Goal: Communication & Community: Share content

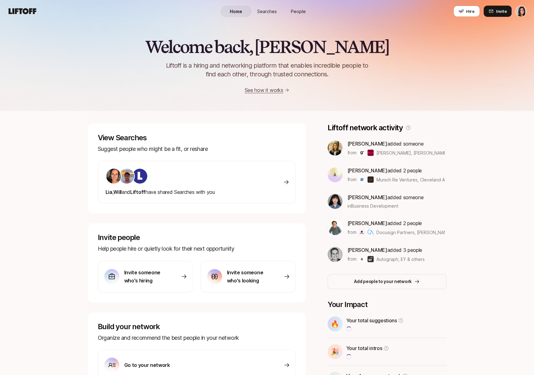
click at [293, 10] on span "People" at bounding box center [298, 11] width 15 height 7
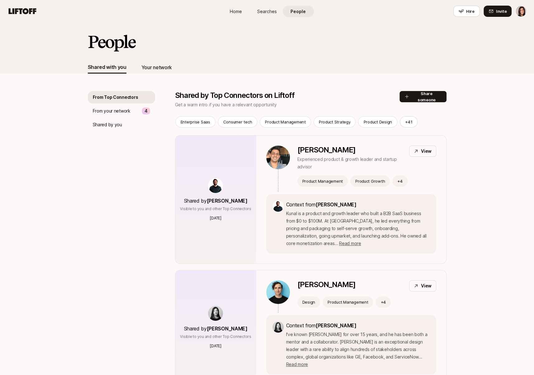
click at [165, 68] on div "Your network" at bounding box center [156, 67] width 31 height 8
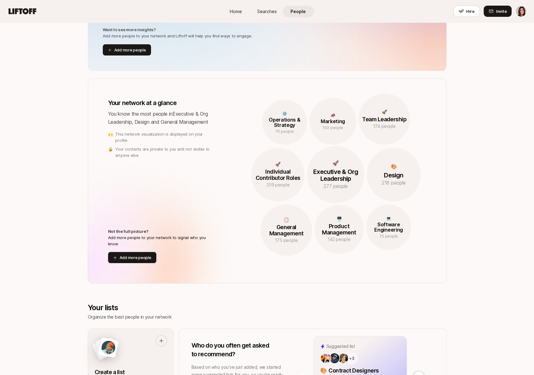
scroll to position [12, 0]
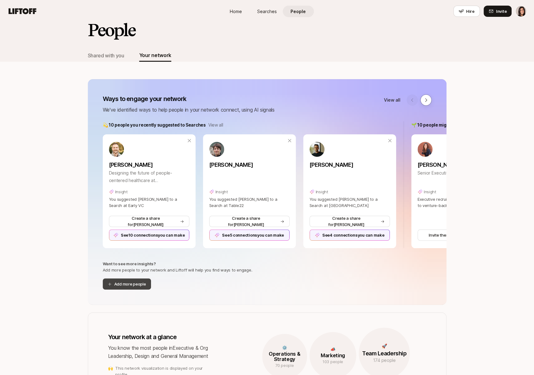
click at [144, 285] on button "Add more people" at bounding box center [127, 283] width 48 height 11
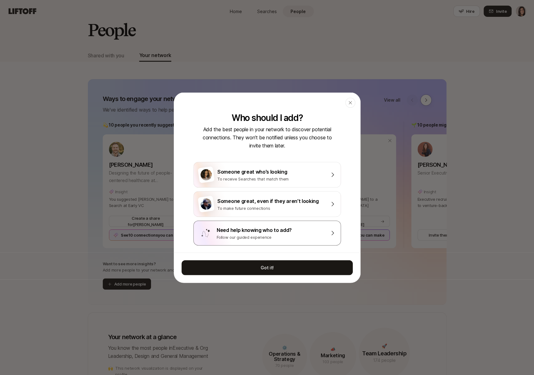
click at [253, 230] on div "Need help knowing who to add?" at bounding box center [271, 230] width 109 height 8
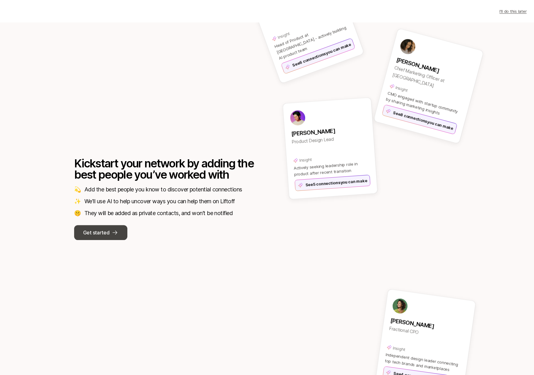
click at [99, 232] on p "Get started" at bounding box center [96, 232] width 26 height 8
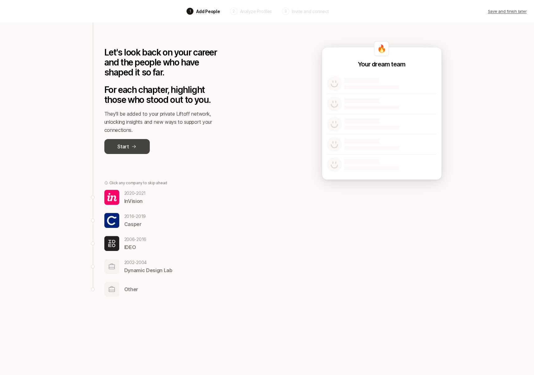
click at [139, 145] on button "Start" at bounding box center [126, 146] width 45 height 15
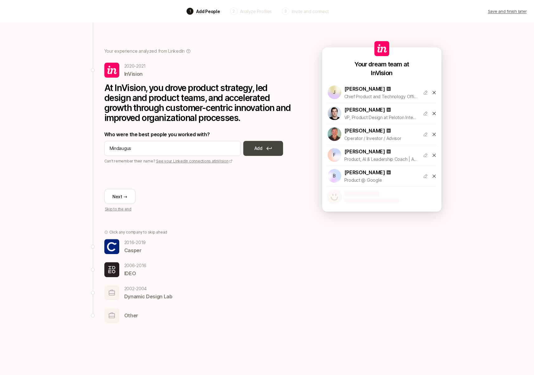
type input "Mindaugus"
click at [273, 153] on button "Add" at bounding box center [263, 148] width 40 height 15
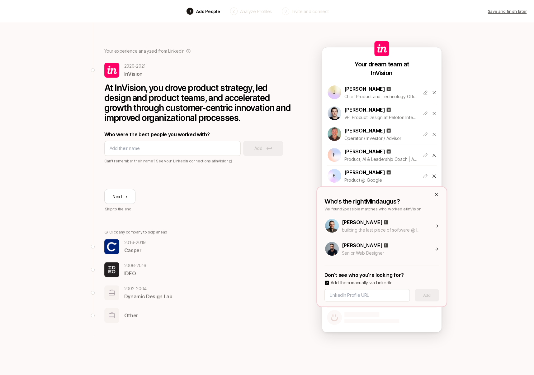
click at [436, 226] on icon at bounding box center [436, 225] width 5 height 5
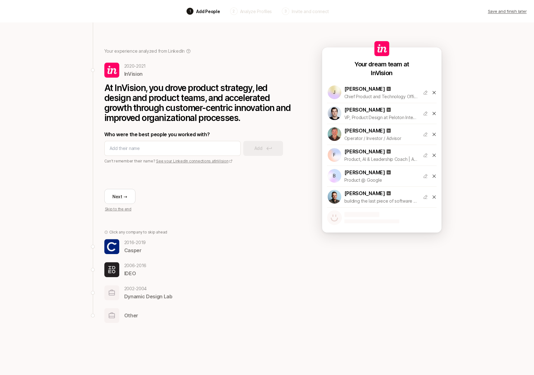
click at [119, 188] on div "Next → Skip to the end" at bounding box center [197, 188] width 187 height 48
click at [120, 194] on button "Next →" at bounding box center [119, 196] width 31 height 15
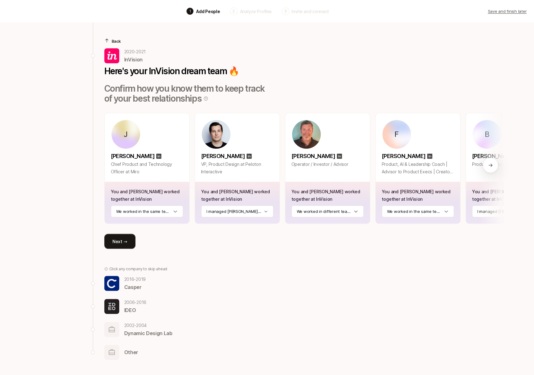
click at [122, 235] on button "Next →" at bounding box center [119, 241] width 31 height 15
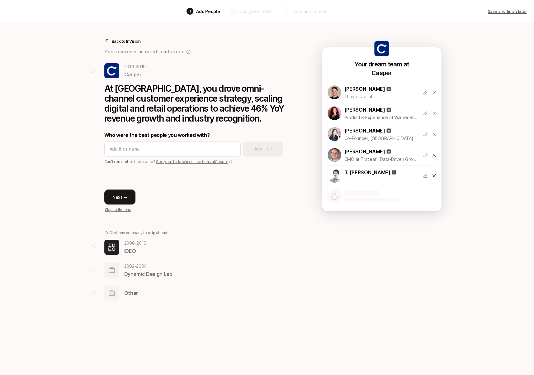
click at [122, 199] on button "Next →" at bounding box center [119, 196] width 31 height 15
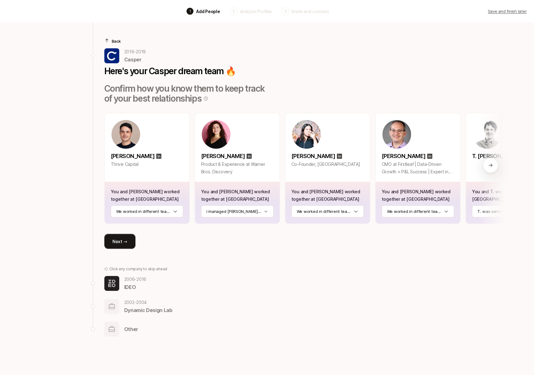
click at [121, 239] on button "Next →" at bounding box center [119, 241] width 31 height 15
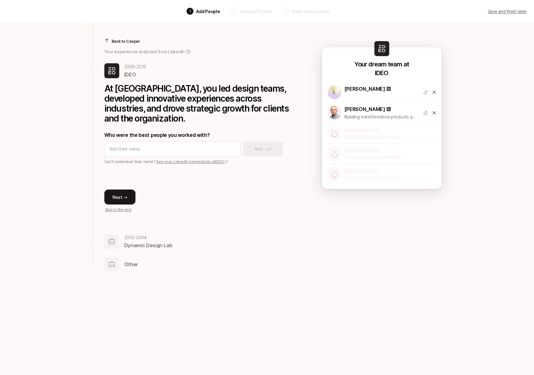
click at [119, 194] on button "Next →" at bounding box center [119, 196] width 31 height 15
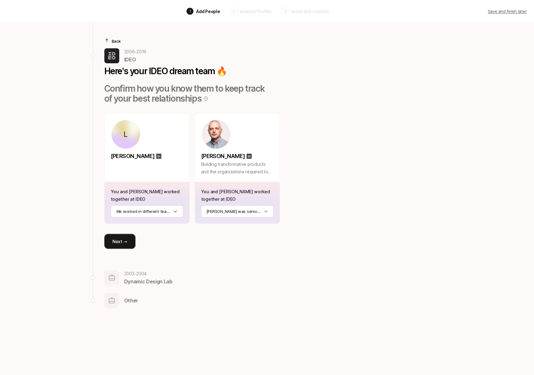
click at [120, 245] on button "Next →" at bounding box center [119, 241] width 31 height 15
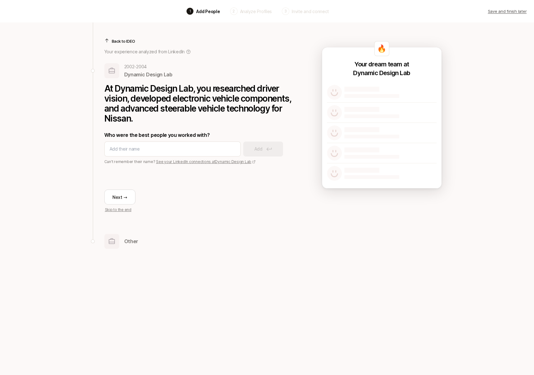
click at [118, 209] on p "Skip to the end" at bounding box center [118, 210] width 26 height 6
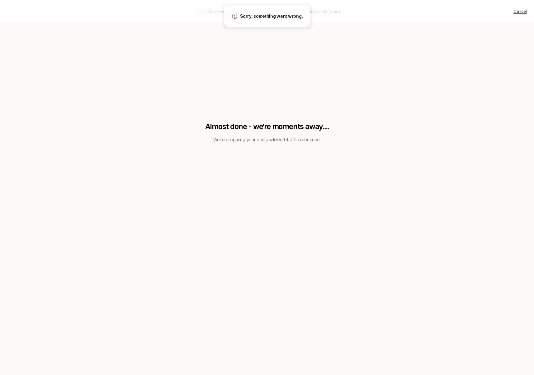
click at [319, 13] on p "Invite and connect" at bounding box center [324, 11] width 37 height 7
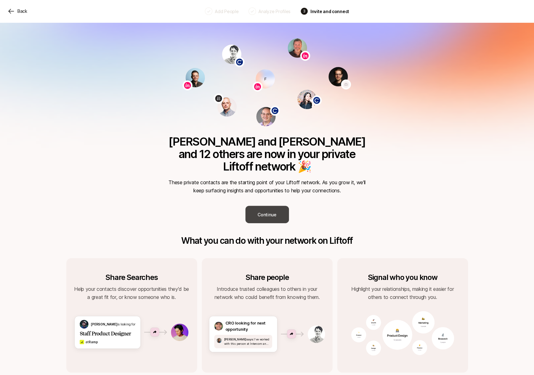
click at [271, 206] on button "Continue" at bounding box center [268, 214] width 44 height 17
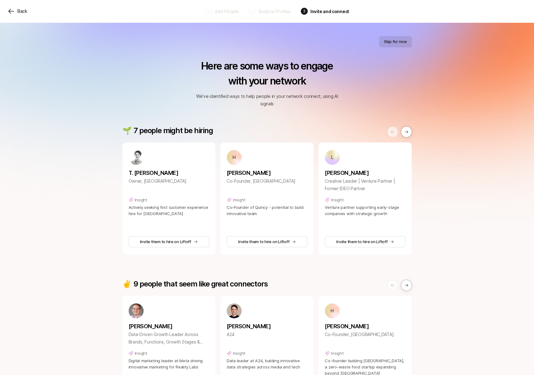
click at [396, 41] on button "Skip for now" at bounding box center [395, 41] width 33 height 11
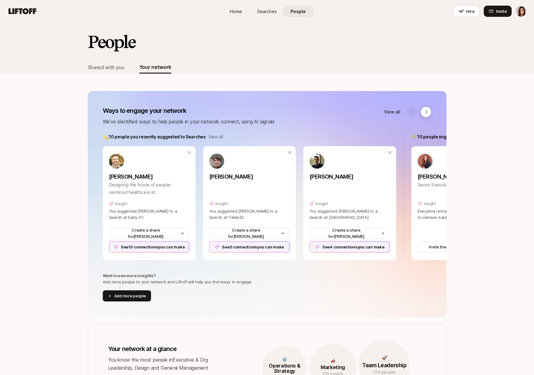
scroll to position [12, 0]
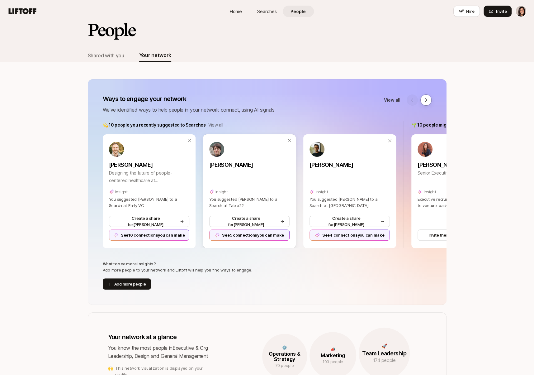
click at [247, 235] on div "See 5 connections you can make" at bounding box center [249, 234] width 80 height 11
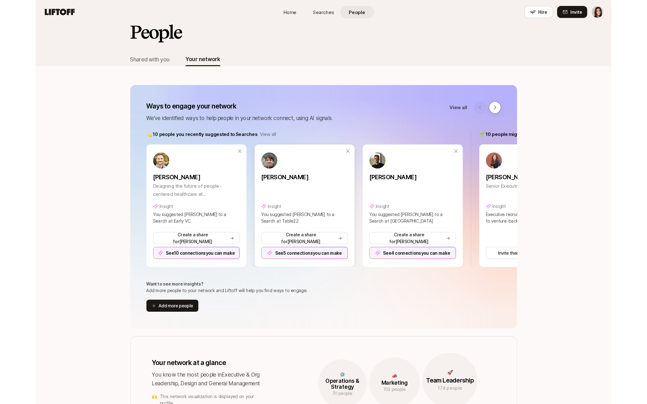
scroll to position [0, 0]
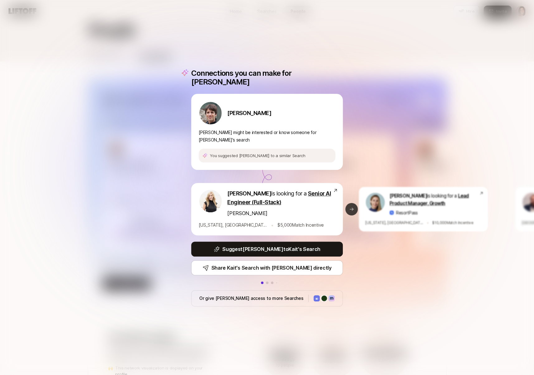
click at [350, 207] on icon at bounding box center [351, 209] width 5 height 5
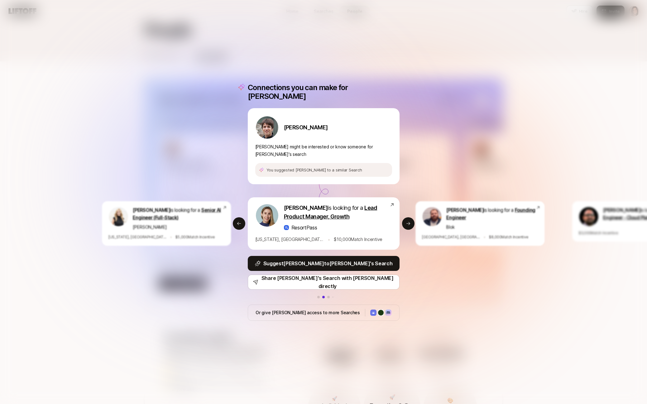
click at [381, 67] on div "Connections you can make for Ari Ari Steinberg Ari might be interested or know …" at bounding box center [323, 202] width 647 height 404
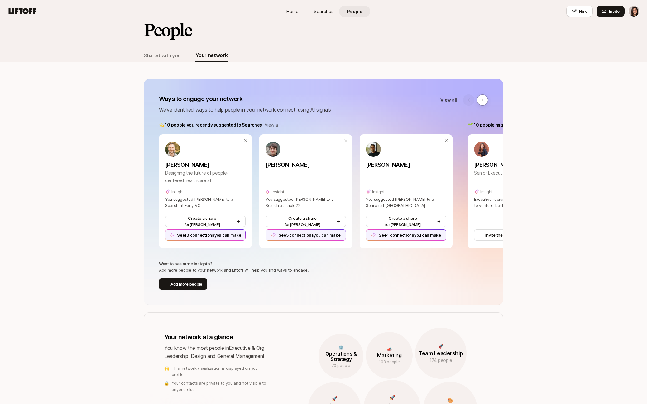
click at [534, 3] on nav "Home Searches People Hire Hire Invite" at bounding box center [323, 11] width 647 height 22
click at [534, 9] on button "Hire" at bounding box center [579, 11] width 26 height 11
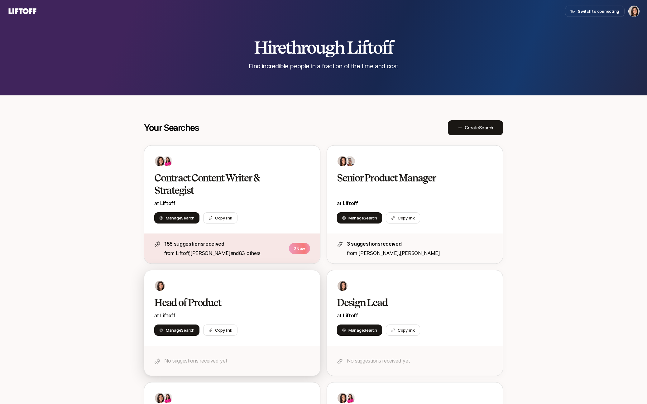
click at [243, 322] on div "Head of Product at Liftoff Manage Search Copy link" at bounding box center [232, 307] width 176 height 75
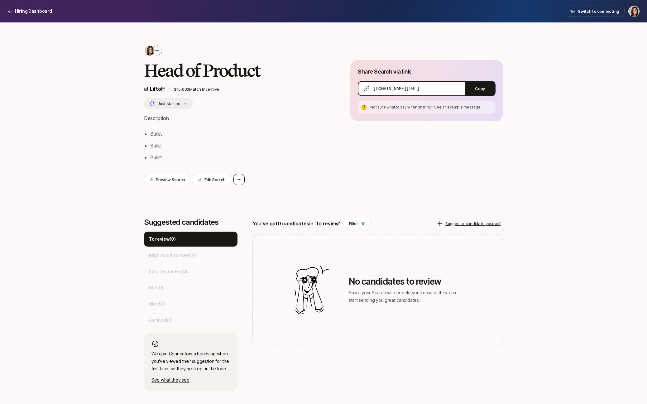
click at [238, 182] on icon at bounding box center [239, 179] width 5 height 5
click at [237, 193] on div "Delete Search" at bounding box center [210, 196] width 69 height 17
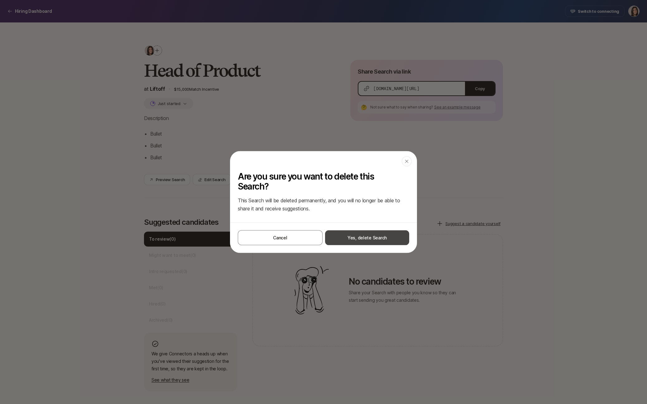
click at [362, 244] on button "Yes, delete Search" at bounding box center [367, 237] width 84 height 15
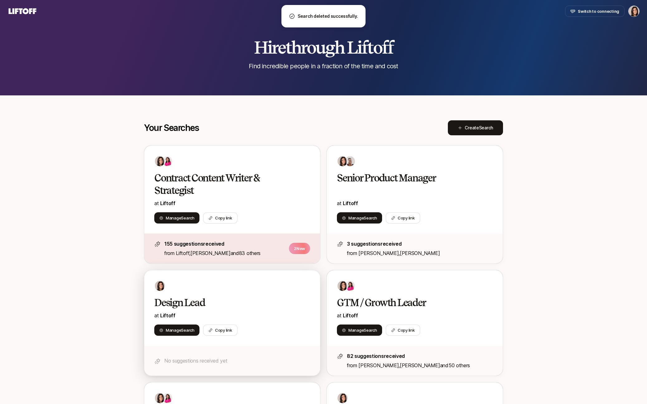
click at [283, 297] on h2 "Design Lead" at bounding box center [225, 302] width 143 height 12
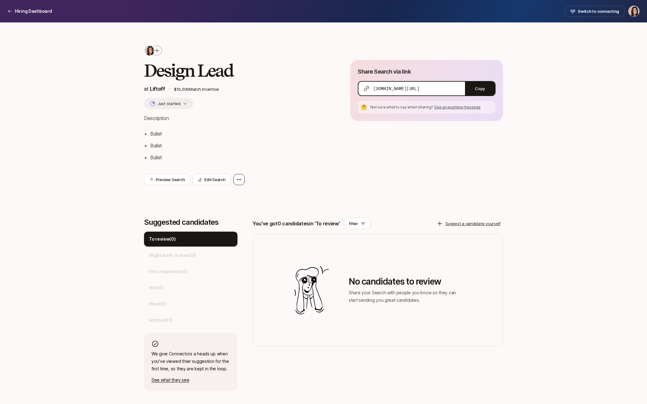
click at [238, 181] on icon at bounding box center [239, 179] width 5 height 5
click at [241, 194] on div "Delete Search" at bounding box center [210, 196] width 69 height 17
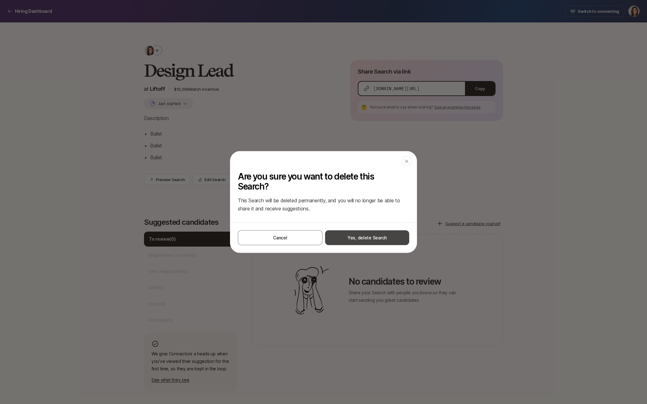
click at [337, 239] on button "Yes, delete Search" at bounding box center [367, 237] width 84 height 15
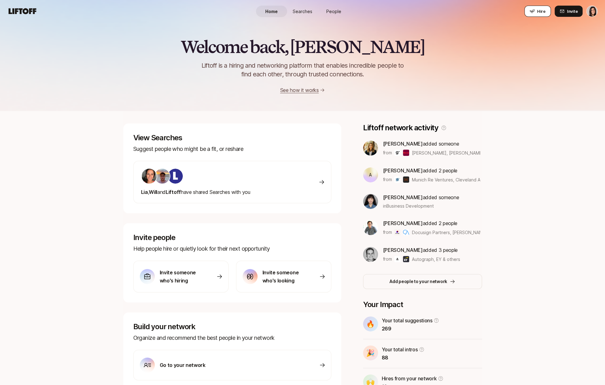
click at [530, 13] on button "Hire" at bounding box center [538, 11] width 26 height 11
click at [310, 19] on div "Home Searches People Hire" at bounding box center [302, 11] width 93 height 22
click at [309, 13] on span "Searches" at bounding box center [303, 11] width 20 height 7
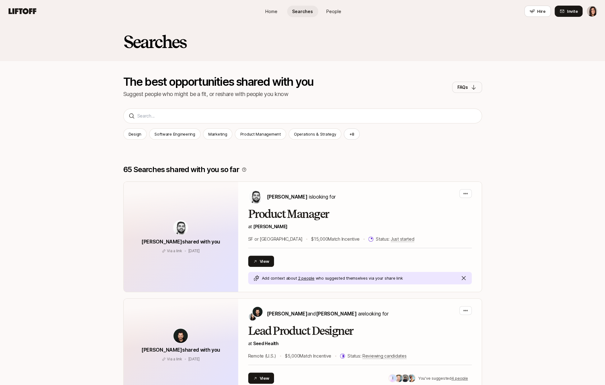
click at [334, 9] on span "People" at bounding box center [334, 11] width 15 height 7
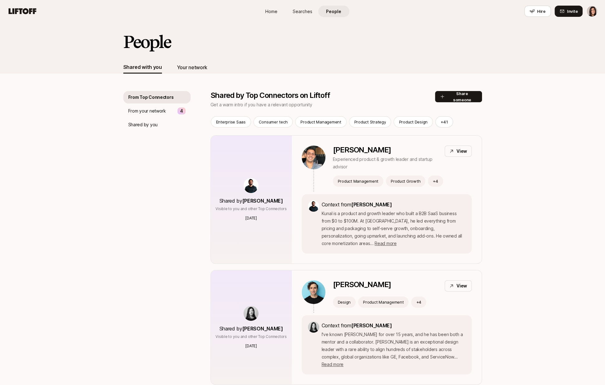
click at [194, 62] on div "Your network" at bounding box center [192, 67] width 31 height 12
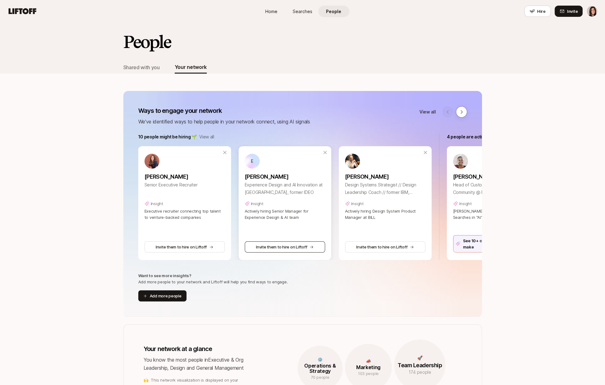
click at [259, 246] on button "Invite them to hire on Liftoff" at bounding box center [285, 246] width 80 height 11
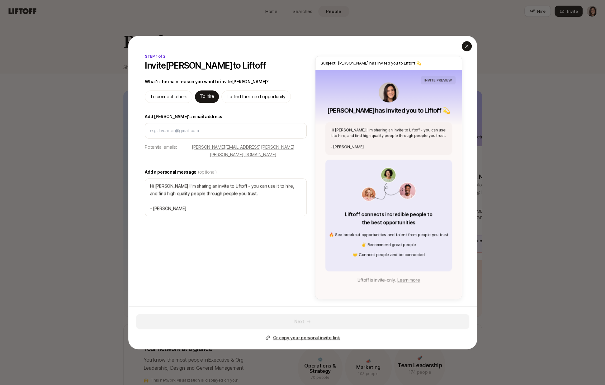
click at [467, 45] on icon "button" at bounding box center [466, 46] width 3 height 3
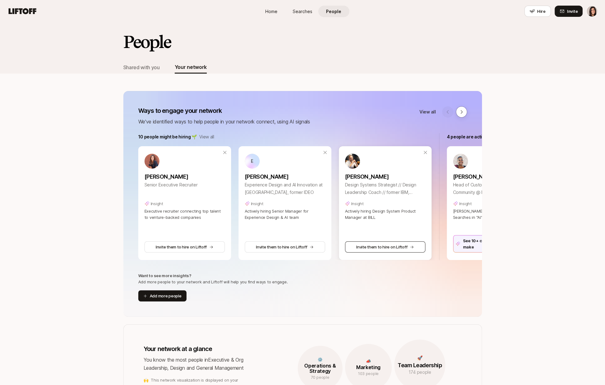
click at [358, 248] on button "Invite them to hire on Liftoff" at bounding box center [385, 246] width 80 height 11
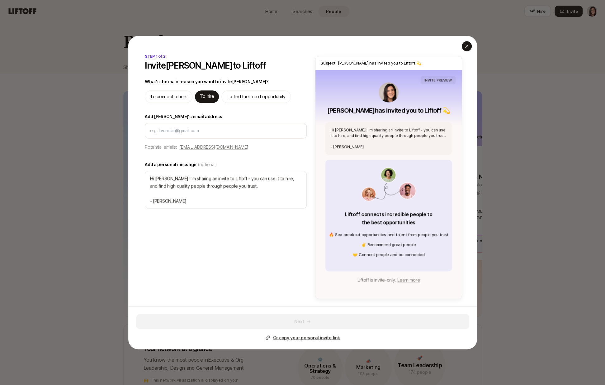
click at [468, 49] on div "button" at bounding box center [467, 46] width 10 height 10
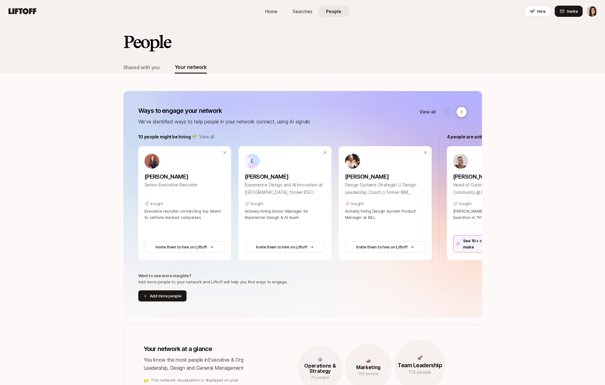
click at [465, 110] on button at bounding box center [461, 111] width 11 height 11
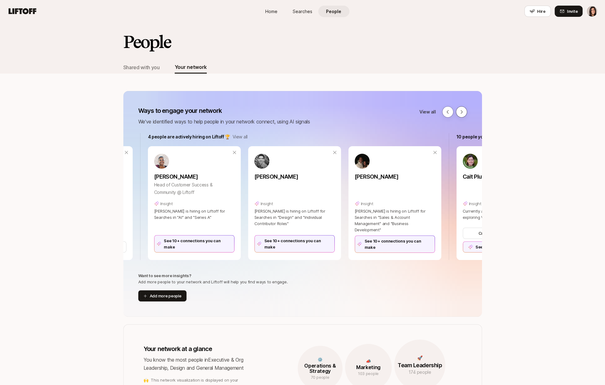
scroll to position [0, 309]
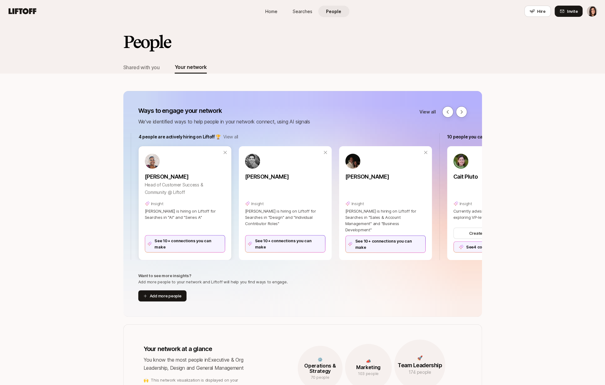
click at [197, 244] on div "See 10+ connections you can make" at bounding box center [185, 243] width 80 height 17
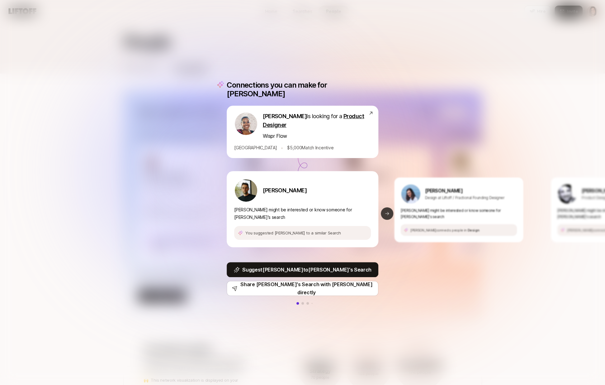
click at [386, 211] on icon at bounding box center [387, 213] width 5 height 5
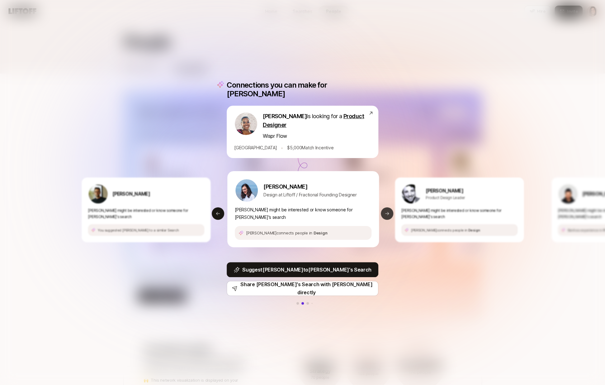
click at [386, 211] on icon at bounding box center [387, 213] width 5 height 5
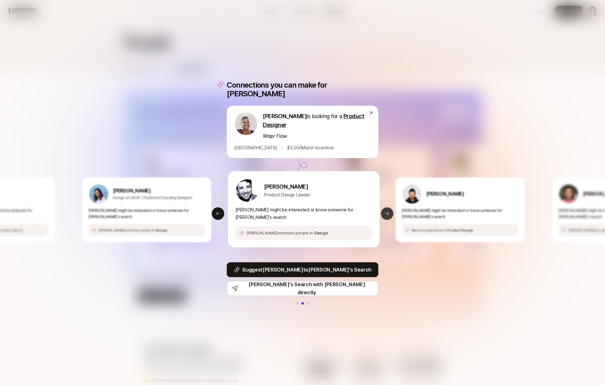
click at [386, 211] on icon at bounding box center [387, 213] width 5 height 5
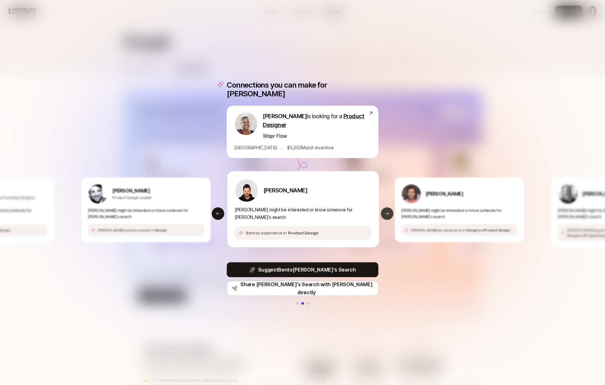
click at [386, 211] on icon at bounding box center [387, 213] width 5 height 5
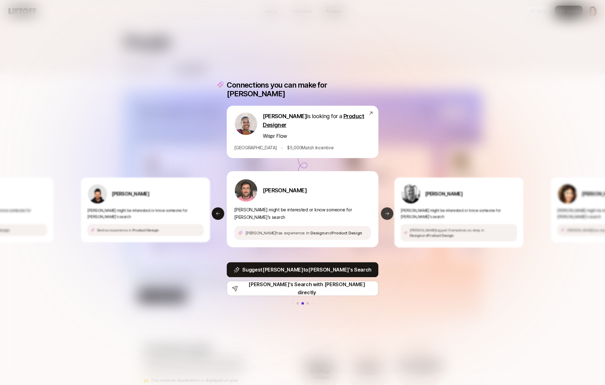
click at [386, 211] on icon at bounding box center [387, 213] width 5 height 5
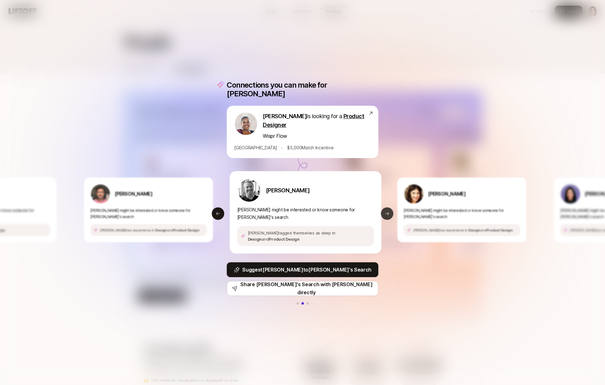
click at [386, 211] on icon at bounding box center [387, 213] width 5 height 5
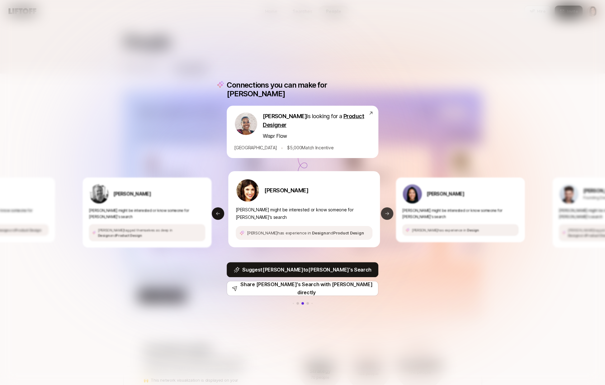
click at [386, 211] on icon at bounding box center [387, 213] width 5 height 5
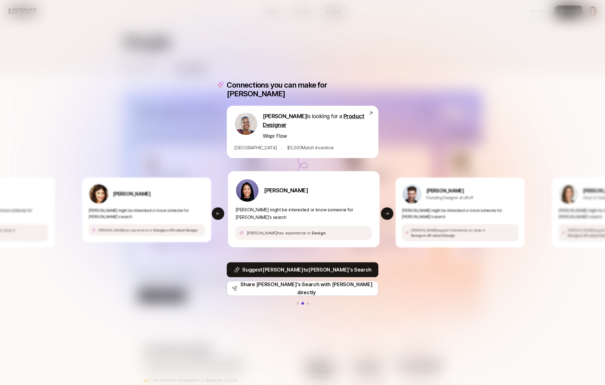
click at [426, 120] on div "Connections you can make for Janelle Janelle Bradley is looking for a Product D…" at bounding box center [302, 192] width 605 height 385
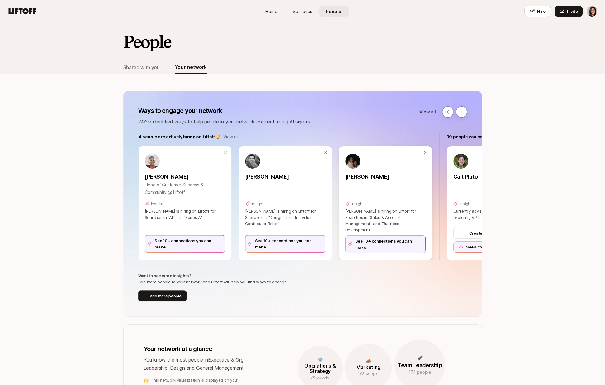
click at [367, 245] on div "See 10+ connections you can make" at bounding box center [386, 243] width 80 height 17
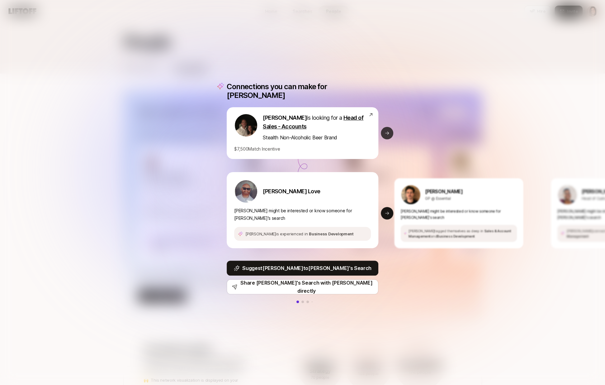
click at [389, 135] on icon at bounding box center [387, 133] width 5 height 5
click at [217, 132] on icon at bounding box center [218, 133] width 5 height 5
click at [391, 137] on div "Connections you can make for John John Herman is looking for a Head of Sales - …" at bounding box center [302, 192] width 605 height 385
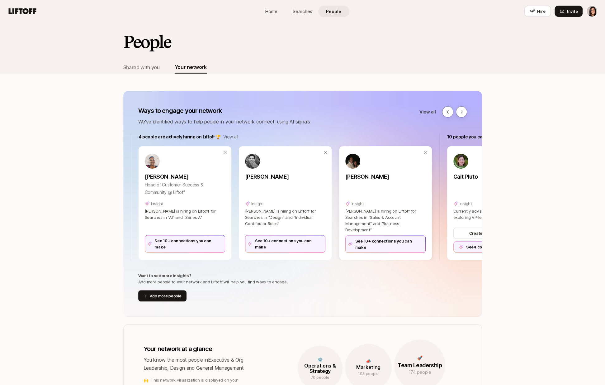
click at [382, 247] on div "See 10+ connections you can make" at bounding box center [386, 243] width 80 height 17
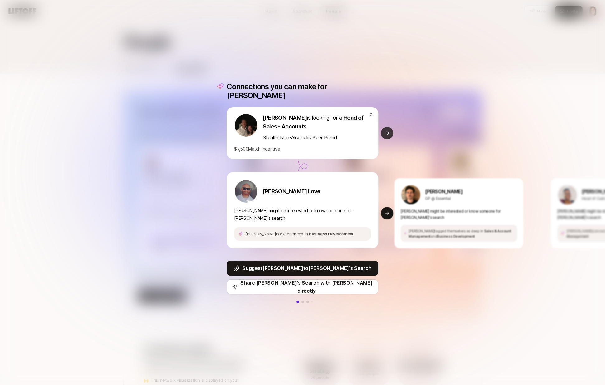
click at [390, 133] on button "Next slide" at bounding box center [387, 133] width 12 height 12
click at [389, 211] on icon at bounding box center [387, 213] width 5 height 5
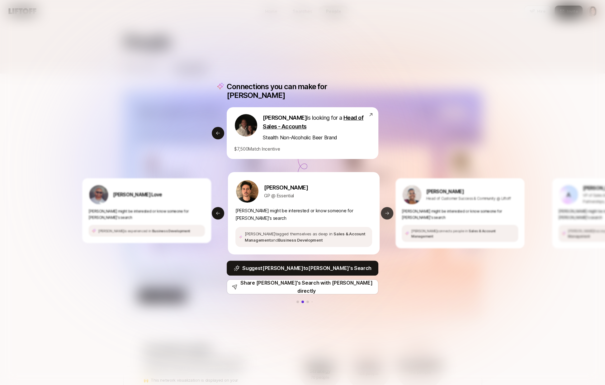
click at [389, 211] on icon at bounding box center [387, 213] width 5 height 5
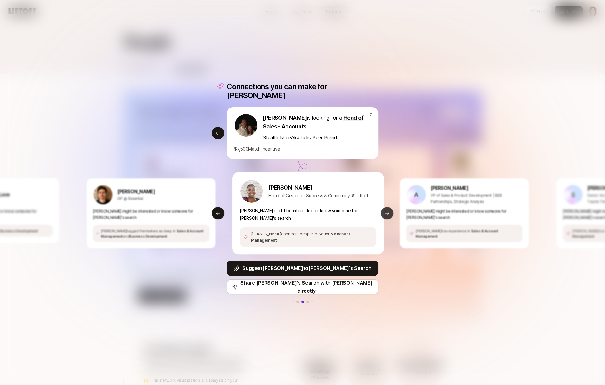
click at [389, 211] on icon at bounding box center [387, 213] width 5 height 5
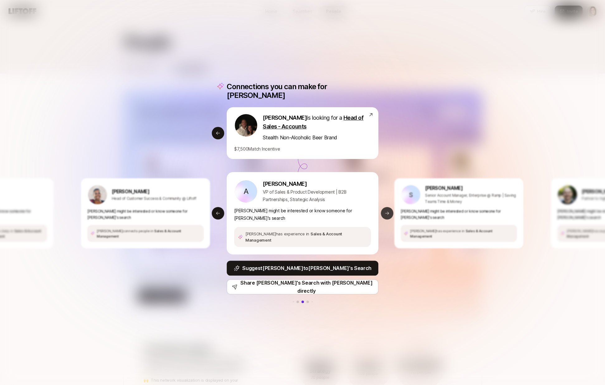
click at [385, 211] on button "Next slide" at bounding box center [387, 213] width 12 height 12
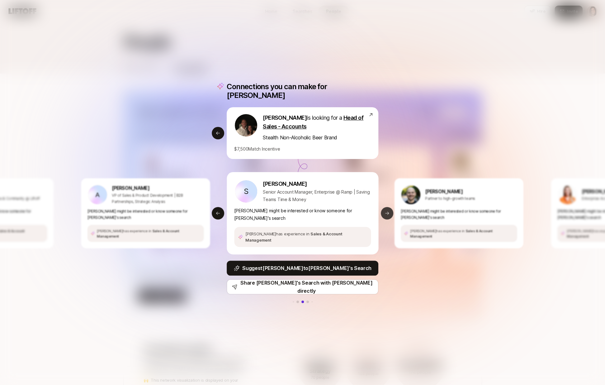
click at [385, 211] on button "Next slide" at bounding box center [387, 213] width 12 height 12
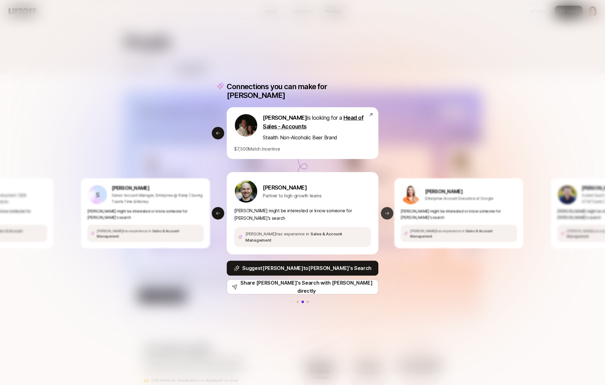
click at [385, 211] on button "Next slide" at bounding box center [387, 213] width 12 height 12
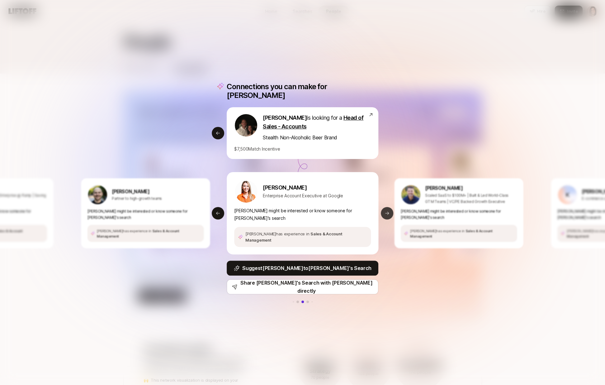
click at [385, 211] on button "Next slide" at bounding box center [387, 213] width 12 height 12
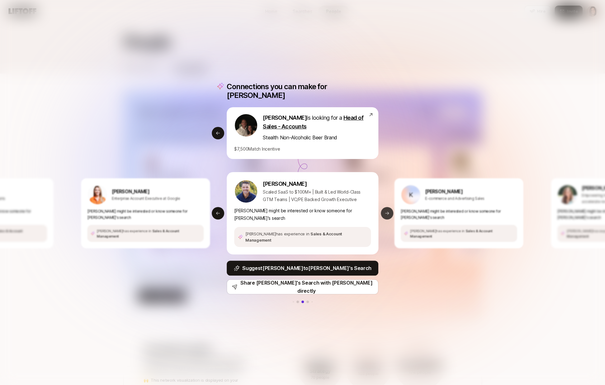
click at [385, 211] on button "Next slide" at bounding box center [387, 213] width 12 height 12
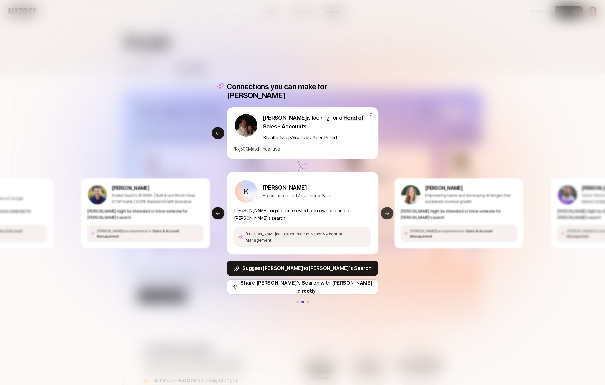
click at [385, 211] on button "Next slide" at bounding box center [387, 213] width 12 height 12
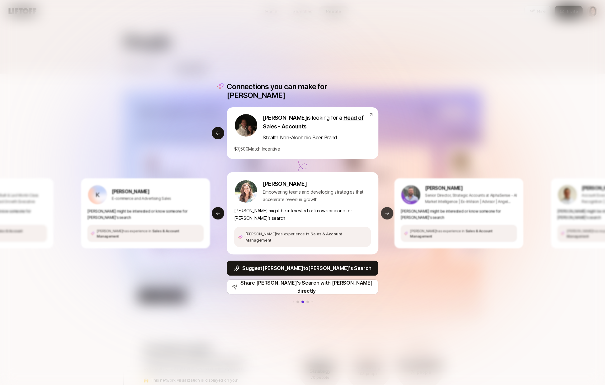
click at [385, 211] on button "Next slide" at bounding box center [387, 213] width 12 height 12
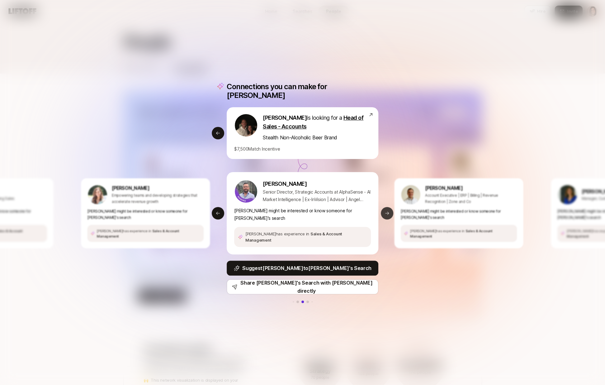
click at [385, 211] on button "Next slide" at bounding box center [387, 213] width 12 height 12
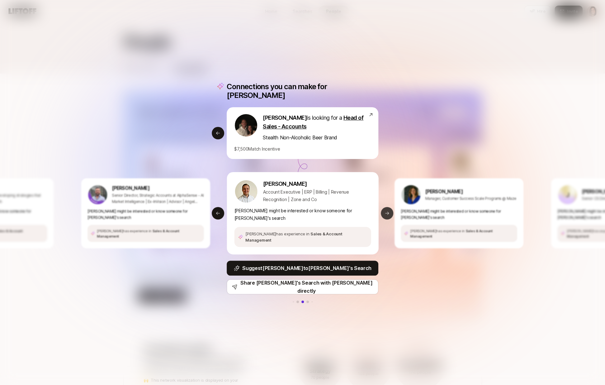
click at [385, 211] on button "Next slide" at bounding box center [387, 213] width 12 height 12
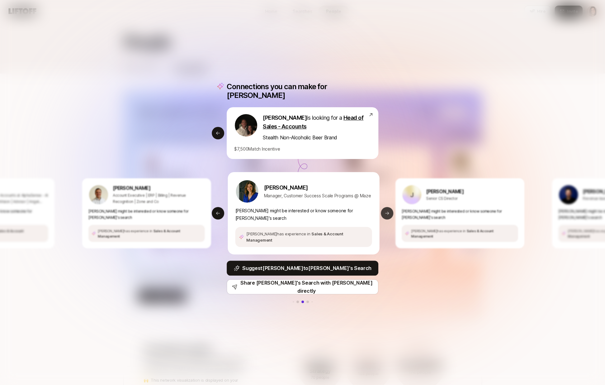
click at [385, 211] on button "Next slide" at bounding box center [387, 213] width 12 height 12
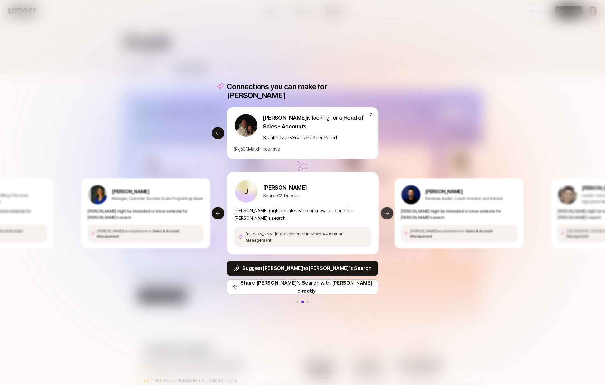
click at [385, 211] on button "Next slide" at bounding box center [387, 213] width 12 height 12
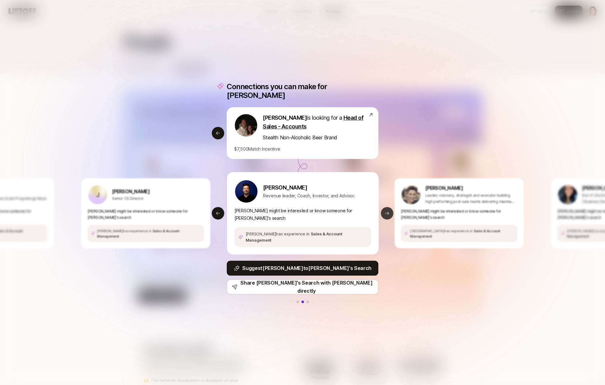
click at [385, 211] on button "Next slide" at bounding box center [387, 213] width 12 height 12
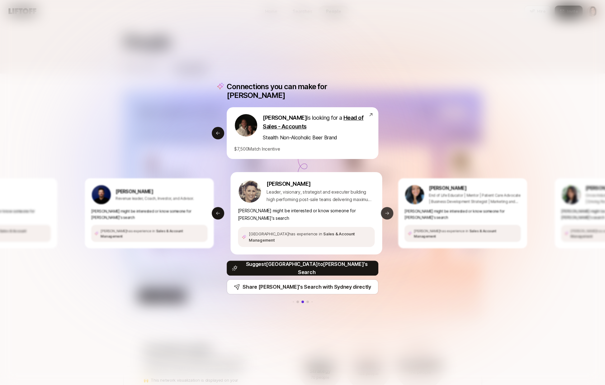
click at [385, 211] on button "Next slide" at bounding box center [387, 213] width 12 height 12
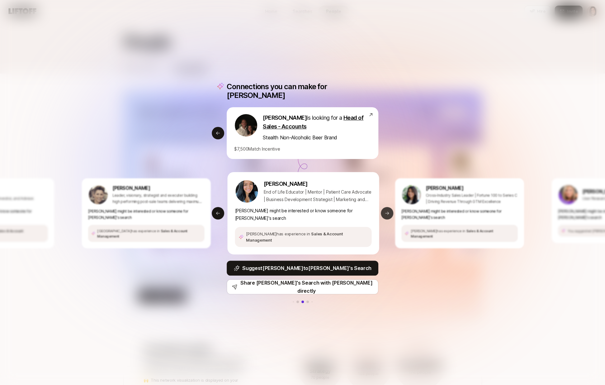
click at [385, 211] on button "Next slide" at bounding box center [387, 213] width 12 height 12
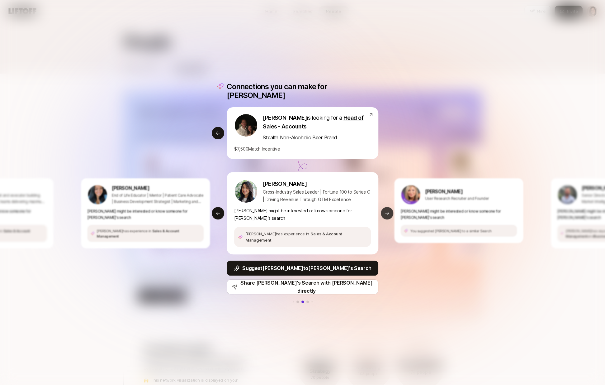
click at [390, 207] on button "Next slide" at bounding box center [387, 213] width 12 height 12
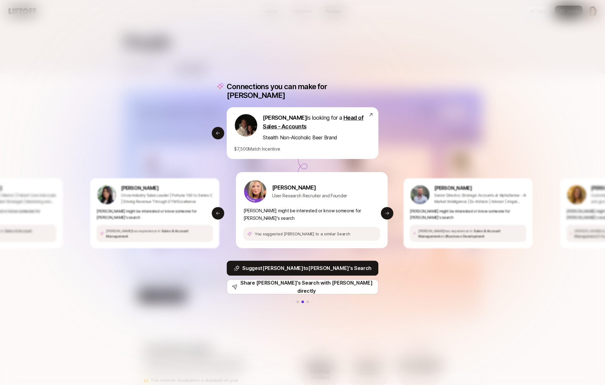
click at [411, 141] on div "Connections you can make for John John Herman is looking for a Head of Sales - …" at bounding box center [302, 192] width 605 height 385
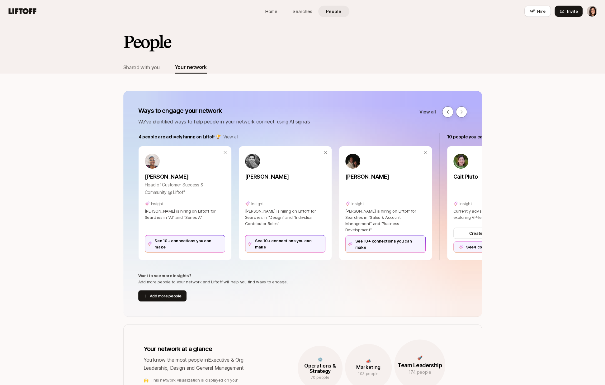
click at [455, 112] on div at bounding box center [455, 111] width 25 height 11
click at [458, 112] on button at bounding box center [461, 111] width 11 height 11
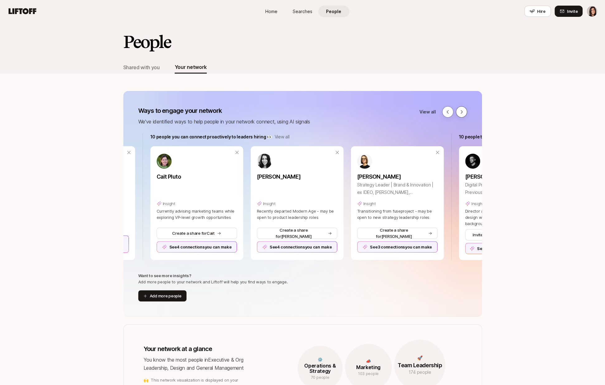
scroll to position [0, 617]
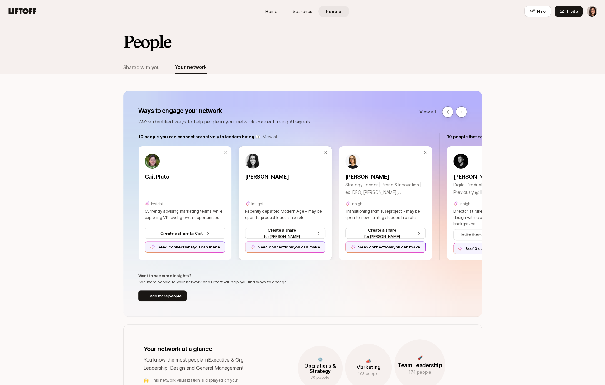
click at [312, 245] on div "See 4 connections you can make" at bounding box center [285, 246] width 80 height 11
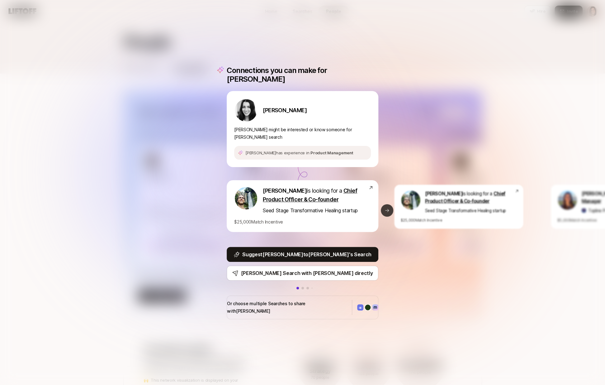
click at [385, 209] on button "Next slide" at bounding box center [387, 210] width 12 height 12
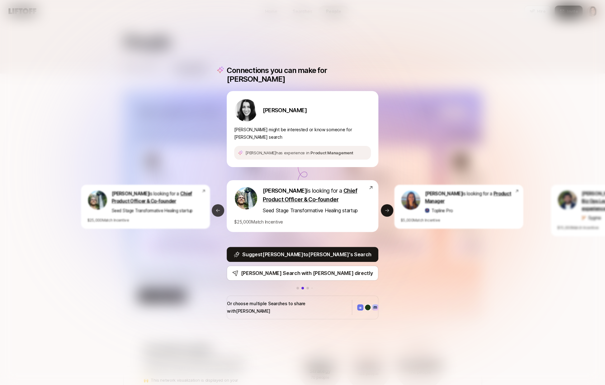
click at [216, 208] on icon at bounding box center [218, 210] width 5 height 5
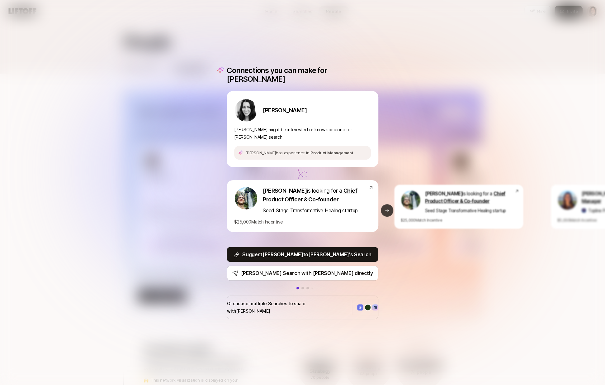
click at [388, 209] on button "Next slide" at bounding box center [387, 210] width 12 height 12
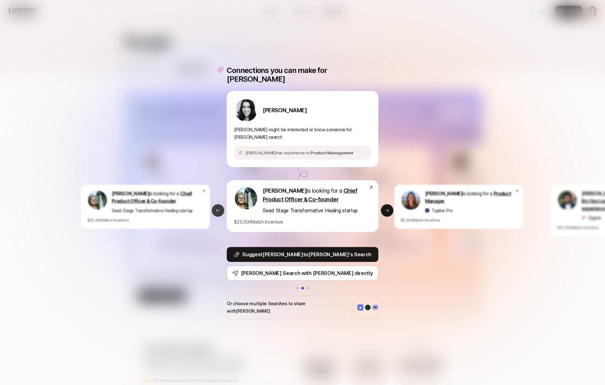
click at [217, 204] on button "Previous slide" at bounding box center [218, 210] width 12 height 12
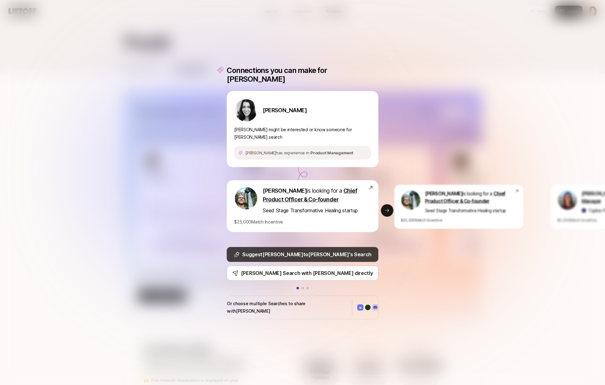
click at [342, 250] on p "Suggest Elinor to Carter 's Search" at bounding box center [306, 254] width 129 height 8
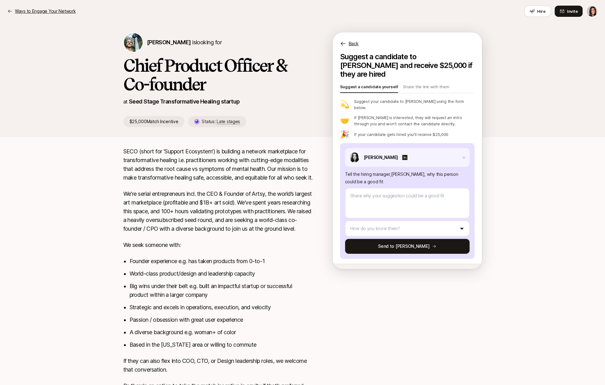
click at [58, 12] on p "Ways to Engage Your Network" at bounding box center [45, 10] width 61 height 7
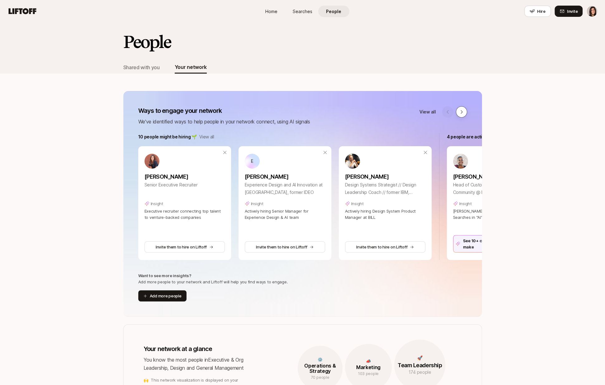
click at [462, 112] on icon at bounding box center [462, 111] width 2 height 3
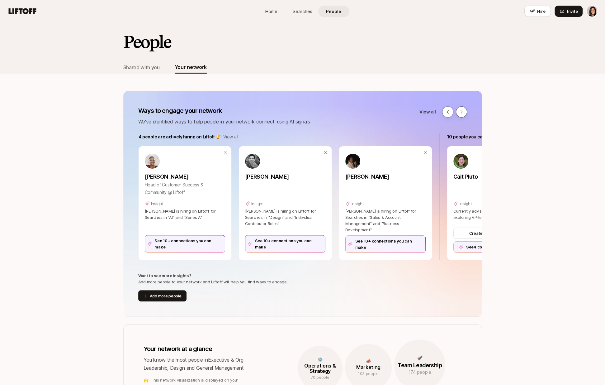
click at [462, 112] on icon at bounding box center [462, 111] width 2 height 3
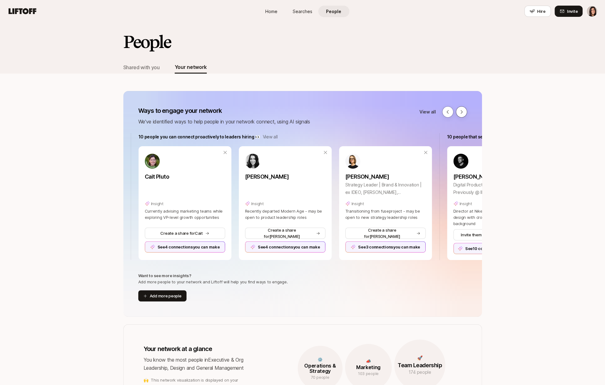
click at [462, 112] on icon at bounding box center [462, 111] width 2 height 3
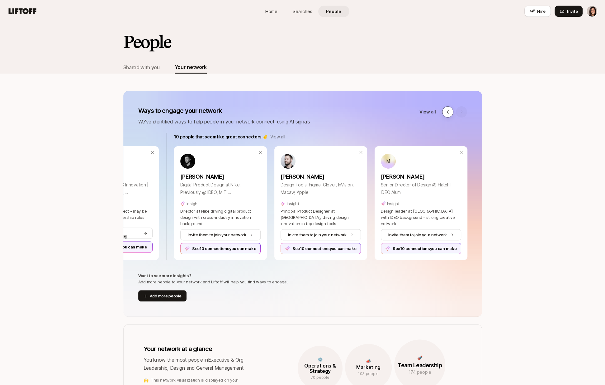
click at [446, 111] on icon at bounding box center [448, 111] width 5 height 5
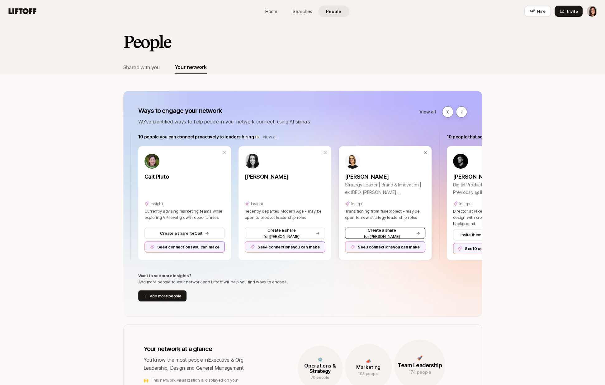
scroll to position [0, 617]
click at [313, 246] on div "See 4 connections you can make" at bounding box center [285, 246] width 80 height 11
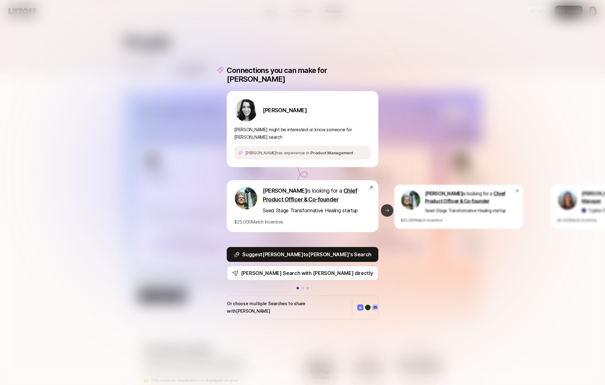
click at [382, 204] on button "Next slide" at bounding box center [387, 210] width 12 height 12
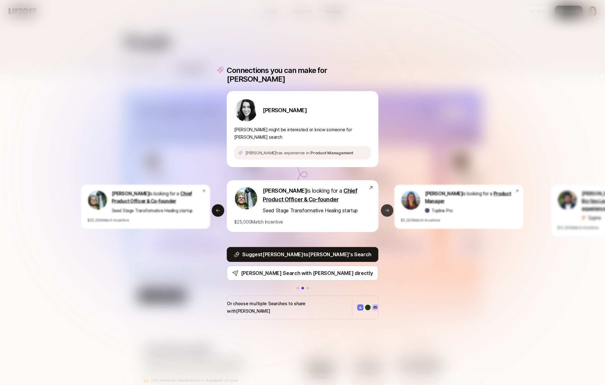
click at [382, 204] on button "Next slide" at bounding box center [387, 210] width 12 height 12
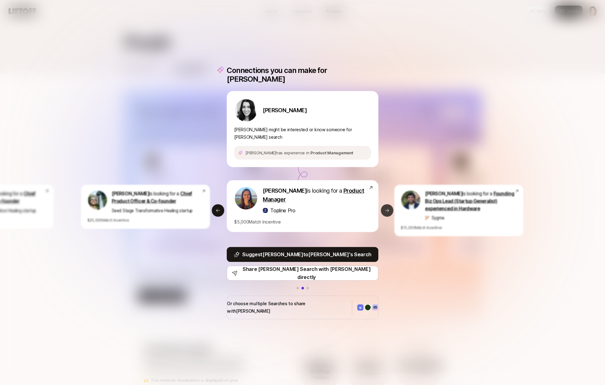
click at [390, 204] on button "Next slide" at bounding box center [387, 210] width 12 height 12
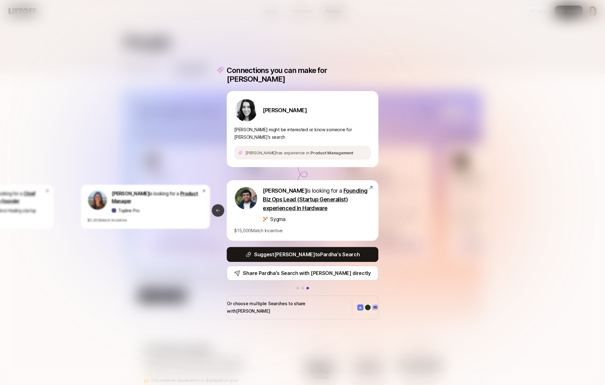
click at [214, 204] on button "Previous slide" at bounding box center [218, 210] width 12 height 12
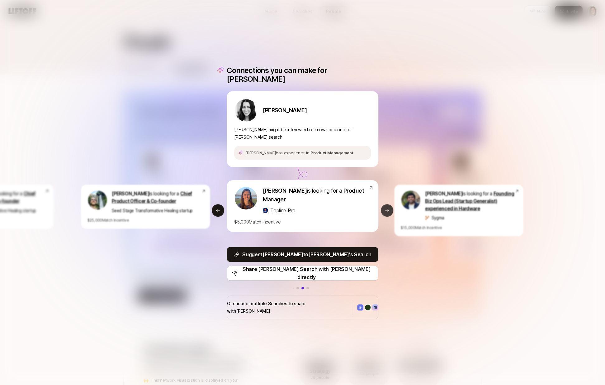
click at [385, 208] on icon at bounding box center [387, 210] width 5 height 5
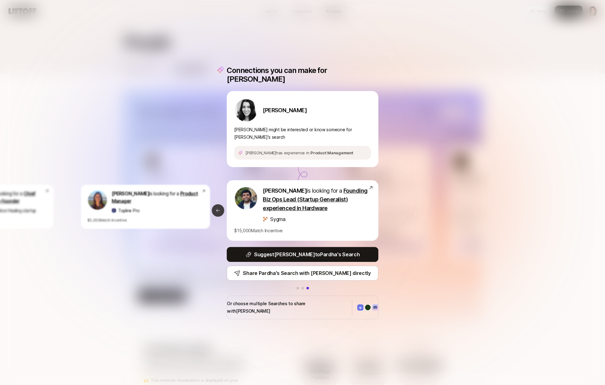
click at [218, 208] on icon at bounding box center [218, 209] width 4 height 3
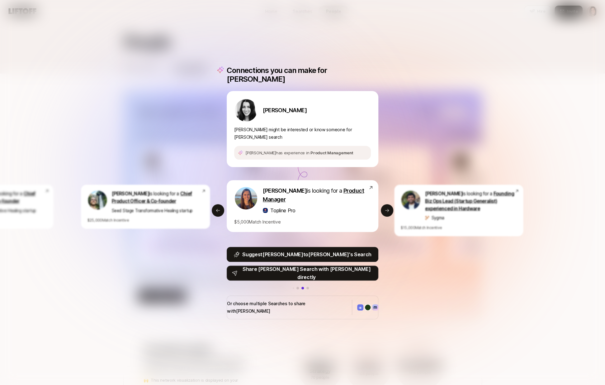
click at [238, 270] on icon at bounding box center [235, 273] width 6 height 6
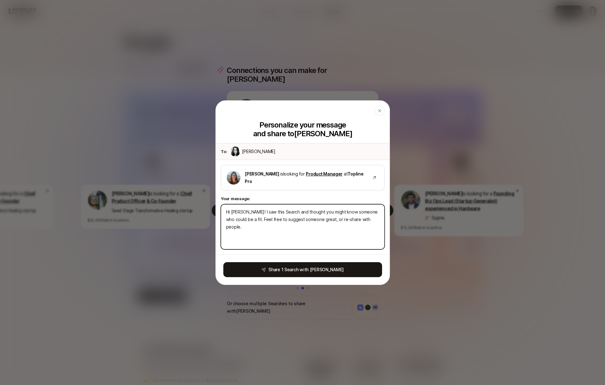
click at [303, 228] on textarea "Hi Elinor! I saw this Search and thought you might know someone who could be a …" at bounding box center [303, 226] width 164 height 45
click at [380, 113] on div "button" at bounding box center [380, 110] width 10 height 10
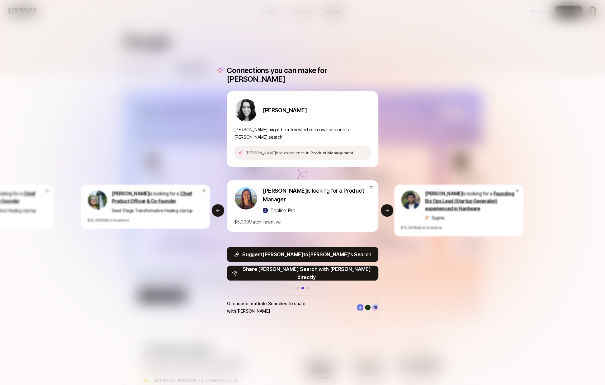
click at [352, 267] on p "Share Shannon's Search with Elinor directly" at bounding box center [306, 273] width 133 height 16
type textarea "x"
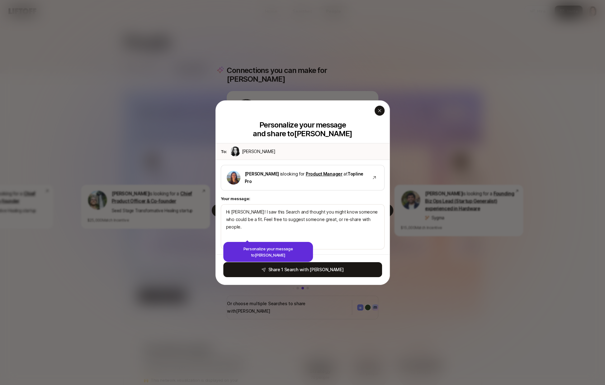
click at [379, 108] on icon "button" at bounding box center [379, 110] width 5 height 5
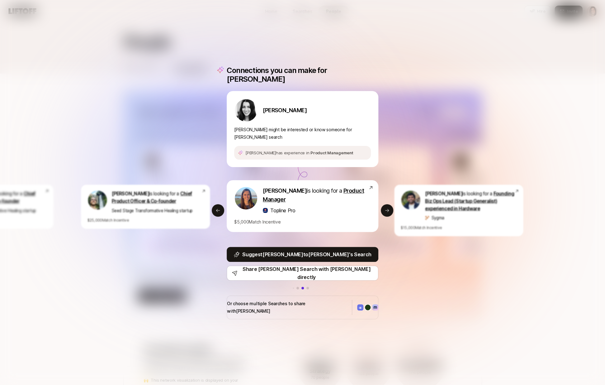
click at [309, 306] on div "Or choose multiple Searches to share with Elinor" at bounding box center [303, 307] width 152 height 24
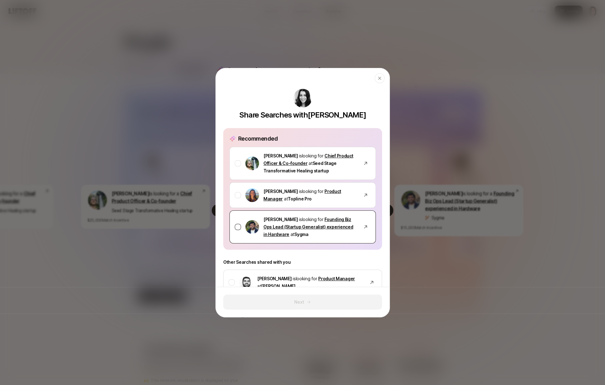
scroll to position [49, 0]
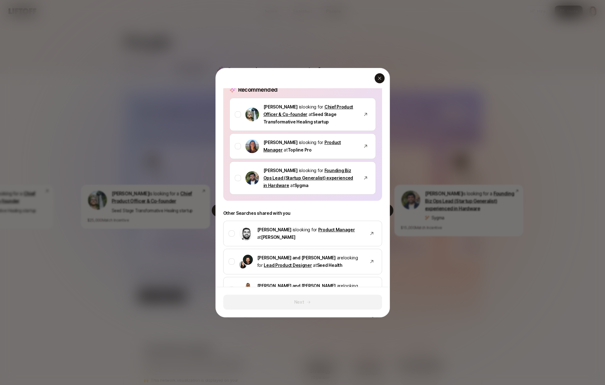
click at [377, 76] on icon "button" at bounding box center [379, 78] width 5 height 5
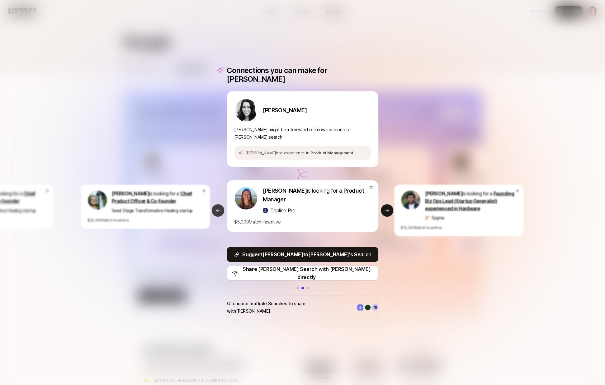
click at [219, 208] on icon at bounding box center [218, 210] width 5 height 5
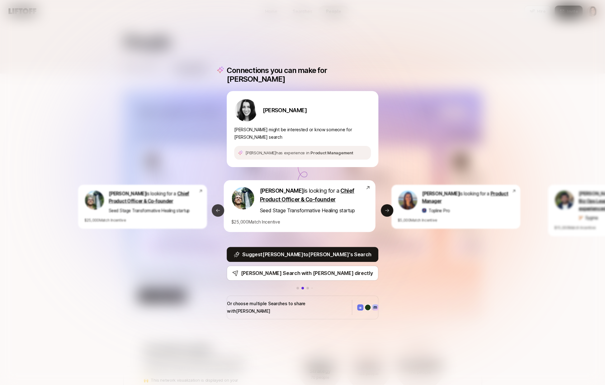
click at [219, 208] on icon at bounding box center [218, 210] width 5 height 5
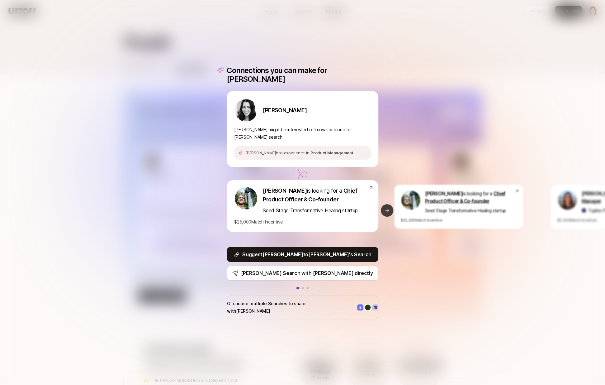
click at [385, 208] on icon at bounding box center [387, 210] width 5 height 5
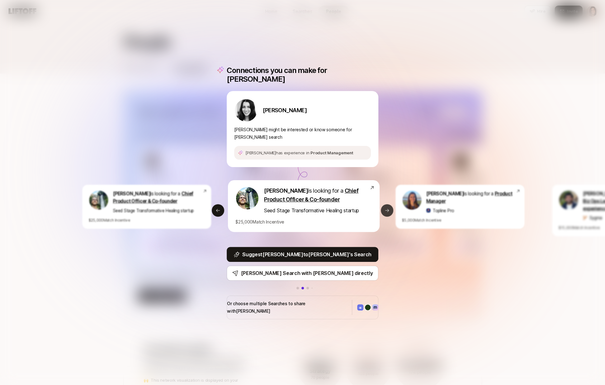
click at [385, 208] on icon at bounding box center [387, 210] width 5 height 5
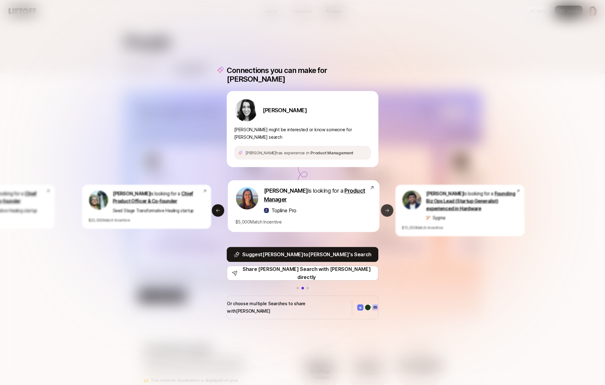
click at [385, 208] on icon at bounding box center [387, 210] width 5 height 5
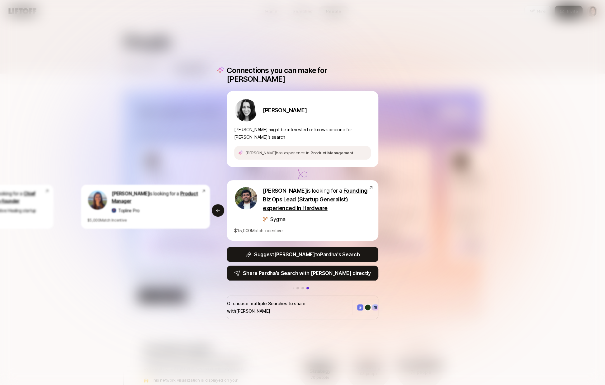
click at [344, 269] on p "Share Pardha's Search with Elinor directly" at bounding box center [307, 273] width 128 height 8
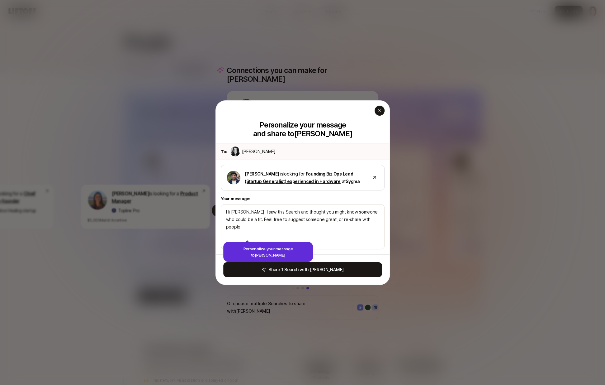
click at [379, 112] on icon "button" at bounding box center [379, 110] width 3 height 3
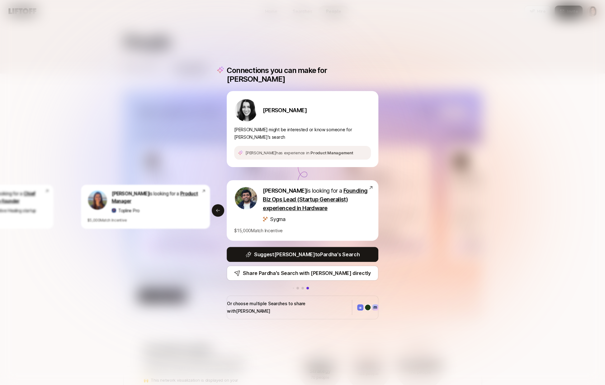
click at [302, 300] on p "Or choose multiple Searches to share with Elinor" at bounding box center [287, 307] width 120 height 15
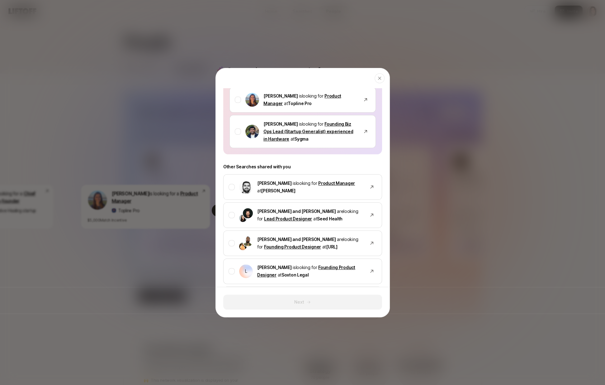
scroll to position [204, 0]
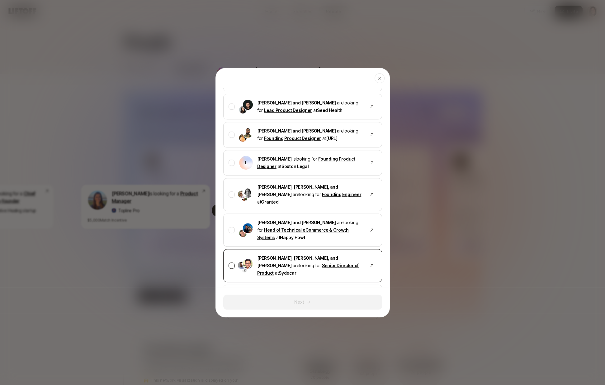
click at [318, 254] on p "Shriram Bhashyam, Adam Hill, and Nik Talreja are looking for Senior Director of…" at bounding box center [310, 265] width 106 height 22
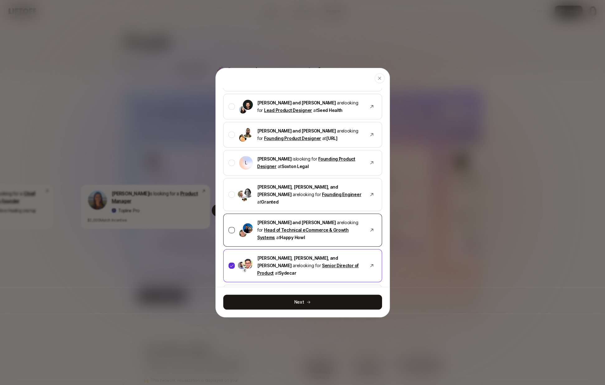
click at [320, 223] on p "Colin Buckley and Josh Pierce are looking for Head of Technical eCommerce & Gro…" at bounding box center [310, 230] width 106 height 22
click at [232, 263] on icon at bounding box center [232, 265] width 4 height 4
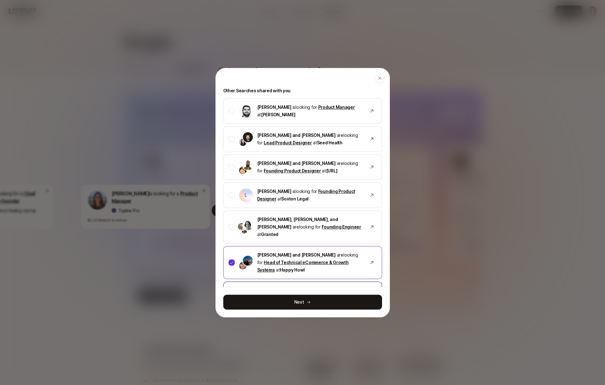
scroll to position [136, 0]
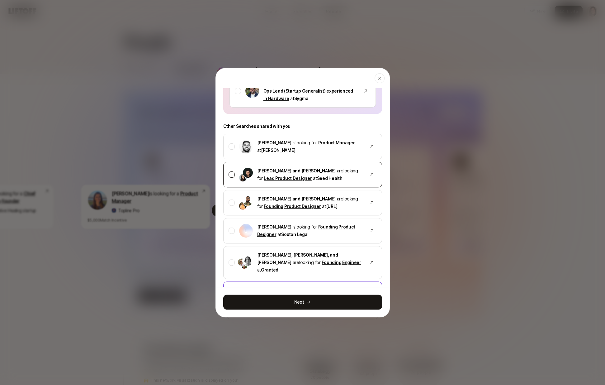
click at [232, 169] on div "Ben Grove and Jennifer Lee are looking for Lead Product Designer at Seed Health" at bounding box center [302, 175] width 159 height 26
click at [229, 147] on div at bounding box center [232, 146] width 6 height 6
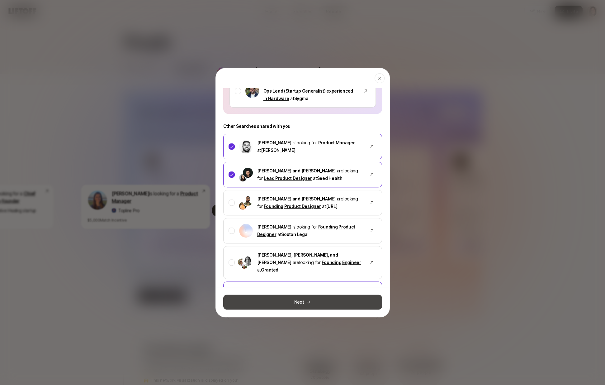
click at [277, 301] on button "Next" at bounding box center [302, 301] width 159 height 15
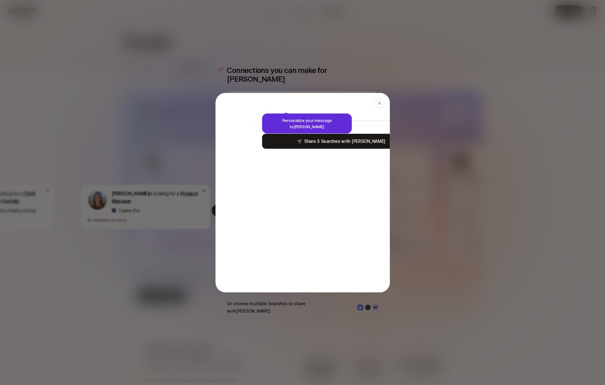
scroll to position [0, 0]
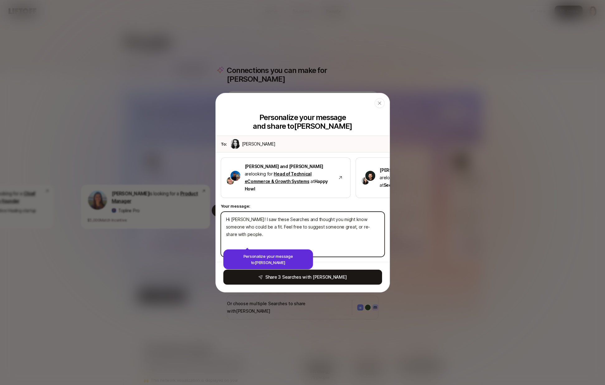
type textarea "x"
click at [282, 222] on textarea "Hi Elinor! I saw these Searches and thought you might know someone who could be…" at bounding box center [303, 233] width 164 height 45
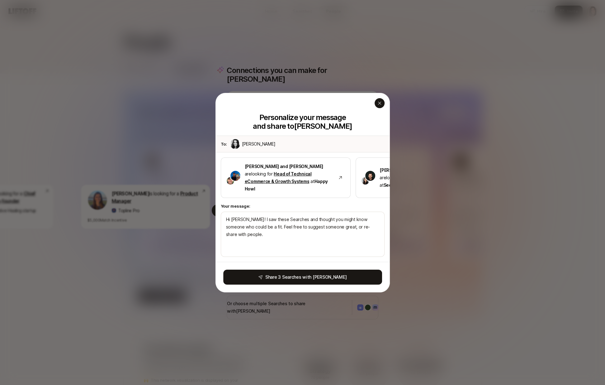
click at [380, 105] on icon "button" at bounding box center [379, 102] width 5 height 5
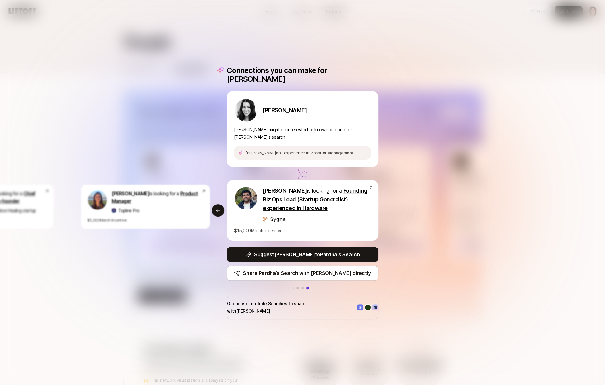
click at [205, 133] on div "Connections you can make for Elinor Elinor Shram Elinor might be interested or …" at bounding box center [302, 192] width 605 height 385
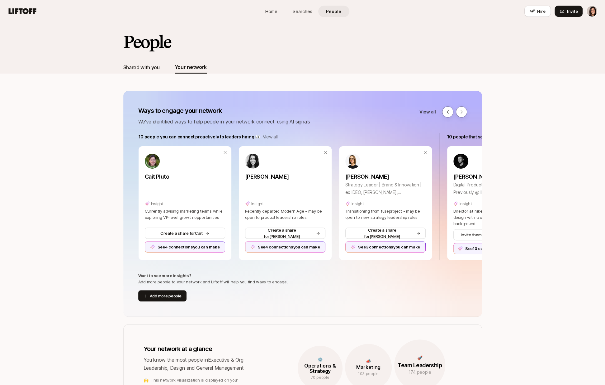
click at [150, 67] on div "Shared with you" at bounding box center [141, 67] width 36 height 8
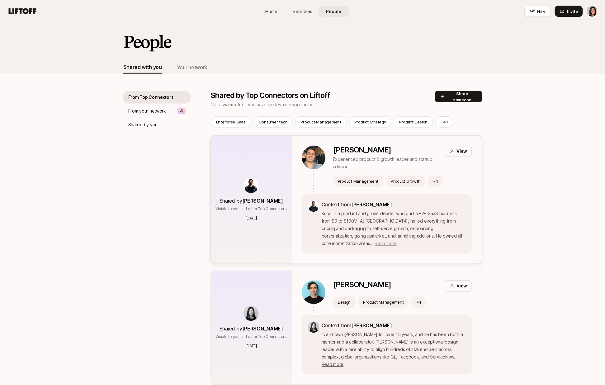
click at [375, 242] on span "Read more" at bounding box center [386, 243] width 22 height 5
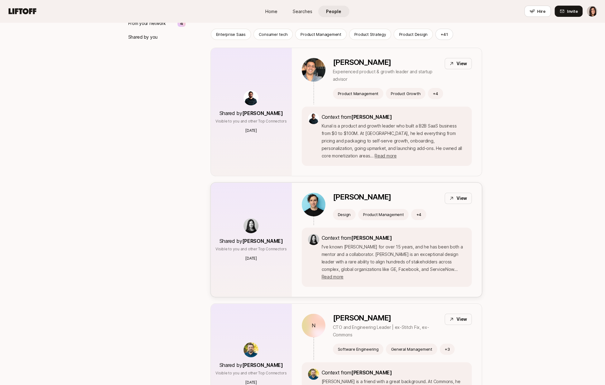
click at [356, 194] on p "Chris Baum" at bounding box center [362, 197] width 58 height 9
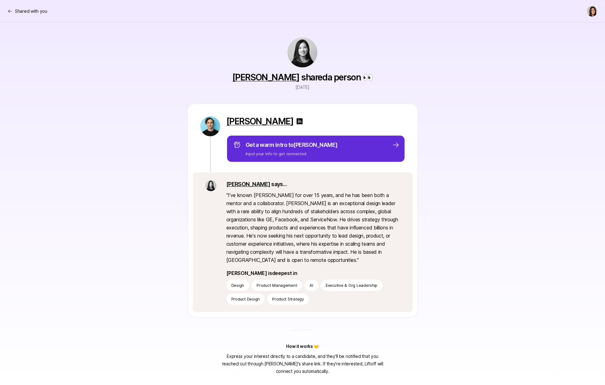
click at [296, 120] on img at bounding box center [299, 120] width 7 height 7
click at [36, 12] on p "Shared with you" at bounding box center [31, 10] width 32 height 7
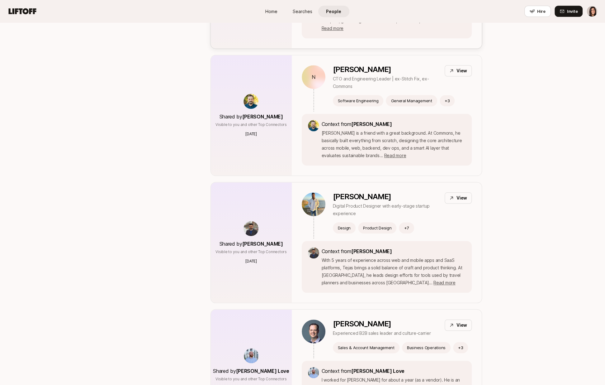
scroll to position [345, 0]
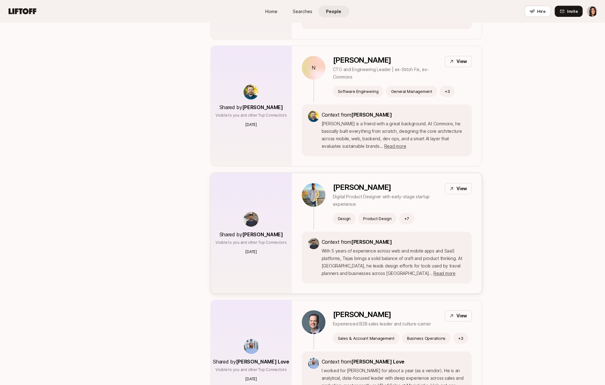
click at [295, 228] on div "Tejas Athare Digital Product Designer with early-stage startup experience View …" at bounding box center [387, 233] width 190 height 120
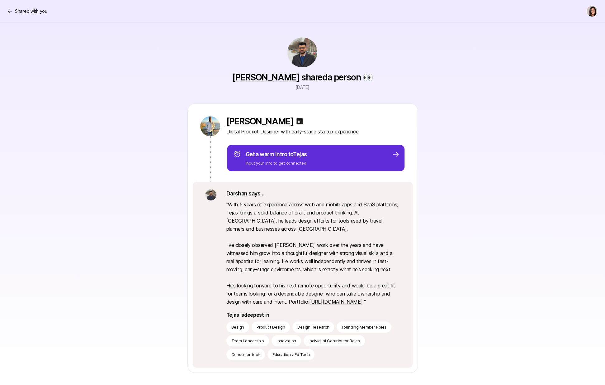
click at [296, 122] on img at bounding box center [299, 120] width 7 height 7
click at [26, 10] on p "Shared with you" at bounding box center [31, 10] width 32 height 7
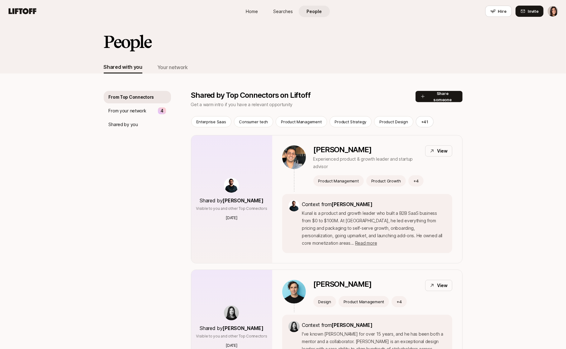
click at [182, 71] on div "Your network" at bounding box center [172, 67] width 31 height 12
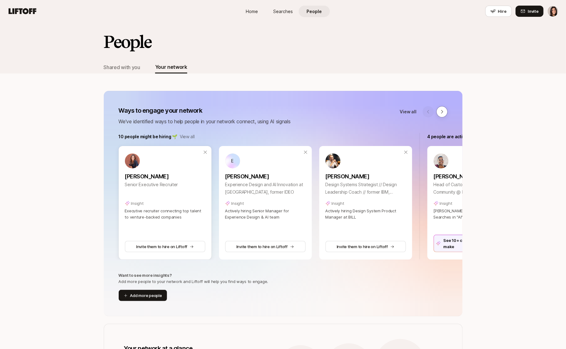
click at [160, 229] on div "Bridget Congdon Senior Executive Recruiter Insight Executive recruiter connecti…" at bounding box center [165, 203] width 93 height 114
click at [161, 175] on p "Bridget Congdon" at bounding box center [165, 176] width 80 height 9
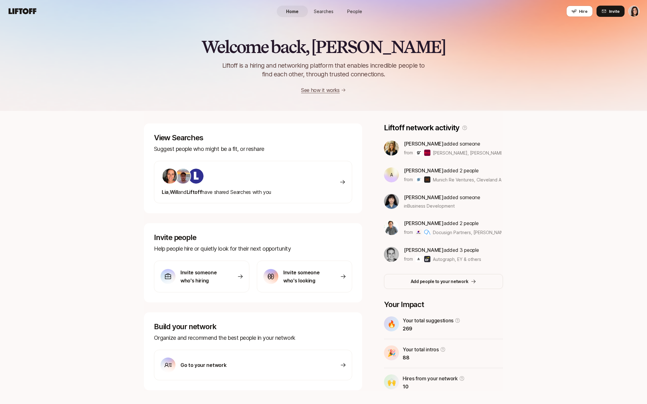
click at [352, 8] on span "People" at bounding box center [354, 11] width 15 height 7
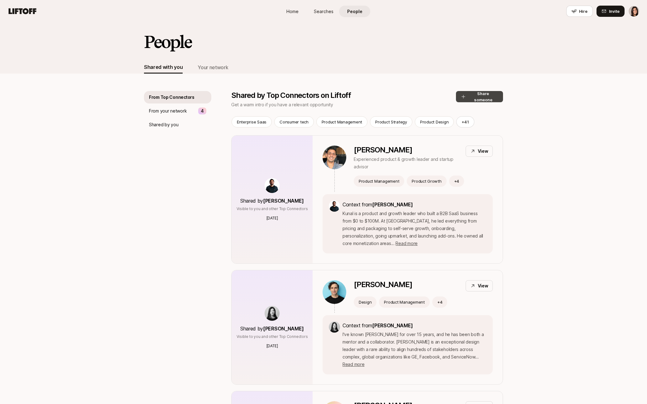
click at [484, 98] on button "Share someone" at bounding box center [479, 96] width 47 height 11
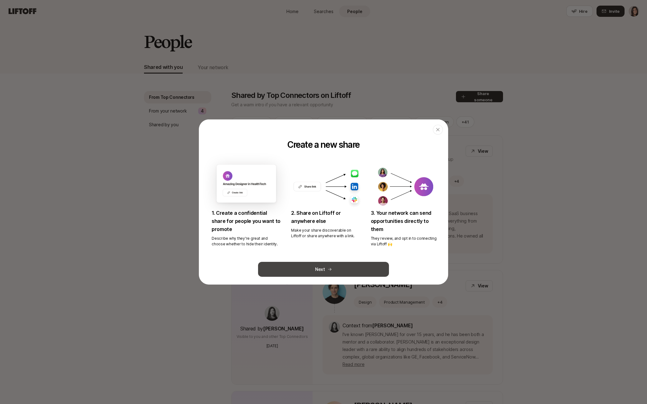
click at [344, 269] on button "Next" at bounding box center [323, 269] width 131 height 15
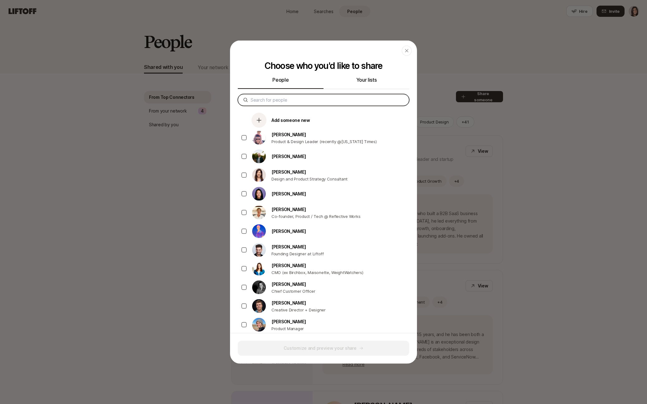
click at [362, 103] on input at bounding box center [327, 99] width 153 height 7
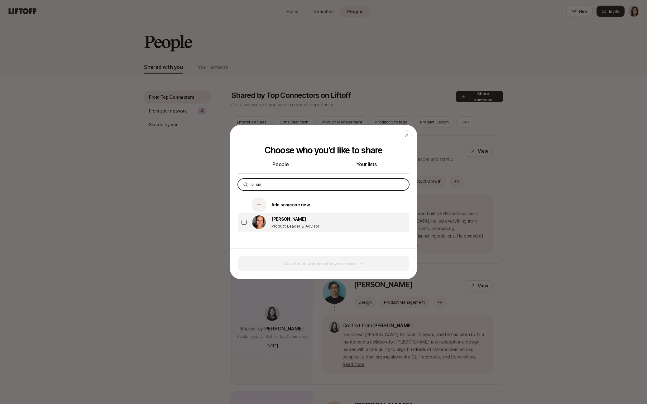
type input "lia sie"
click at [261, 221] on img at bounding box center [259, 222] width 14 height 14
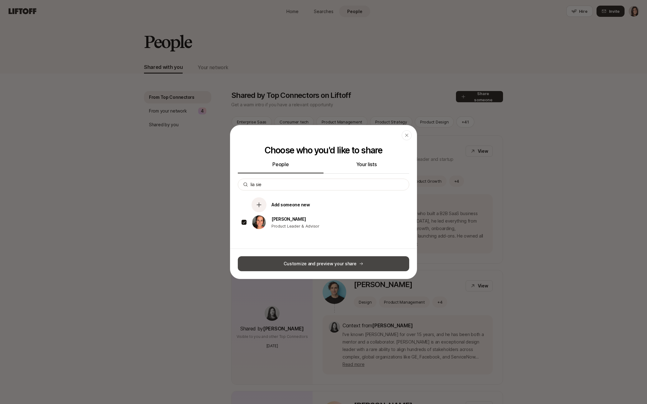
click at [284, 260] on button "Customize and preview your share" at bounding box center [323, 263] width 171 height 15
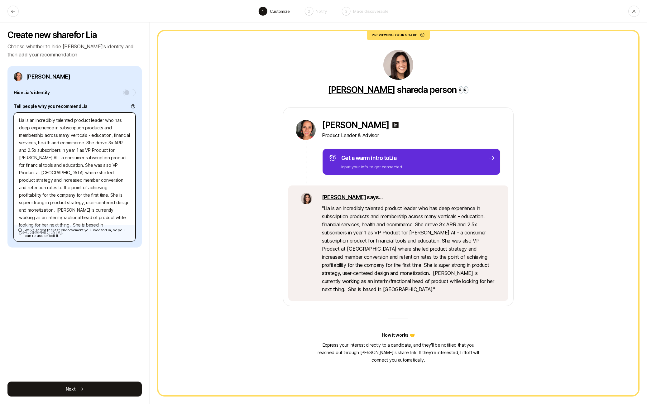
click at [20, 118] on textarea "Lia is an incredibly talented product leader who has deep experience in subscri…" at bounding box center [75, 176] width 122 height 129
type textarea "x"
type textarea "Lia is an incredibly talented product leader who has deep experience in subscri…"
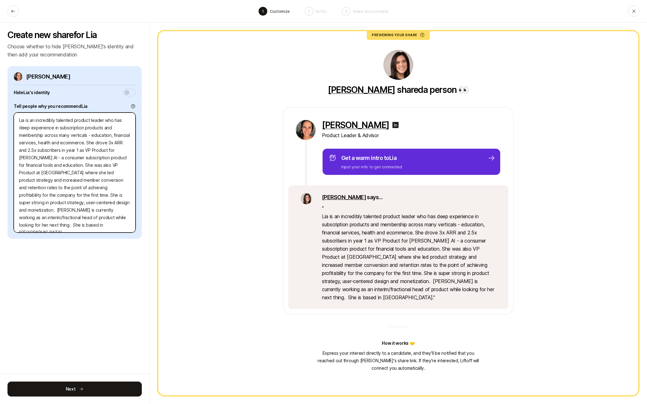
type textarea "x"
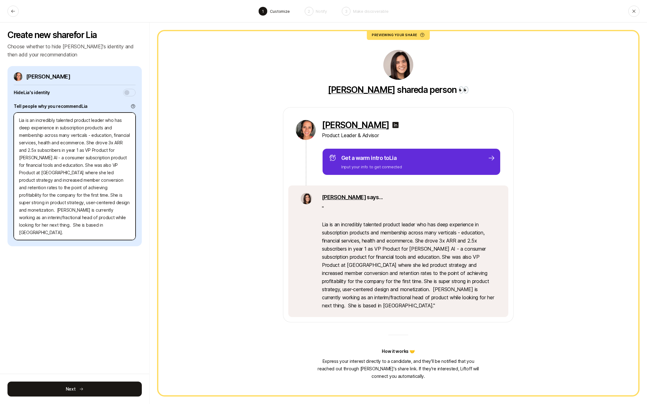
type textarea "Lia is an incredibly talented product leader who has deep experience in subscri…"
click at [130, 94] on button "button" at bounding box center [129, 92] width 12 height 7
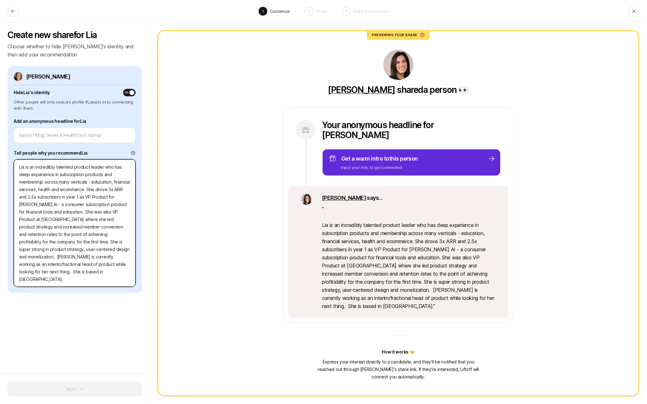
click at [65, 164] on textarea "Lia is an incredibly talented product leader who has deep experience in subscri…" at bounding box center [75, 222] width 122 height 127
paste textarea "This is an entrepreneurial product leader with a design background and a proven…"
type textarea "x"
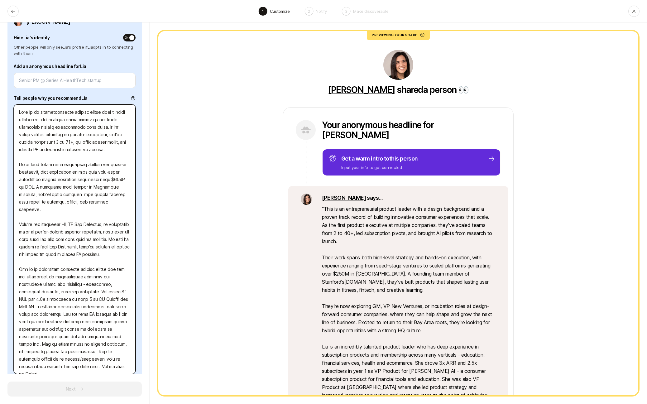
scroll to position [55, 0]
type textarea "This is an entrepreneurial product leader with a design background and a proven…"
drag, startPoint x: 34, startPoint y: 268, endPoint x: 12, endPoint y: 268, distance: 22.4
click at [12, 268] on div "Lia Siebert Hide Lia 's identity ON Other people will only see Lia 's profile i…" at bounding box center [74, 195] width 134 height 369
type textarea "x"
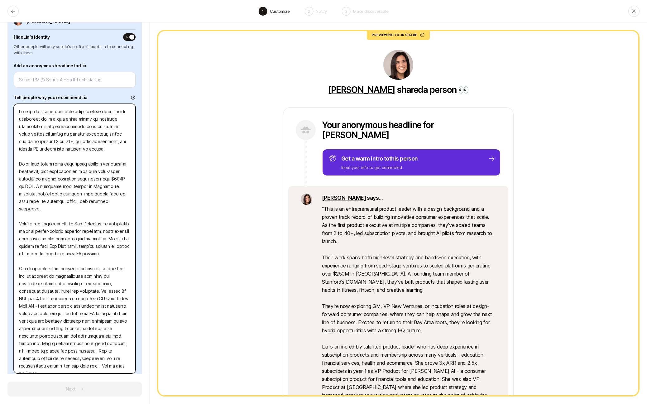
type textarea "This is an entrepreneurial product leader with a design background and a proven…"
type textarea "x"
type textarea "This is an entrepreneurial product leader with a design background and a proven…"
type textarea "x"
type textarea "This is an entrepreneurial product leader with a design background and a proven…"
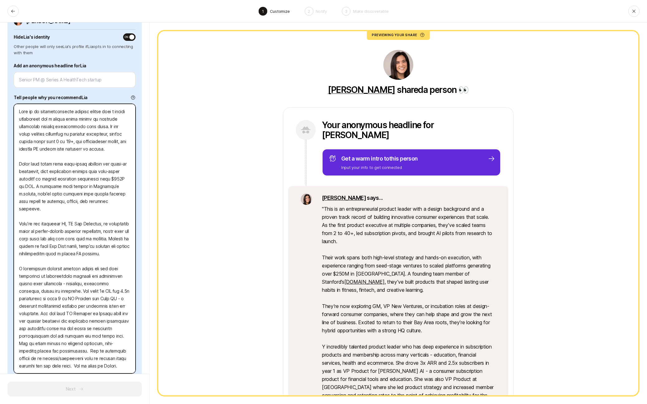
type textarea "x"
type textarea "This is an entrepreneurial product leader with a design background and a proven…"
type textarea "x"
type textarea "This is an entrepreneurial product leader with a design background and a proven…"
type textarea "x"
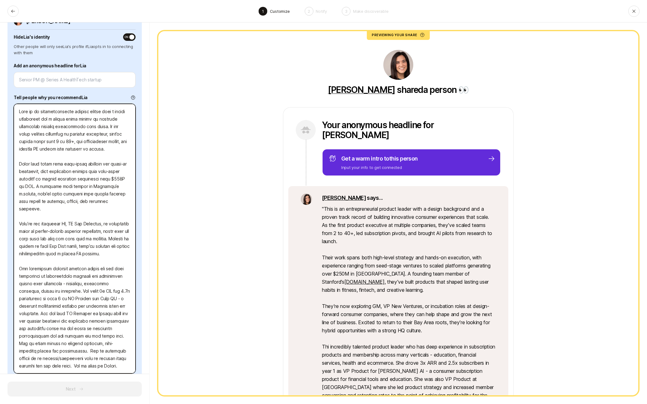
type textarea "This is an entrepreneurial product leader with a design background and a proven…"
type textarea "x"
type textarea "This is an entrepreneurial product leader with a design background and a proven…"
type textarea "x"
type textarea "This is an entrepreneurial product leader with a design background and a proven…"
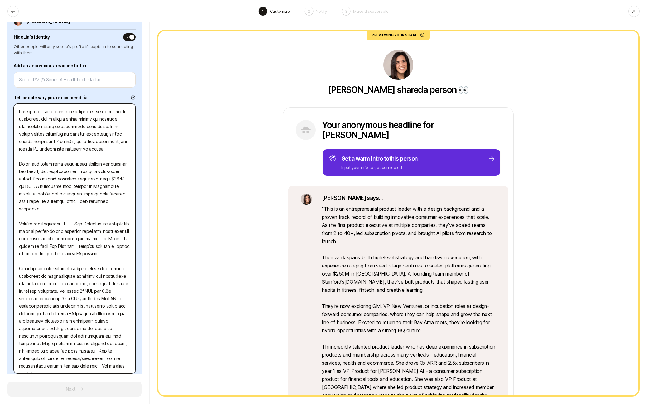
type textarea "x"
type textarea "This is an entrepreneurial product leader with a design background and a proven…"
type textarea "x"
type textarea "This is an entrepreneurial product leader with a design background and a proven…"
type textarea "x"
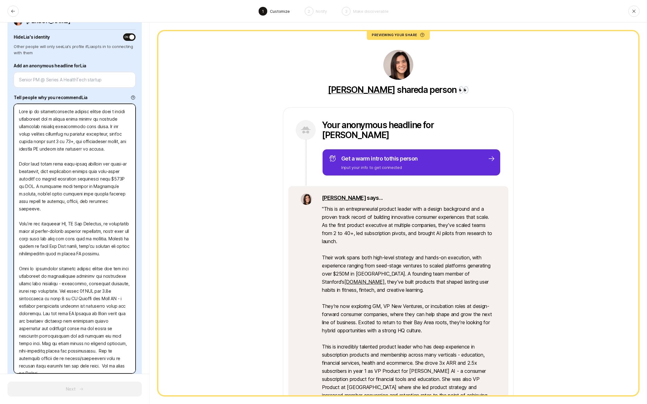
type textarea "This is an entrepreneurial product leader with a design background and a proven…"
type textarea "x"
type textarea "This is an entrepreneurial product leader with a design background and a proven…"
click at [62, 291] on textarea at bounding box center [75, 239] width 122 height 270
type textarea "x"
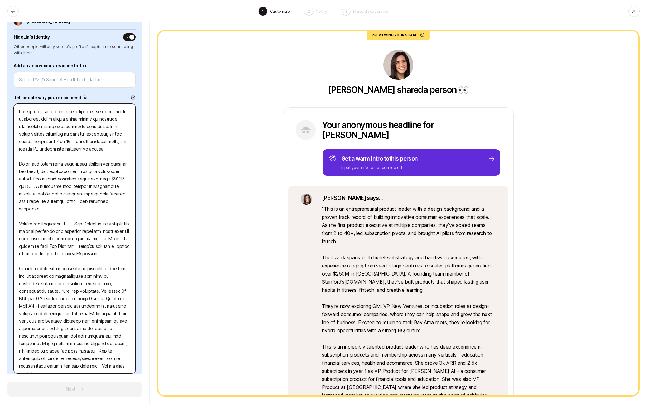
type textarea "This is an entrepreneurial product leader with a design background and a proven…"
click at [92, 284] on textarea at bounding box center [75, 239] width 122 height 270
type textarea "x"
type textarea "This is an entrepreneurial product leader with a design background and a proven…"
type textarea "x"
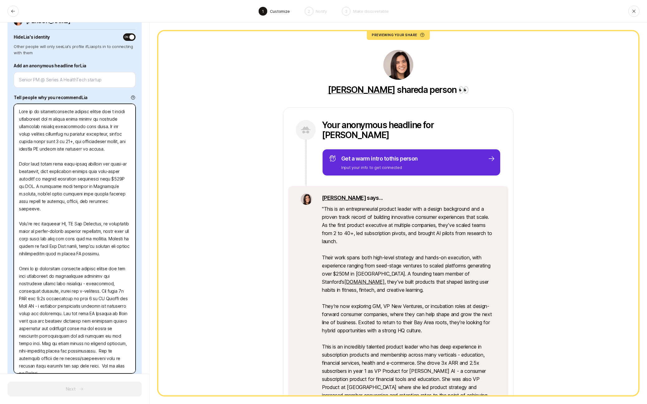
type textarea "This is an entrepreneurial product leader with a design background and a proven…"
type textarea "x"
type textarea "This is an entrepreneurial product leader with a design background and a proven…"
type textarea "x"
type textarea "This is an entrepreneurial product leader with a design background and a proven…"
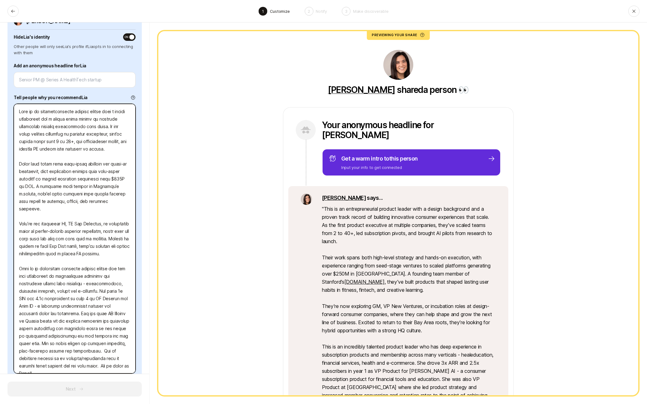
type textarea "x"
type textarea "This is an entrepreneurial product leader with a design background and a proven…"
type textarea "x"
type textarea "This is an entrepreneurial product leader with a design background and a proven…"
type textarea "x"
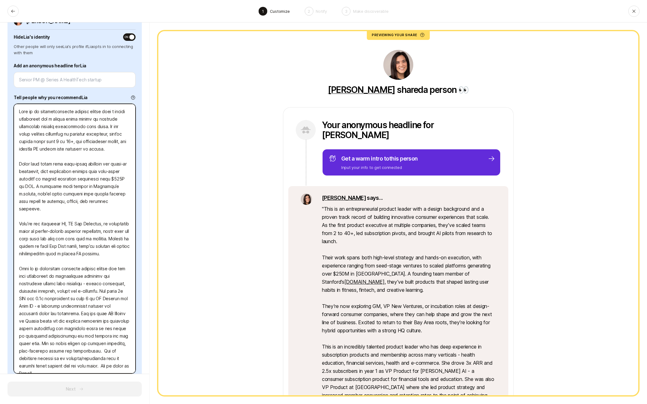
type textarea "This is an entrepreneurial product leader with a design background and a proven…"
type textarea "x"
type textarea "This is an entrepreneurial product leader with a design background and a proven…"
type textarea "x"
type textarea "This is an entrepreneurial product leader with a design background and a proven…"
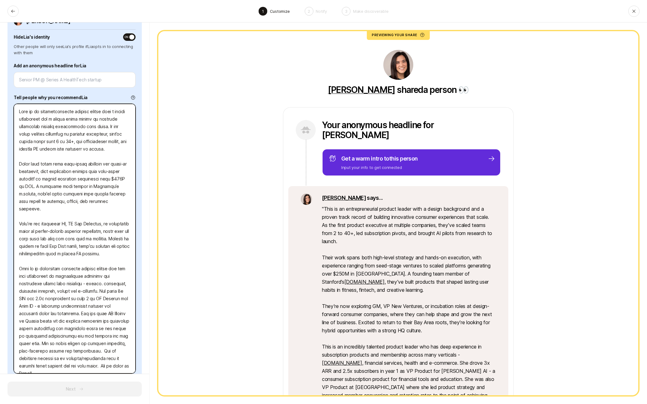
type textarea "x"
type textarea "This is an entrepreneurial product leader with a design background and a proven…"
type textarea "x"
type textarea "This is an entrepreneurial product leader with a design background and a proven…"
type textarea "x"
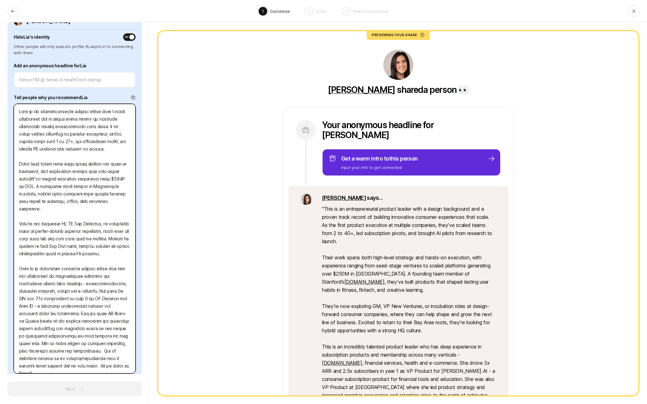
type textarea "This is an entrepreneurial product leader with a design background and a proven…"
type textarea "x"
type textarea "This is an entrepreneurial product leader with a design background and a proven…"
type textarea "x"
type textarea "This is an entrepreneurial product leader with a design background and a proven…"
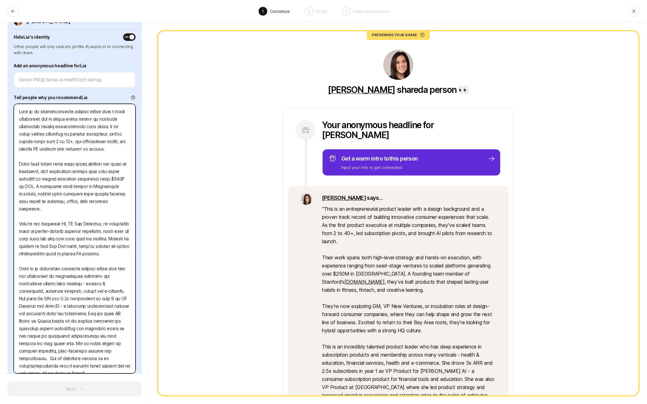
type textarea "x"
type textarea "This is an entrepreneurial product leader with a design background and a proven…"
type textarea "x"
type textarea "This is an entrepreneurial product leader with a design background and a proven…"
type textarea "x"
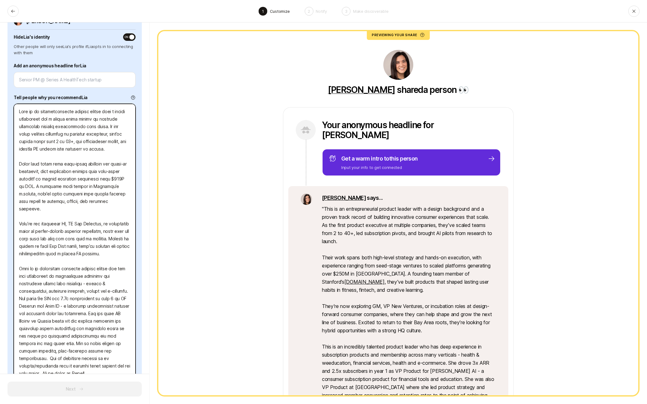
type textarea "This is an entrepreneurial product leader with a design background and a proven…"
type textarea "x"
type textarea "This is an entrepreneurial product leader with a design background and a proven…"
type textarea "x"
type textarea "This is an entrepreneurial product leader with a design background and a proven…"
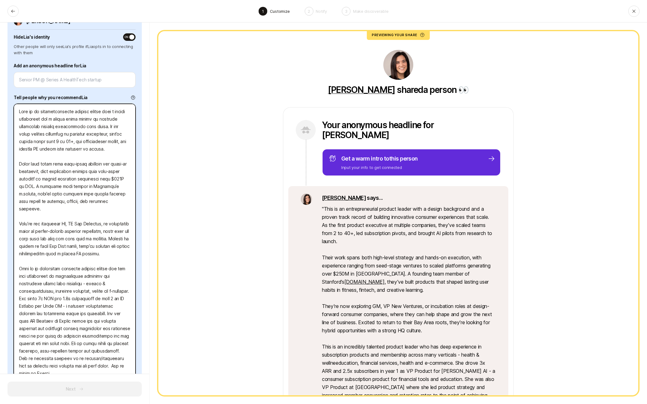
type textarea "x"
type textarea "This is an entrepreneurial product leader with a design background and a proven…"
type textarea "x"
type textarea "This is an entrepreneurial product leader with a design background and a proven…"
type textarea "x"
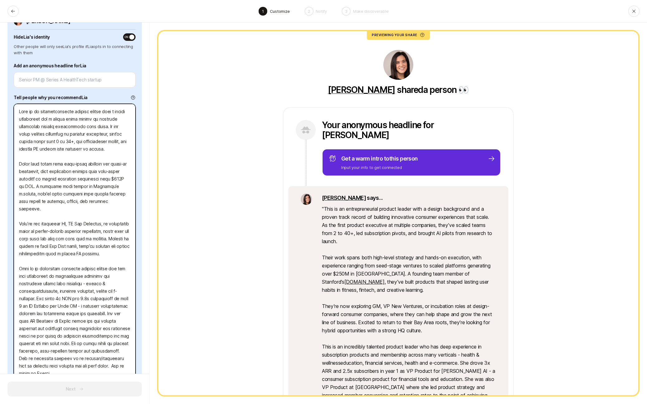
type textarea "This is an entrepreneurial product leader with a design background and a proven…"
type textarea "x"
type textarea "This is an entrepreneurial product leader with a design background and a proven…"
drag, startPoint x: 92, startPoint y: 284, endPoint x: 131, endPoint y: 282, distance: 39.0
click at [131, 282] on textarea at bounding box center [75, 239] width 122 height 270
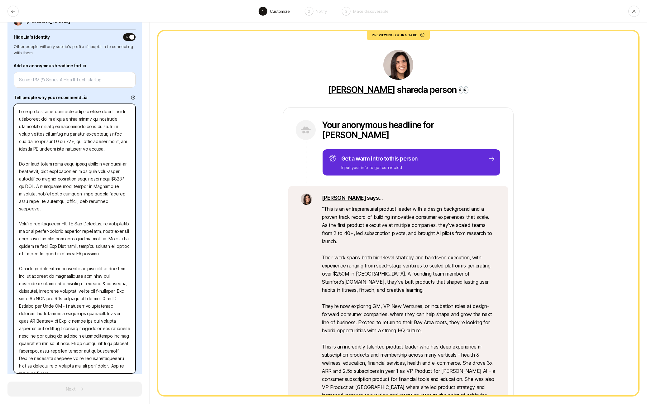
type textarea "x"
type textarea "This is an entrepreneurial product leader with a design background and a proven…"
click at [115, 283] on textarea at bounding box center [75, 239] width 122 height 270
paste textarea "health & wellness,"
type textarea "x"
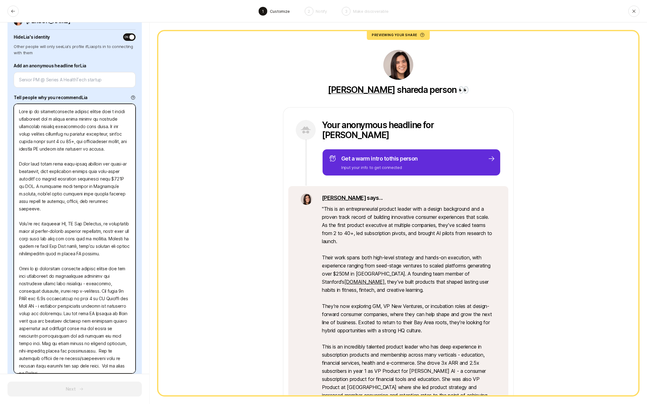
type textarea "This is an entrepreneurial product leader with a design background and a proven…"
click at [93, 300] on textarea at bounding box center [75, 239] width 122 height 270
drag, startPoint x: 87, startPoint y: 290, endPoint x: 75, endPoint y: 290, distance: 11.8
click at [75, 290] on textarea at bounding box center [75, 239] width 122 height 270
type textarea "x"
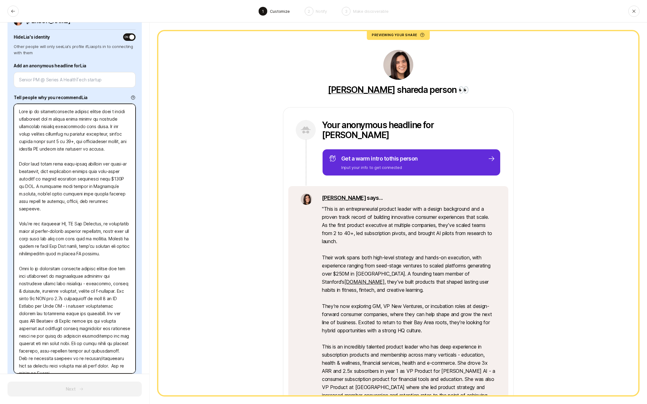
type textarea "This is an entrepreneurial product leader with a design background and a proven…"
type textarea "x"
type textarea "This is an entrepreneurial product leader with a design background and a proven…"
drag, startPoint x: 108, startPoint y: 292, endPoint x: 101, endPoint y: 292, distance: 6.9
click at [101, 292] on textarea at bounding box center [75, 239] width 122 height 270
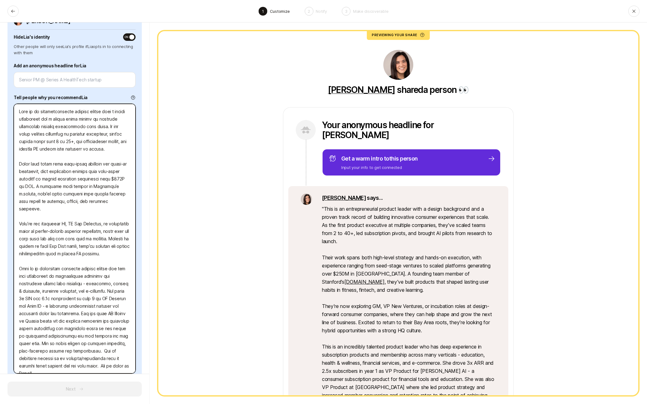
type textarea "x"
type textarea "This is an entrepreneurial product leader with a design background and a proven…"
type textarea "x"
type textarea "This is an entrepreneurial product leader with a design background and a proven…"
type textarea "x"
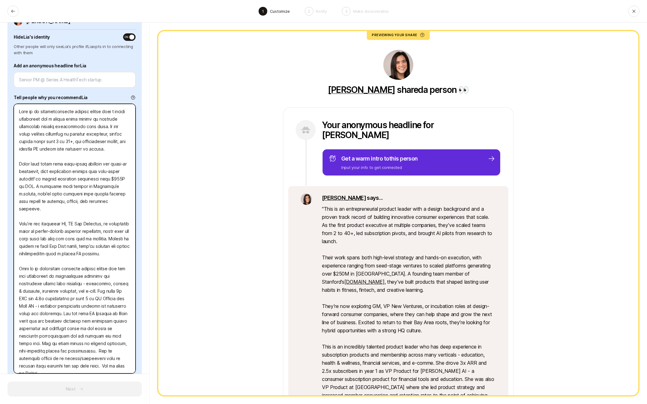
type textarea "This is an entrepreneurial product leader with a design background and a proven…"
click at [98, 301] on textarea at bounding box center [75, 239] width 122 height 270
drag, startPoint x: 98, startPoint y: 289, endPoint x: 127, endPoint y: 334, distance: 53.2
click at [126, 334] on textarea at bounding box center [75, 239] width 122 height 270
type textarea "x"
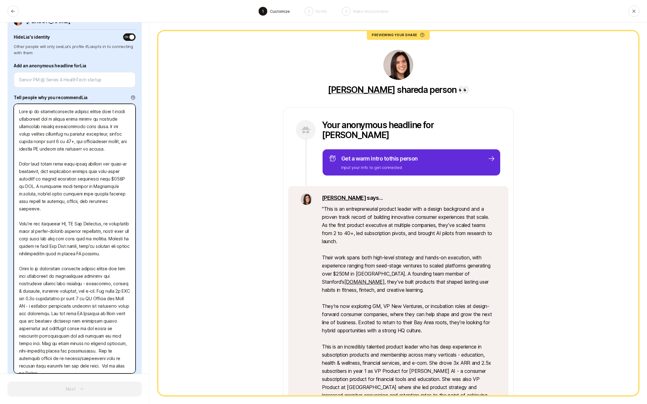
type textarea "This is an entrepreneurial product leader with a design background and a proven…"
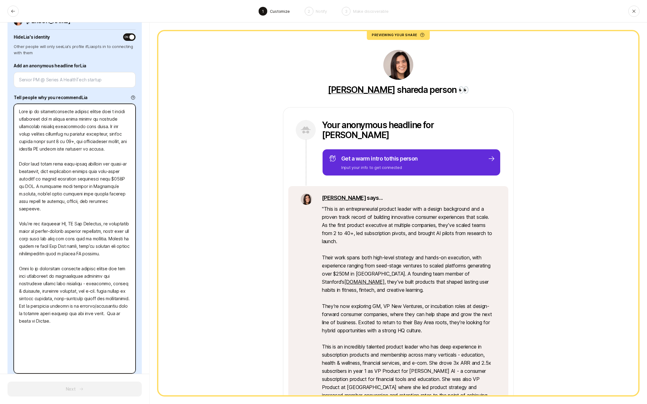
scroll to position [24, 0]
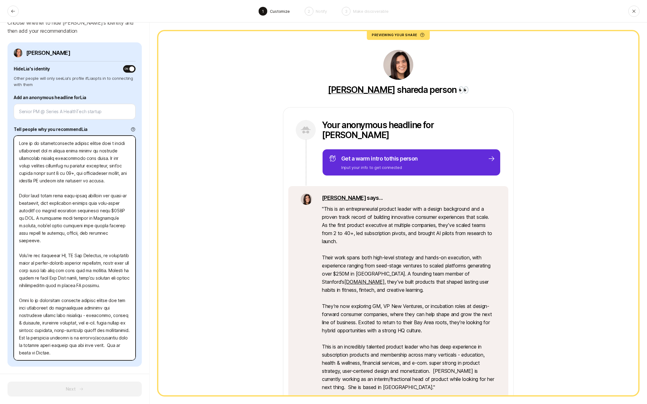
type textarea "x"
type textarea "This is an entrepreneurial product leader with a design background and a proven…"
type textarea "x"
type textarea "This is an entrepreneurial product leader with a design background and a proven…"
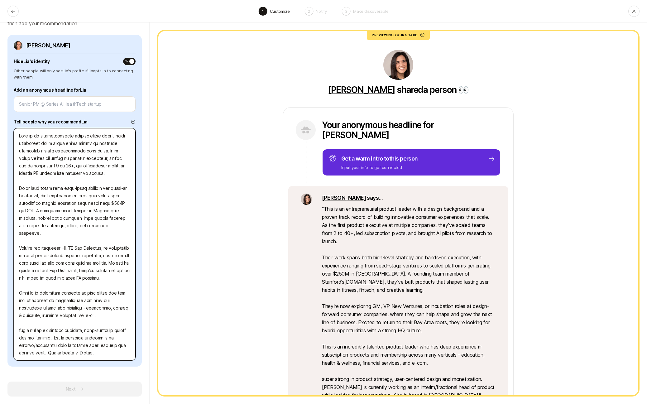
click at [108, 339] on textarea at bounding box center [75, 244] width 122 height 232
drag, startPoint x: 116, startPoint y: 340, endPoint x: 6, endPoint y: 327, distance: 110.8
click at [6, 327] on div "Create new share for Lia Choose whether to hide Lia's identity and then add you…" at bounding box center [75, 212] width 150 height 381
type textarea "x"
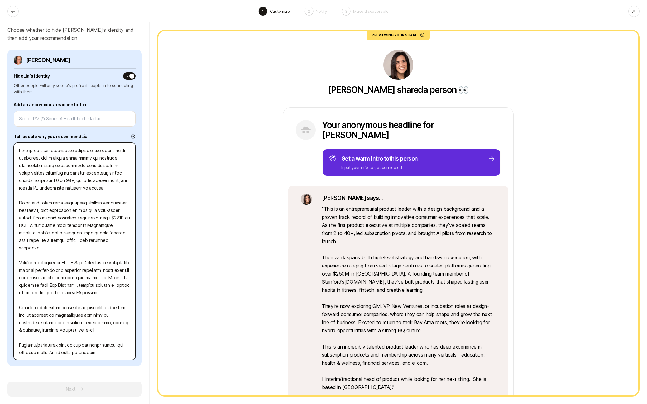
type textarea "This is an entrepreneurial product leader with a design background and a proven…"
type textarea "x"
type textarea "This is an entrepreneurial product leader with a design background and a proven…"
type textarea "x"
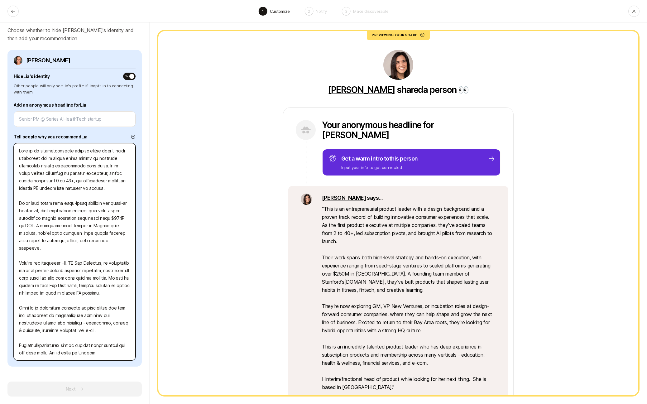
type textarea "This is an entrepreneurial product leader with a design background and a proven…"
type textarea "x"
type textarea "This is an entrepreneurial product leader with a design background and a proven…"
type textarea "x"
type textarea "This is an entrepreneurial product leader with a design background and a proven…"
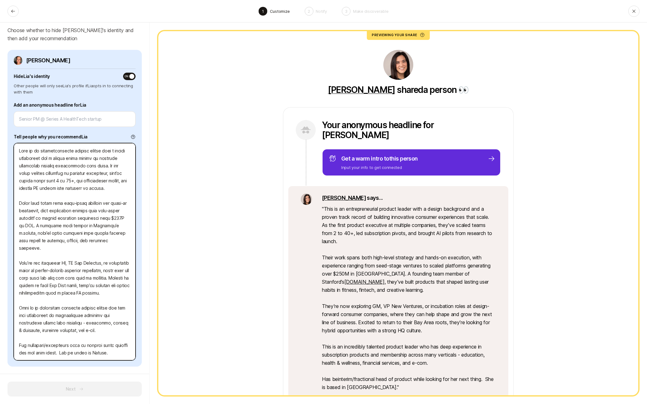
type textarea "x"
type textarea "This is an entrepreneurial product leader with a design background and a proven…"
type textarea "x"
type textarea "This is an entrepreneurial product leader with a design background and a proven…"
type textarea "x"
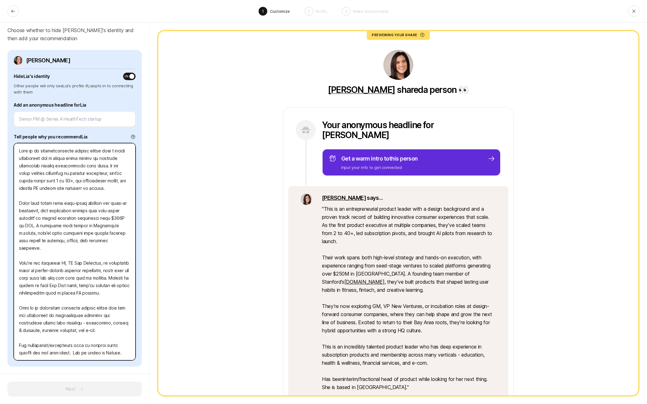
type textarea "This is an entrepreneurial product leader with a design background and a proven…"
type textarea "x"
type textarea "This is an entrepreneurial product leader with a design background and a proven…"
type textarea "x"
type textarea "This is an entrepreneurial product leader with a design background and a proven…"
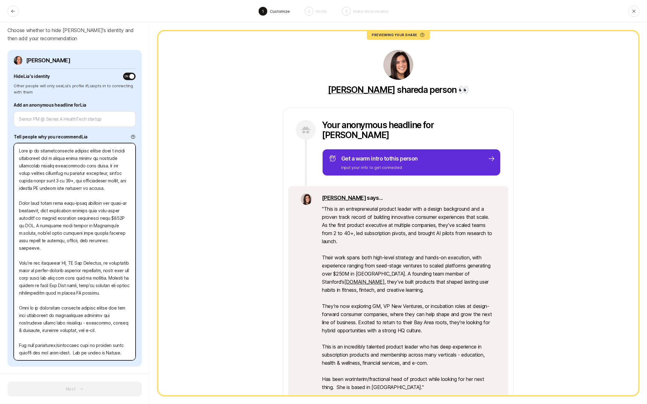
type textarea "x"
type textarea "This is an entrepreneurial product leader with a design background and a proven…"
type textarea "x"
type textarea "This is an entrepreneurial product leader with a design background and a proven…"
type textarea "x"
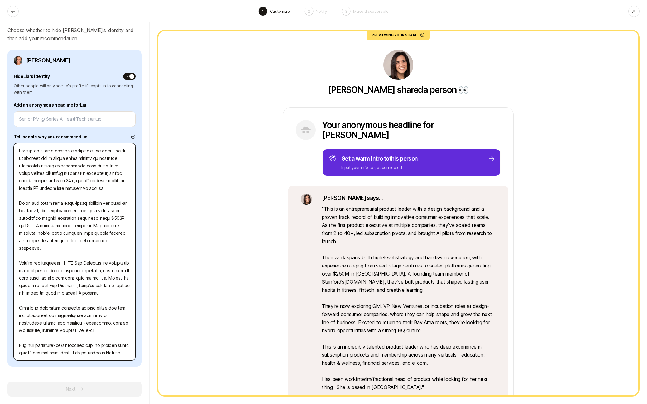
type textarea "This is an entrepreneurial product leader with a design background and a proven…"
type textarea "x"
type textarea "This is an entrepreneurial product leader with a design background and a proven…"
type textarea "x"
type textarea "This is an entrepreneurial product leader with a design background and a proven…"
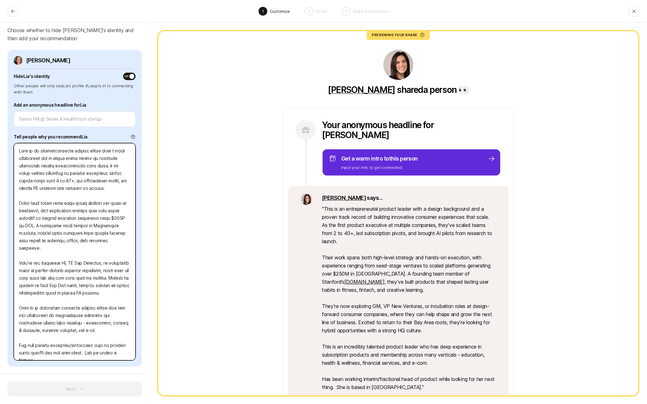
type textarea "x"
type textarea "This is an entrepreneurial product leader with a design background and a proven…"
type textarea "x"
type textarea "This is an entrepreneurial product leader with a design background and a proven…"
type textarea "x"
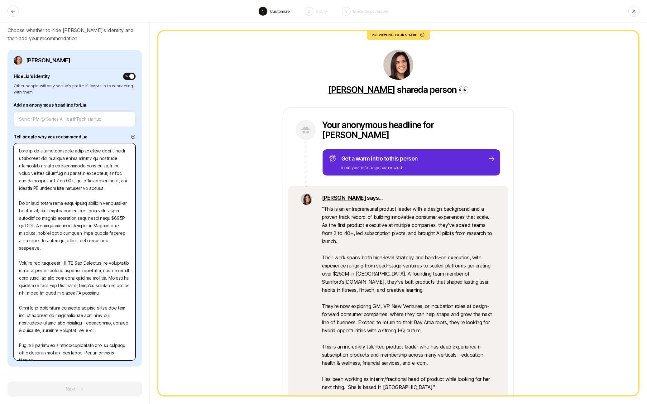
type textarea "This is an entrepreneurial product leader with a design background and a proven…"
type textarea "x"
type textarea "This is an entrepreneurial product leader with a design background and a proven…"
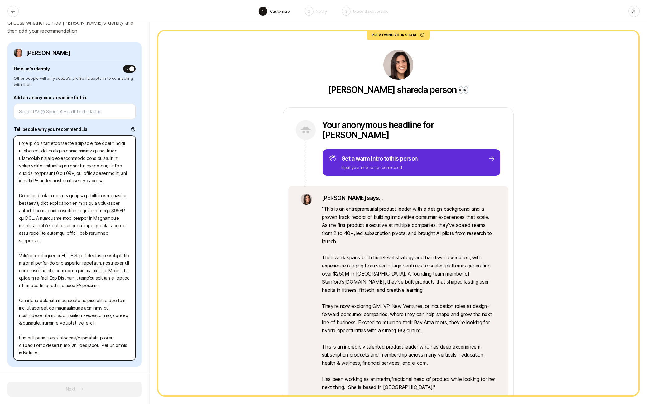
type textarea "x"
type textarea "This is an entrepreneurial product leader with a design background and a proven…"
drag, startPoint x: 36, startPoint y: 345, endPoint x: 41, endPoint y: 358, distance: 14.1
click at [41, 358] on textarea at bounding box center [75, 248] width 122 height 225
type textarea "x"
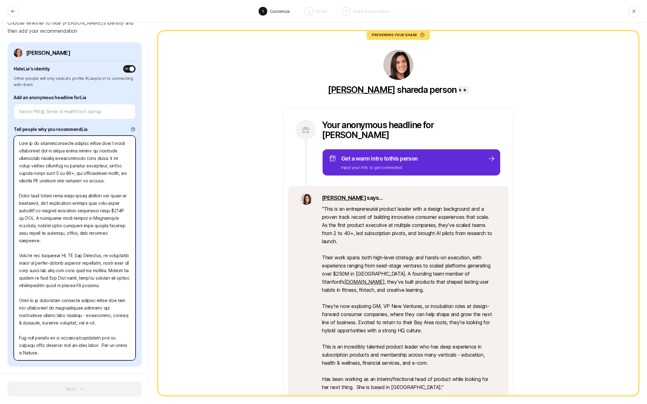
type textarea "This is an entrepreneurial product leader with a design background and a proven…"
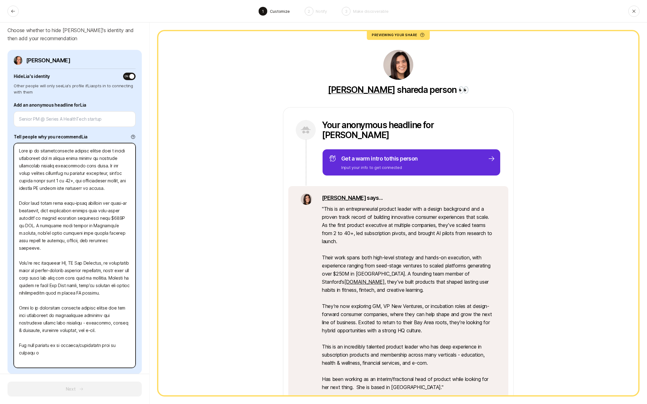
type textarea "x"
type textarea "This is an entrepreneurial product leader with a design background and a proven…"
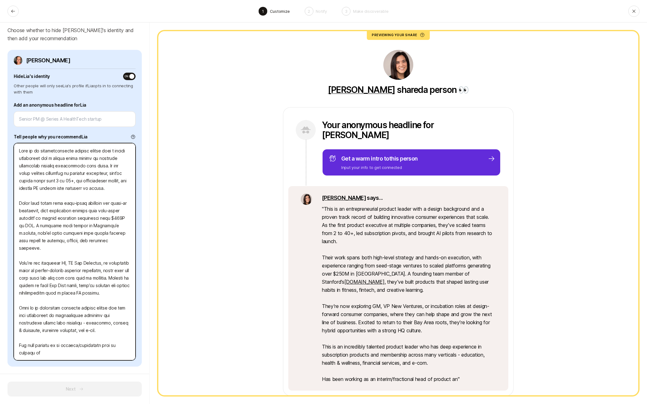
type textarea "x"
type textarea "This is an entrepreneurial product leader with a design background and a proven…"
type textarea "x"
type textarea "This is an entrepreneurial product leader with a design background and a proven…"
type textarea "x"
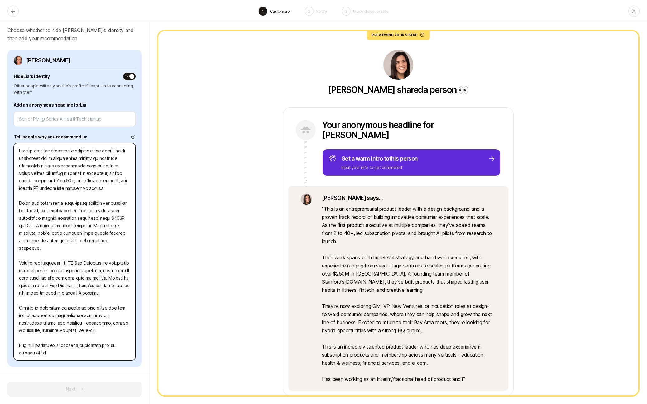
type textarea "This is an entrepreneurial product leader with a design background and a proven…"
type textarea "x"
type textarea "This is an entrepreneurial product leader with a design background and a proven…"
type textarea "x"
type textarea "This is an entrepreneurial product leader with a design background and a proven…"
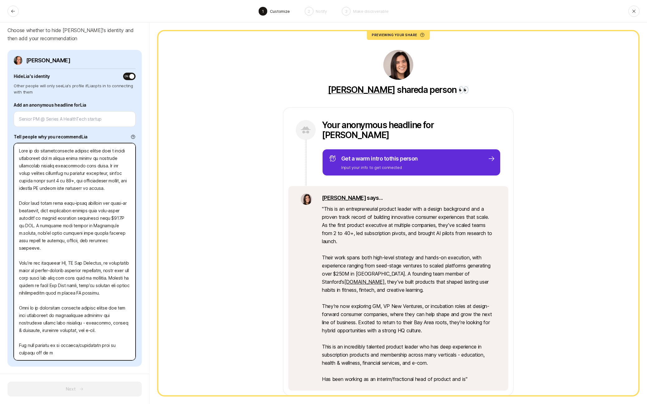
type textarea "x"
type textarea "This is an entrepreneurial product leader with a design background and a proven…"
type textarea "x"
type textarea "This is an entrepreneurial product leader with a design background and a proven…"
type textarea "x"
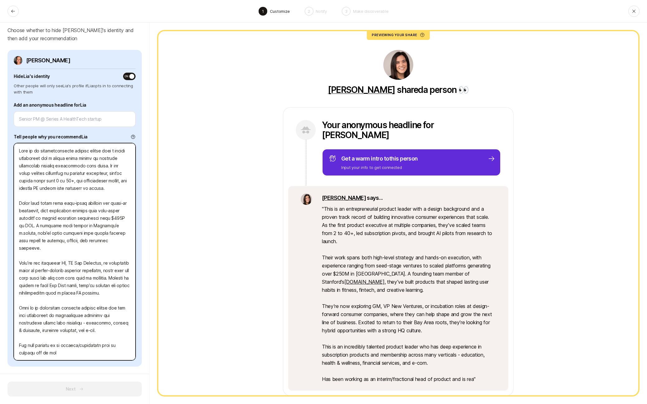
type textarea "This is an entrepreneurial product leader with a design background and a proven…"
type textarea "x"
type textarea "This is an entrepreneurial product leader with a design background and a proven…"
type textarea "x"
type textarea "This is an entrepreneurial product leader with a design background and a proven…"
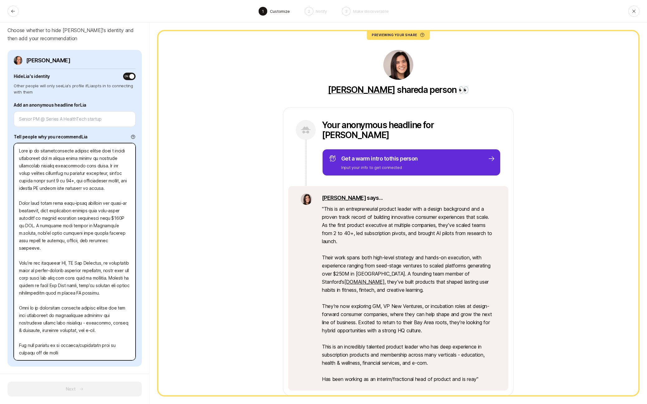
type textarea "x"
type textarea "This is an entrepreneurial product leader with a design background and a proven…"
type textarea "x"
type textarea "This is an entrepreneurial product leader with a design background and a proven…"
type textarea "x"
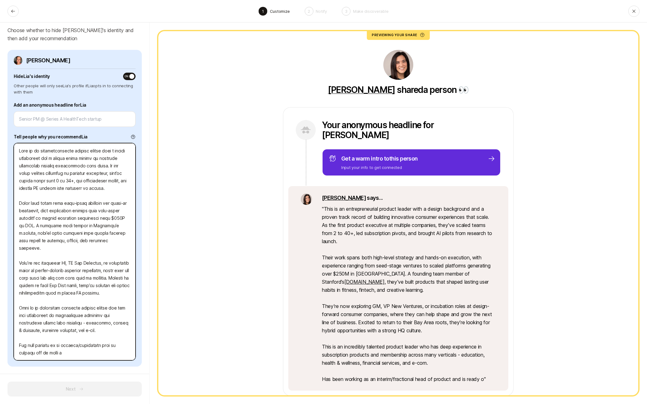
type textarea "This is an entrepreneurial product leader with a design background and a proven…"
type textarea "x"
type textarea "This is an entrepreneurial product leader with a design background and a proven…"
type textarea "x"
type textarea "This is an entrepreneurial product leader with a design background and a proven…"
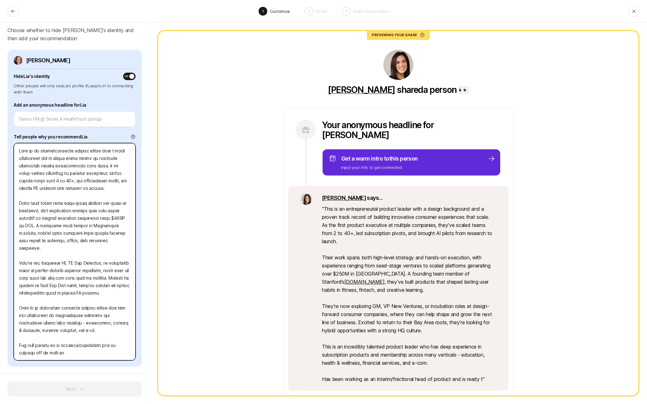
type textarea "x"
type textarea "This is an entrepreneurial product leader with a design background and a proven…"
type textarea "x"
type textarea "This is an entrepreneurial product leader with a design background and a proven…"
type textarea "x"
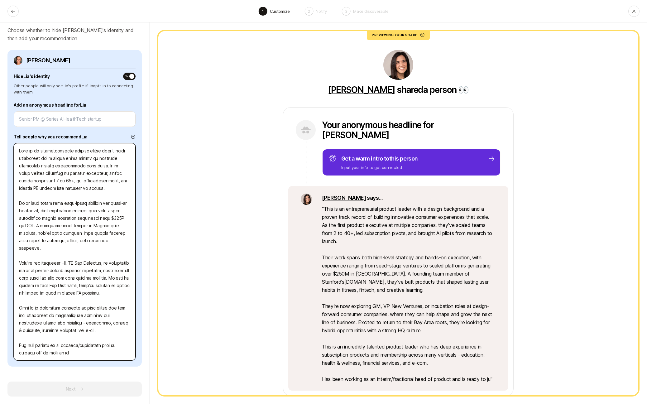
type textarea "This is an entrepreneurial product leader with a design background and a proven…"
type textarea "x"
type textarea "This is an entrepreneurial product leader with a design background and a proven…"
type textarea "x"
type textarea "This is an entrepreneurial product leader with a design background and a proven…"
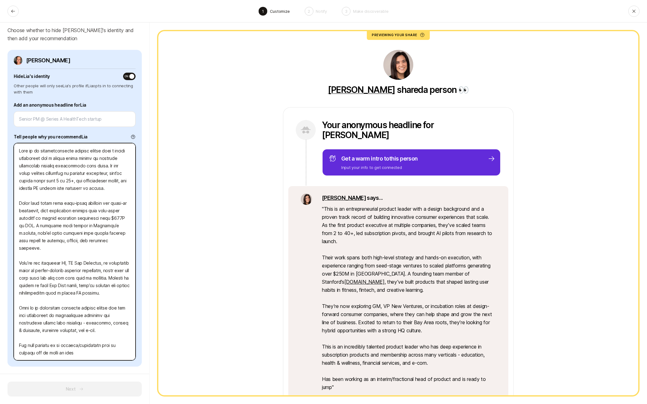
type textarea "x"
type textarea "This is an entrepreneurial product leader with a design background and a proven…"
type textarea "x"
type textarea "This is an entrepreneurial product leader with a design background and a proven…"
type textarea "x"
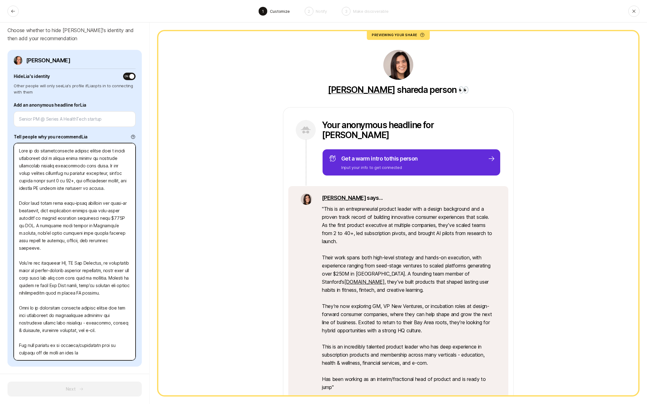
type textarea "This is an entrepreneurial product leader with a design background and a proven…"
type textarea "x"
type textarea "This is an entrepreneurial product leader with a design background and a proven…"
type textarea "x"
type textarea "This is an entrepreneurial product leader with a design background and a proven…"
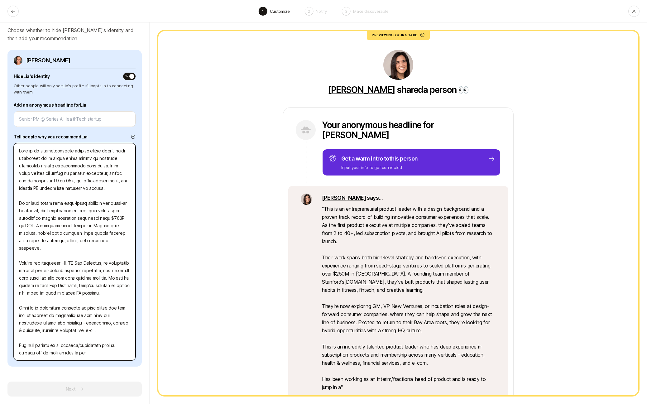
type textarea "x"
type textarea "This is an entrepreneurial product leader with a design background and a proven…"
type textarea "x"
type textarea "This is an entrepreneurial product leader with a design background and a proven…"
type textarea "x"
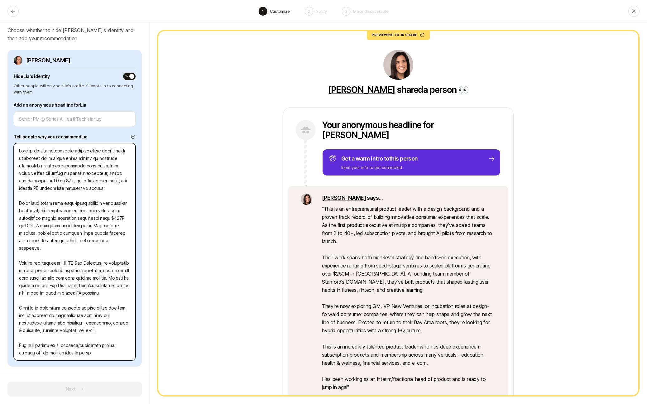
type textarea "This is an entrepreneurial product leader with a design background and a proven…"
drag, startPoint x: 79, startPoint y: 256, endPoint x: 75, endPoint y: 256, distance: 4.4
click at [75, 256] on textarea at bounding box center [75, 251] width 122 height 217
type textarea "x"
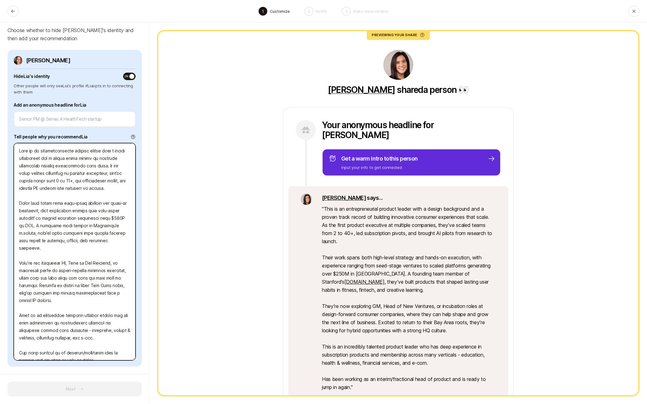
click at [68, 267] on textarea at bounding box center [75, 251] width 122 height 217
click at [72, 256] on textarea at bounding box center [75, 251] width 122 height 217
click at [69, 293] on textarea at bounding box center [75, 251] width 122 height 217
drag, startPoint x: 117, startPoint y: 269, endPoint x: 37, endPoint y: 277, distance: 80.2
click at [37, 277] on textarea at bounding box center [75, 251] width 122 height 217
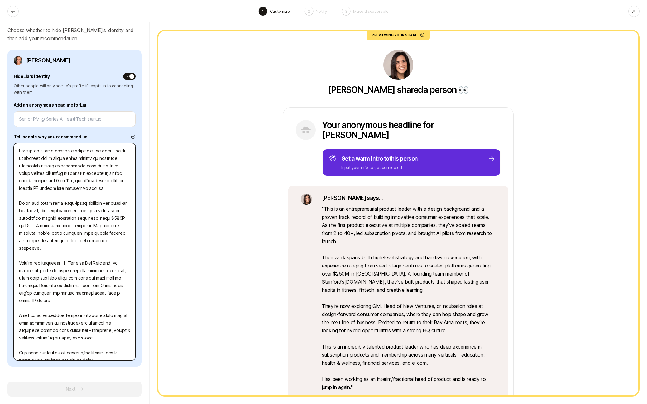
click at [52, 289] on textarea at bounding box center [75, 251] width 122 height 217
drag, startPoint x: 62, startPoint y: 276, endPoint x: 61, endPoint y: 293, distance: 16.5
click at [61, 293] on textarea at bounding box center [75, 251] width 122 height 217
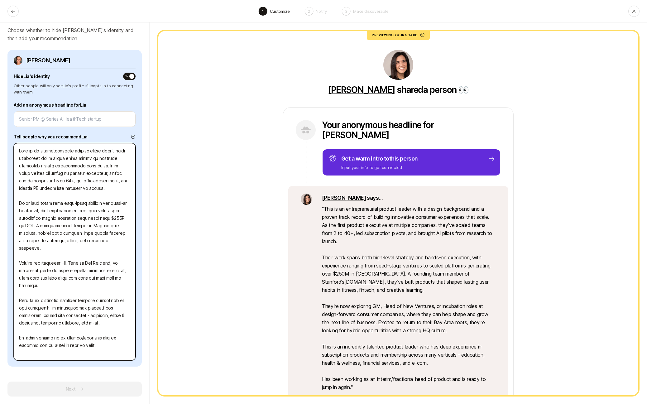
scroll to position [7, 0]
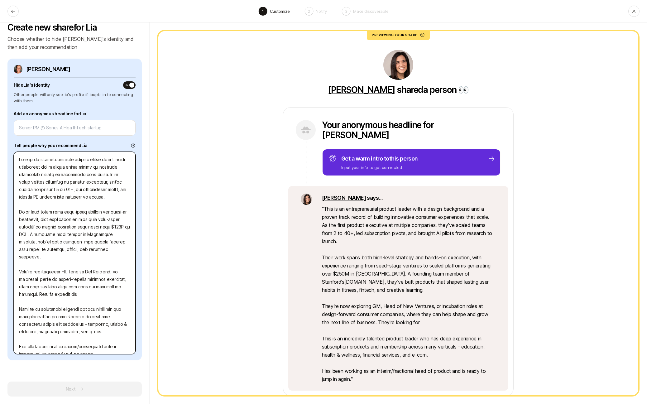
drag, startPoint x: 62, startPoint y: 288, endPoint x: 116, endPoint y: 287, distance: 53.9
click at [115, 287] on textarea at bounding box center [75, 253] width 122 height 202
click at [111, 197] on textarea at bounding box center [75, 253] width 122 height 202
drag, startPoint x: 108, startPoint y: 173, endPoint x: 108, endPoint y: 188, distance: 14.6
click at [108, 174] on textarea at bounding box center [75, 253] width 122 height 202
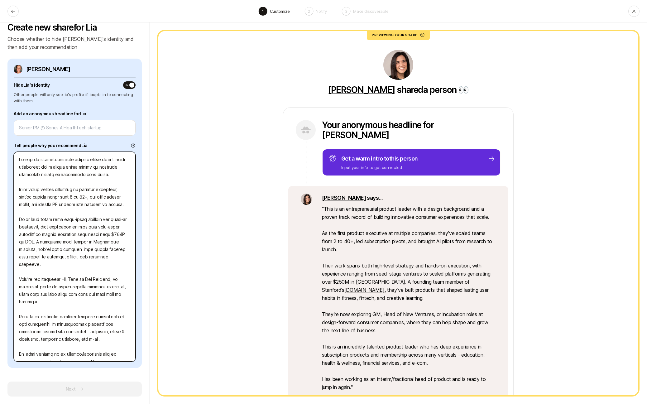
scroll to position [9, 0]
drag, startPoint x: 85, startPoint y: 188, endPoint x: 23, endPoint y: 188, distance: 61.7
click at [23, 188] on textarea at bounding box center [75, 256] width 122 height 210
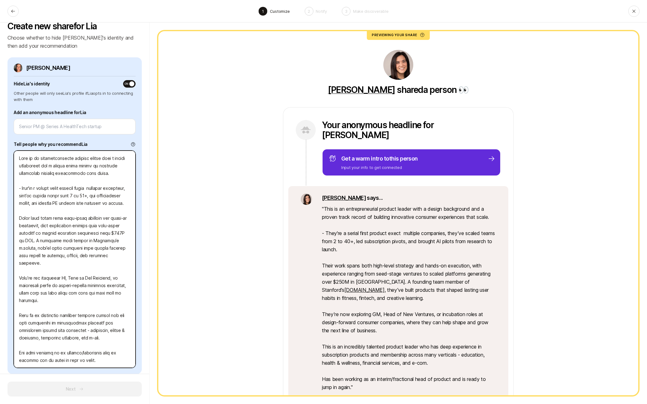
scroll to position [16, 0]
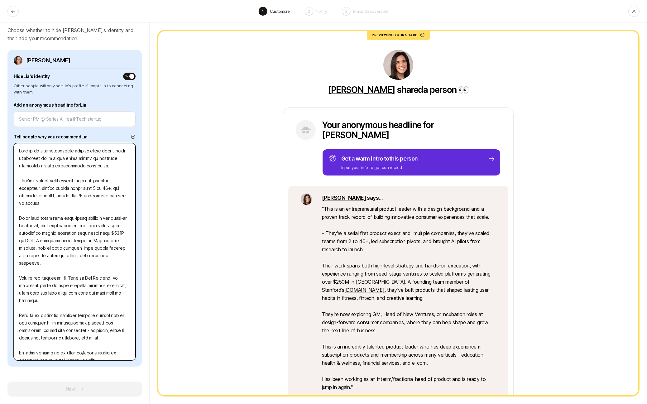
drag, startPoint x: 58, startPoint y: 186, endPoint x: 96, endPoint y: 179, distance: 39.4
click at [96, 179] on textarea at bounding box center [75, 251] width 122 height 217
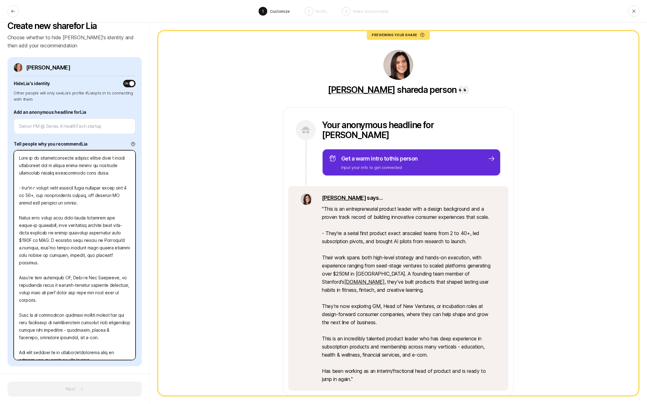
scroll to position [9, 0]
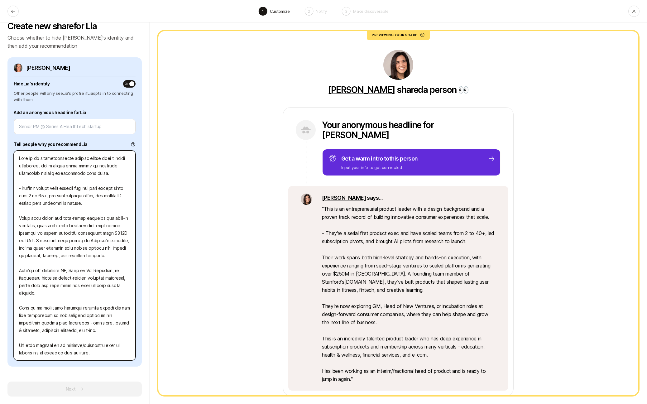
click at [79, 204] on textarea at bounding box center [75, 256] width 122 height 210
drag, startPoint x: 62, startPoint y: 196, endPoint x: 59, endPoint y: 194, distance: 3.8
click at [59, 194] on textarea at bounding box center [75, 256] width 122 height 210
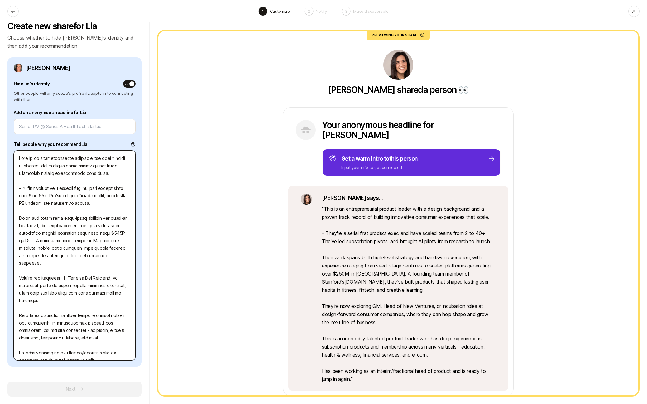
click at [120, 196] on textarea at bounding box center [75, 256] width 122 height 210
drag, startPoint x: 65, startPoint y: 218, endPoint x: 7, endPoint y: 218, distance: 57.7
click at [7, 218] on div "Create new share for Lia Choose whether to hide Lia's identity and then add you…" at bounding box center [75, 212] width 150 height 381
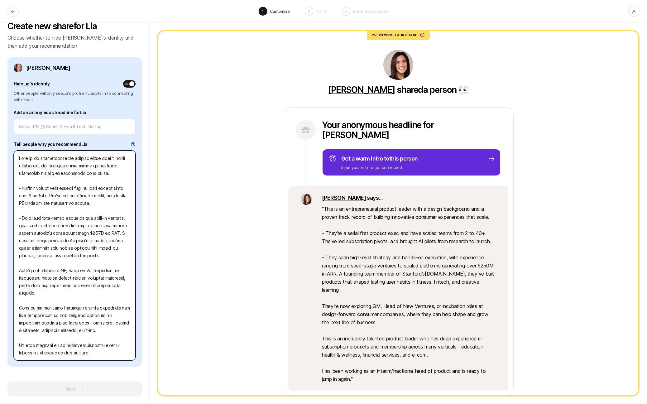
click at [33, 237] on textarea at bounding box center [75, 256] width 122 height 210
drag, startPoint x: 41, startPoint y: 226, endPoint x: 97, endPoint y: 225, distance: 56.1
click at [97, 225] on textarea at bounding box center [75, 256] width 122 height 210
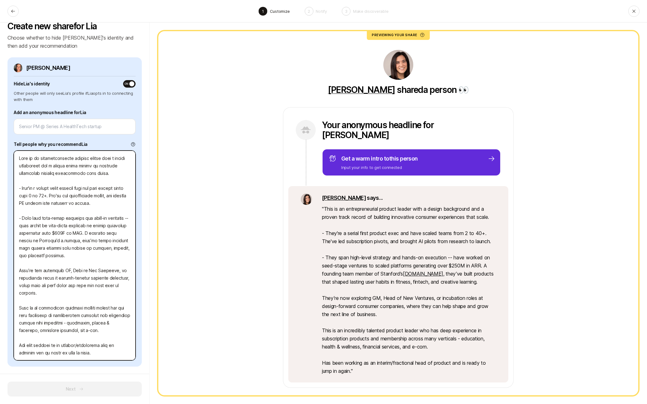
click at [116, 252] on textarea at bounding box center [75, 256] width 122 height 210
click at [103, 233] on textarea at bounding box center [75, 256] width 122 height 210
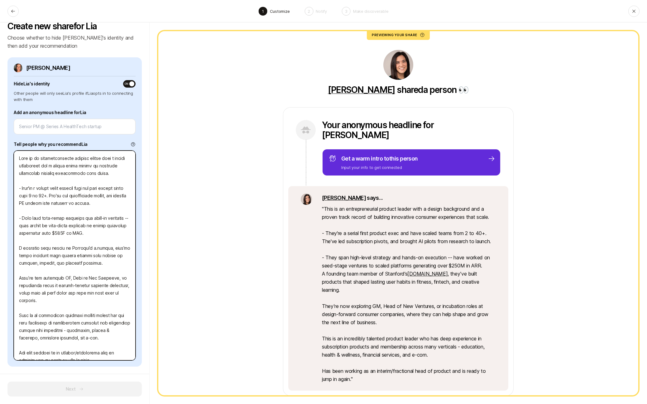
scroll to position [16, 0]
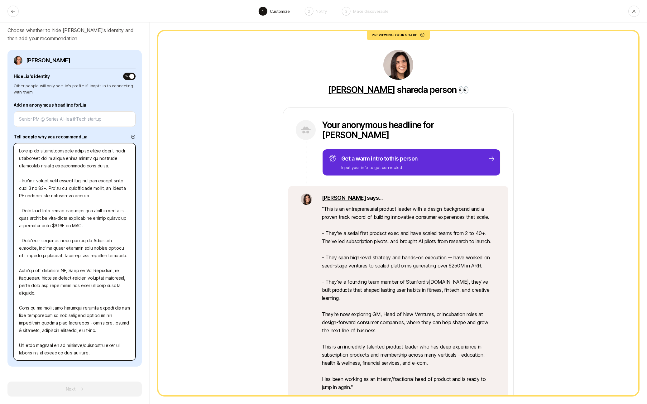
click at [113, 248] on textarea at bounding box center [75, 251] width 122 height 217
click at [118, 256] on textarea at bounding box center [75, 251] width 122 height 217
drag, startPoint x: 118, startPoint y: 256, endPoint x: 41, endPoint y: 250, distance: 76.9
click at [41, 250] on textarea at bounding box center [75, 251] width 122 height 217
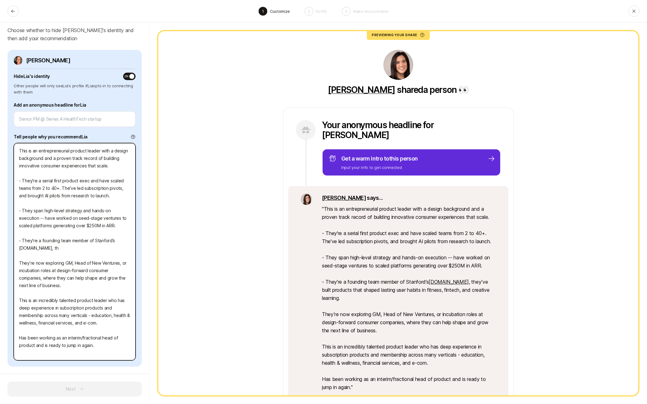
scroll to position [9, 0]
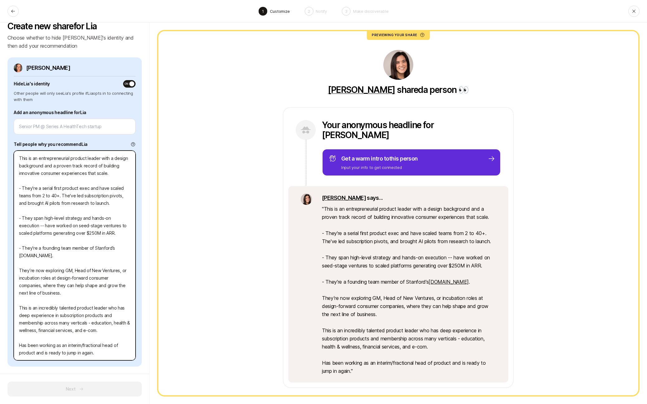
click at [79, 339] on textarea "This is an entrepreneurial product leader with a design background and a proven…" at bounding box center [75, 256] width 122 height 210
click at [81, 331] on textarea "This is an entrepreneurial product leader with a design background and a proven…" at bounding box center [75, 256] width 122 height 210
click at [101, 330] on textarea "This is an entrepreneurial product leader with a design background and a proven…" at bounding box center [75, 256] width 122 height 210
click at [58, 316] on textarea "This is an entrepreneurial product leader with a design background and a proven…" at bounding box center [75, 256] width 122 height 210
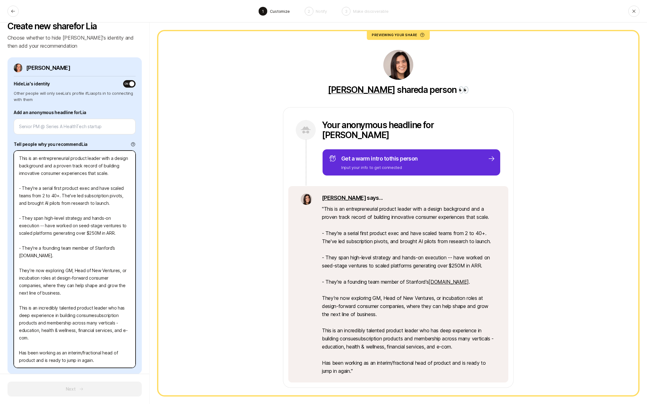
scroll to position [16, 0]
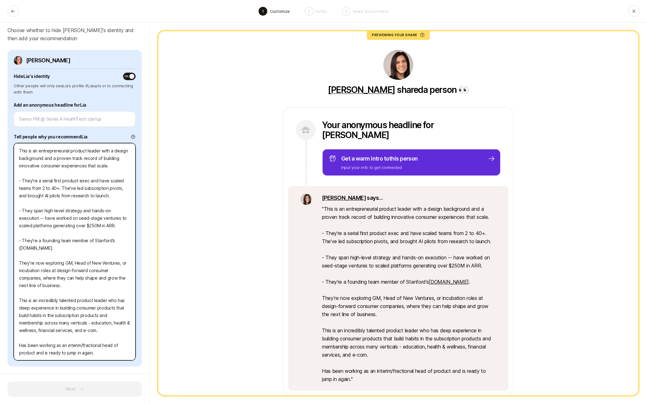
drag, startPoint x: 55, startPoint y: 315, endPoint x: 90, endPoint y: 323, distance: 35.9
click at [90, 323] on textarea "This is an entrepreneurial product leader with a design background and a proven…" at bounding box center [75, 251] width 122 height 217
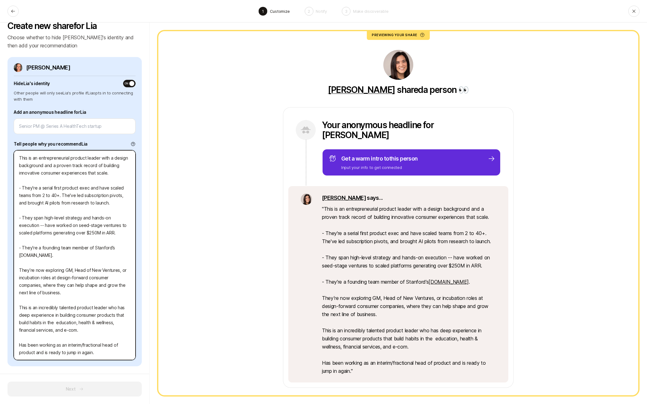
scroll to position [9, 0]
click at [93, 326] on textarea "This is an entrepreneurial product leader with a design background and a proven…" at bounding box center [75, 256] width 122 height 210
click at [80, 333] on textarea "This is an entrepreneurial product leader with a design background and a proven…" at bounding box center [75, 256] width 122 height 210
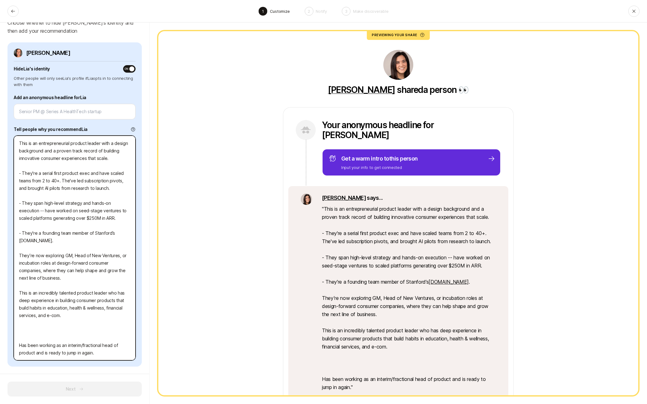
paste textarea "ey’ve built products that shaped lasting user habits in fitness, fintech, and c…"
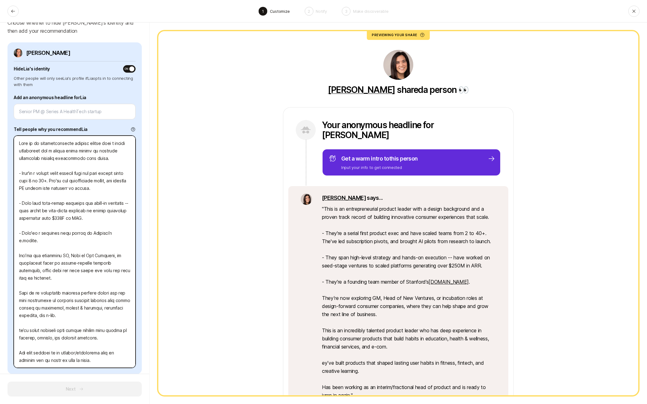
scroll to position [31, 0]
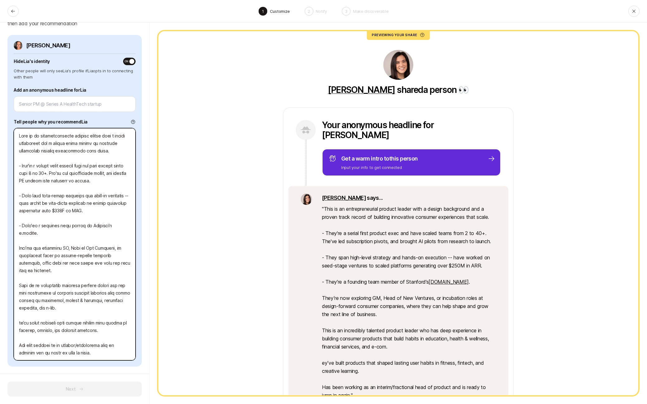
drag, startPoint x: 20, startPoint y: 330, endPoint x: 47, endPoint y: 302, distance: 39.7
click at [47, 302] on textarea at bounding box center [75, 244] width 122 height 232
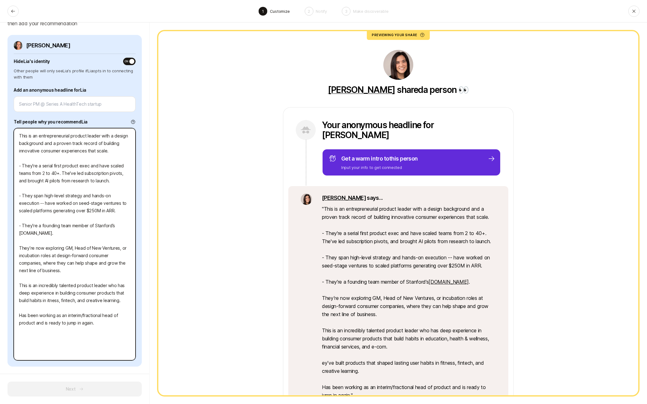
scroll to position [7, 0]
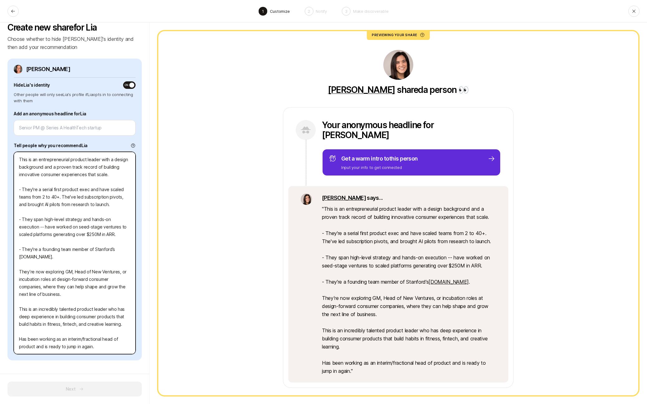
click at [59, 329] on textarea "This is an entrepreneurial product leader with a design background and a proven…" at bounding box center [75, 253] width 122 height 202
drag, startPoint x: 119, startPoint y: 323, endPoint x: 89, endPoint y: 323, distance: 30.2
click at [89, 323] on textarea "This is an entrepreneurial product leader with a design background and a proven…" at bounding box center [75, 253] width 122 height 202
click at [89, 338] on textarea "This is an entrepreneurial product leader with a design background and a proven…" at bounding box center [75, 253] width 122 height 202
click at [42, 313] on textarea "This is an entrepreneurial product leader with a design background and a proven…" at bounding box center [75, 253] width 122 height 202
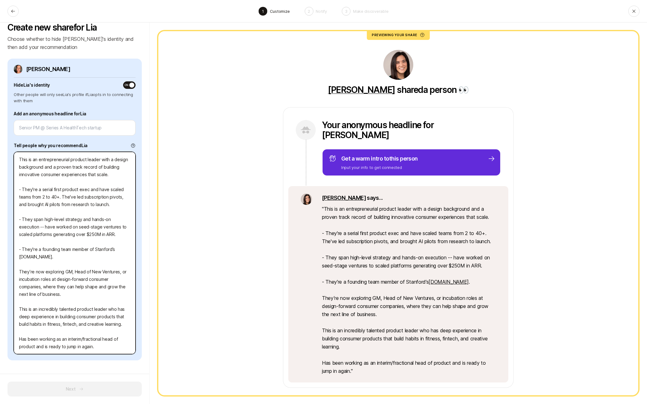
click at [42, 313] on textarea "This is an entrepreneurial product leader with a design background and a proven…" at bounding box center [75, 253] width 122 height 202
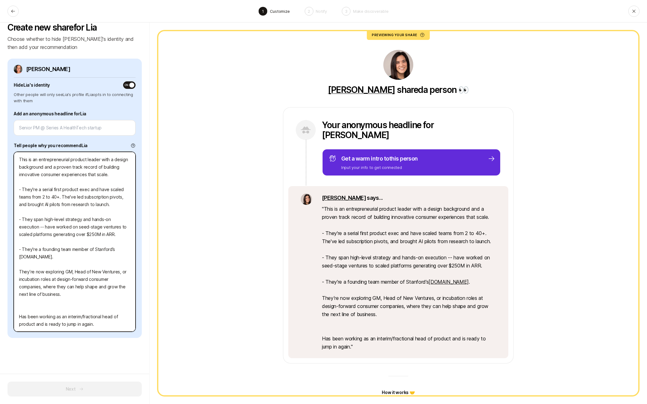
click at [19, 157] on textarea "This is an entrepreneurial product leader with a design background and a proven…" at bounding box center [75, 242] width 122 height 180
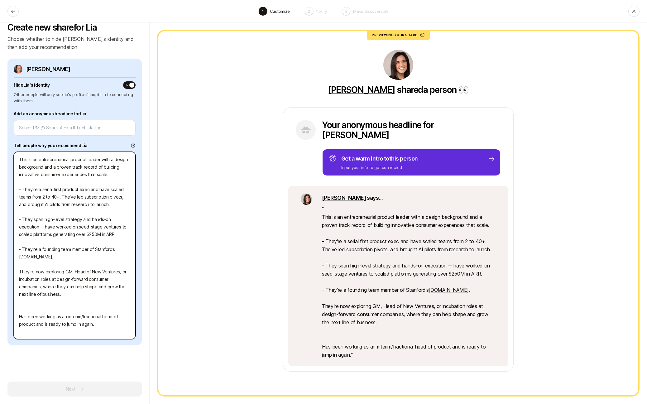
paste textarea "This is an incredibly talented product leader who has deep experience in buildi…"
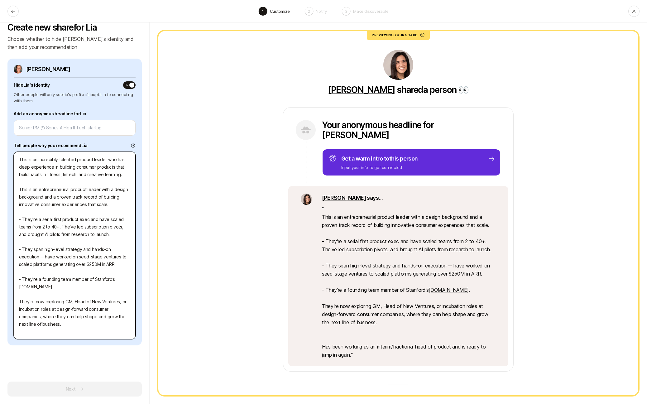
scroll to position [9, 0]
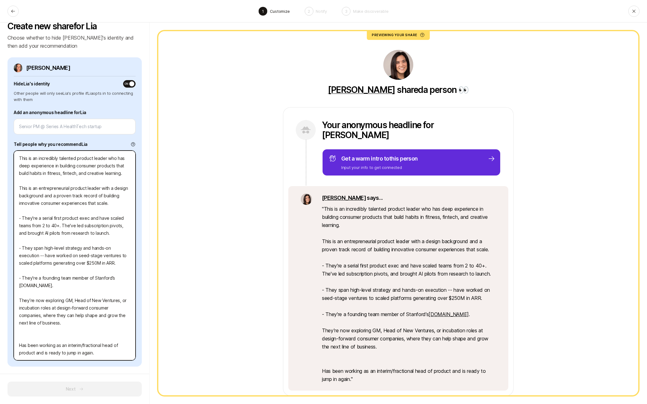
click at [52, 196] on textarea "This is an incredibly talented product leader who has deep experience in buildi…" at bounding box center [75, 256] width 122 height 210
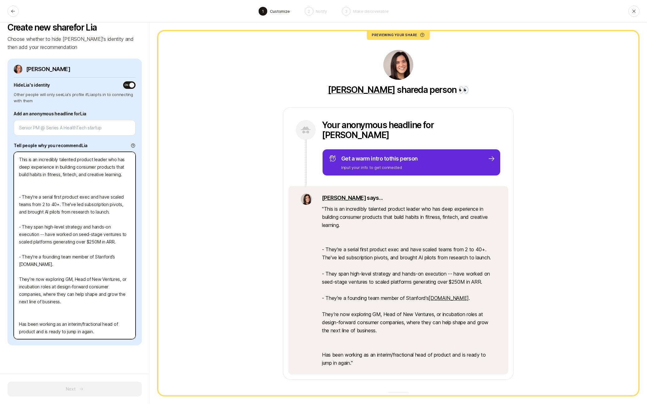
scroll to position [7, 0]
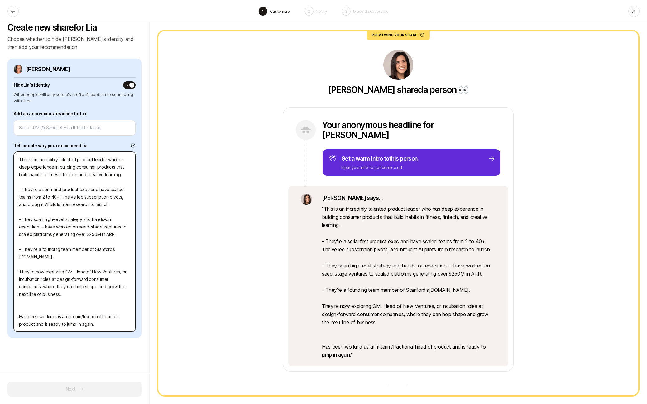
click at [78, 158] on textarea "This is an incredibly talented product leader who has deep experience in buildi…" at bounding box center [75, 242] width 122 height 180
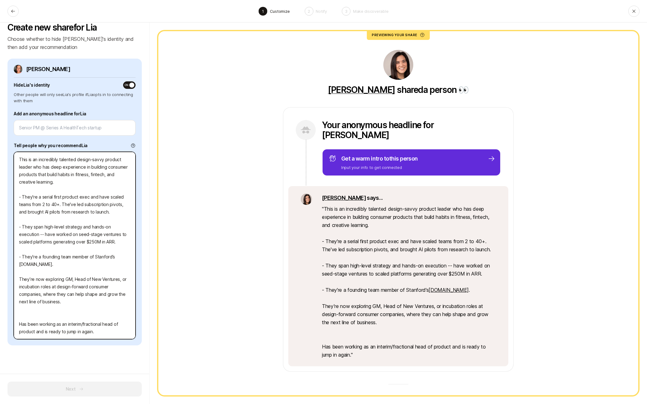
click at [86, 196] on textarea "This is an incredibly talented design-savvy product leader who has deep experie…" at bounding box center [75, 245] width 122 height 187
click at [83, 191] on textarea "This is an incredibly talented design-savvy product leader who has deep experie…" at bounding box center [75, 245] width 122 height 187
drag, startPoint x: 20, startPoint y: 278, endPoint x: 33, endPoint y: 282, distance: 13.5
click at [20, 278] on textarea "This is an incredibly talented design-savvy product leader who has deep experie…" at bounding box center [75, 245] width 122 height 187
click at [53, 310] on textarea "This is an incredibly talented design-savvy product leader who has deep experie…" at bounding box center [75, 245] width 122 height 187
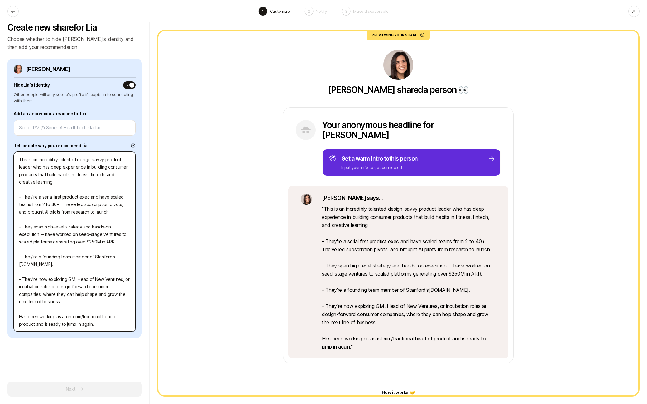
drag, startPoint x: 26, startPoint y: 315, endPoint x: 14, endPoint y: 315, distance: 12.5
click at [14, 315] on textarea "This is an incredibly talented design-savvy product leader who has deep experie…" at bounding box center [75, 242] width 122 height 180
click at [19, 318] on textarea "This is an incredibly talented design-savvy product leader who has deep experie…" at bounding box center [75, 242] width 122 height 180
click at [68, 320] on textarea "This is an incredibly talented design-savvy product leader who has deep experie…" at bounding box center [75, 242] width 122 height 180
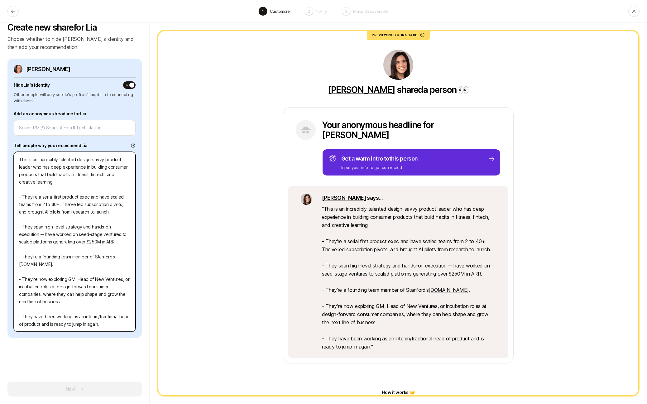
click at [68, 320] on textarea "This is an incredibly talented design-savvy product leader who has deep experie…" at bounding box center [75, 242] width 122 height 180
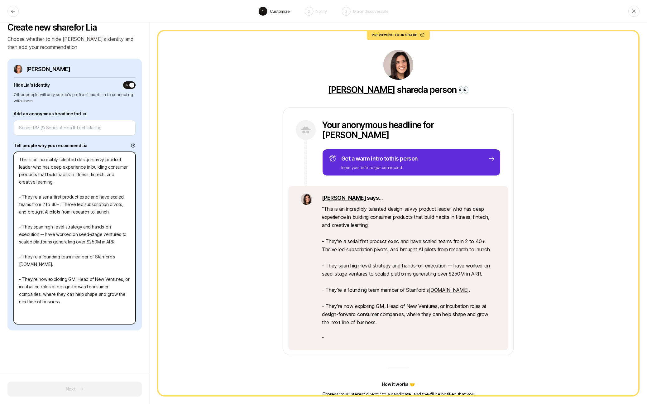
click at [69, 263] on textarea "This is an incredibly talented design-savvy product leader who has deep experie…" at bounding box center [75, 238] width 122 height 172
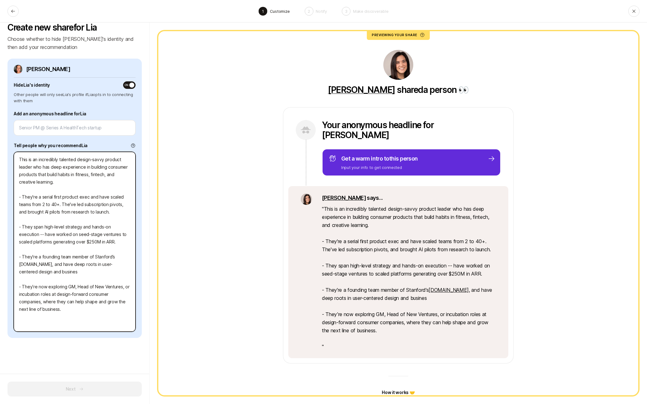
drag, startPoint x: 45, startPoint y: 273, endPoint x: 13, endPoint y: 274, distance: 31.2
click at [13, 274] on div "Lia Siebert Hide Lia 's identity ON Other people will only see Lia 's profile i…" at bounding box center [74, 198] width 134 height 279
drag, startPoint x: 85, startPoint y: 271, endPoint x: 36, endPoint y: 265, distance: 49.9
click at [36, 265] on textarea "This is an incredibly talented design-savvy product leader who has deep experie…" at bounding box center [75, 242] width 122 height 180
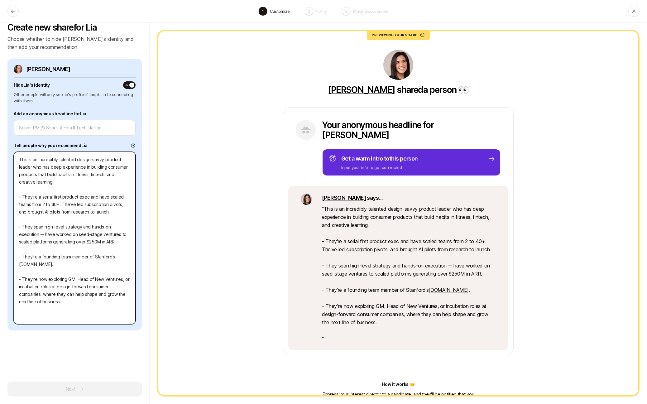
click at [42, 271] on textarea "This is an incredibly talented design-savvy product leader who has deep experie…" at bounding box center [75, 238] width 122 height 172
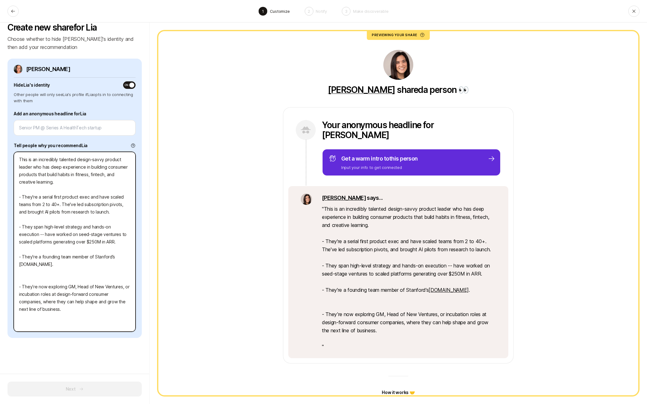
paste textarea "- They have been working as an interim/fractional head of product and is ready …"
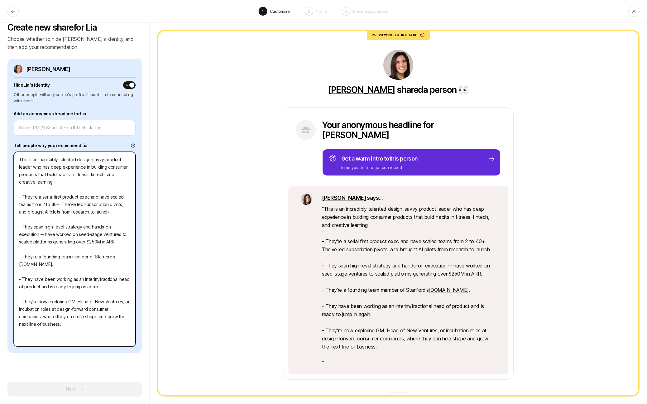
click at [87, 285] on textarea "This is an incredibly talented design-savvy product leader who has deep experie…" at bounding box center [75, 249] width 122 height 195
click at [102, 287] on textarea "This is an incredibly talented design-savvy product leader who has deep experie…" at bounding box center [75, 249] width 122 height 195
drag, startPoint x: 106, startPoint y: 287, endPoint x: 50, endPoint y: 286, distance: 56.1
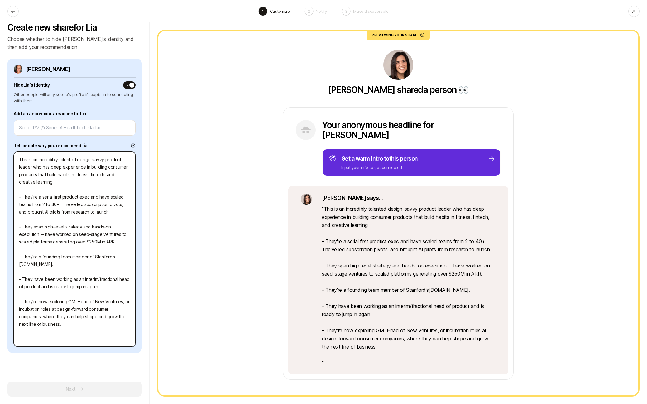
click at [50, 286] on textarea "This is an incredibly talented design-savvy product leader who has deep experie…" at bounding box center [75, 249] width 122 height 195
click at [64, 321] on textarea "This is an incredibly talented design-savvy product leader who has deep experie…" at bounding box center [75, 249] width 122 height 195
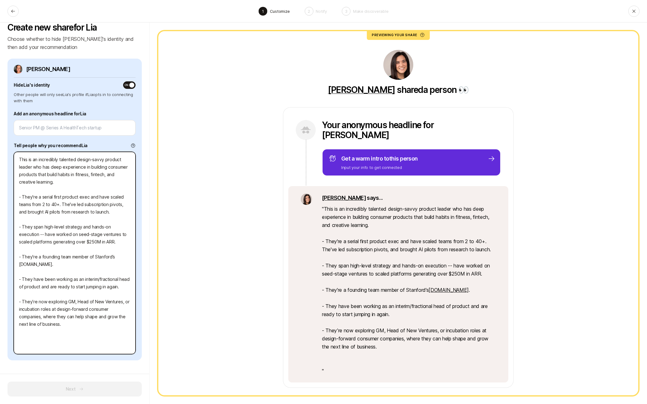
scroll to position [9, 0]
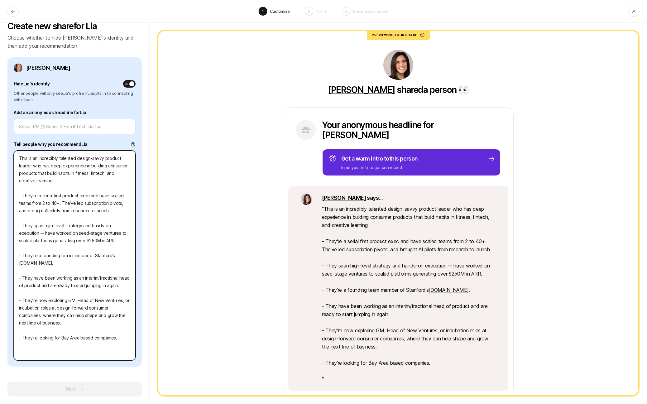
click at [56, 268] on textarea "This is an incredibly talented design-savvy product leader who has deep experie…" at bounding box center [75, 256] width 122 height 210
click at [53, 293] on textarea "This is an incredibly talented design-savvy product leader who has deep experie…" at bounding box center [75, 256] width 122 height 210
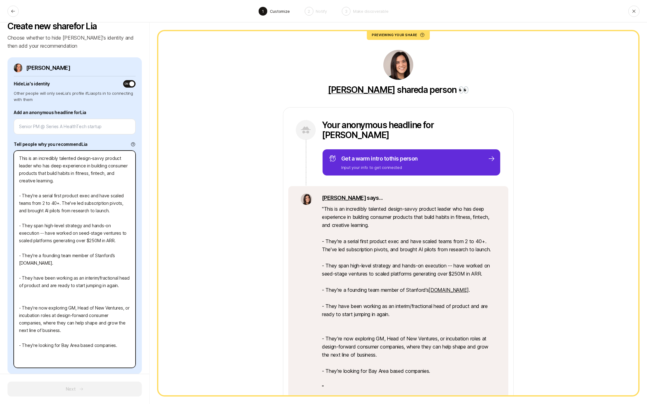
scroll to position [16, 0]
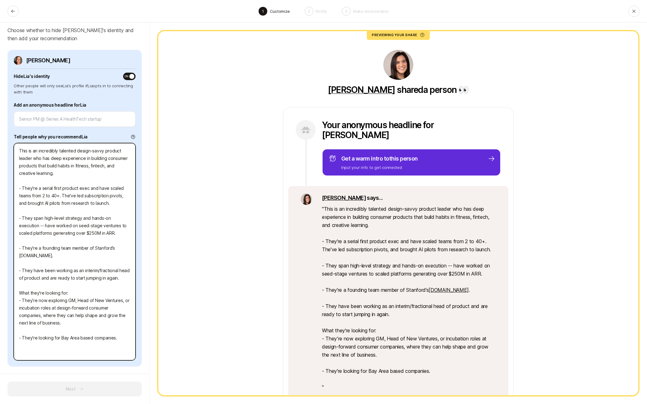
drag, startPoint x: 69, startPoint y: 294, endPoint x: 18, endPoint y: 292, distance: 50.8
click at [18, 292] on textarea "This is an incredibly talented design-savvy product leader who has deep experie…" at bounding box center [75, 251] width 122 height 217
click at [57, 295] on textarea "This is an incredibly talented design-savvy product leader who has deep experie…" at bounding box center [75, 251] width 122 height 217
click at [67, 294] on textarea "This is an incredibly talented design-savvy product leader who has deep experie…" at bounding box center [75, 251] width 122 height 217
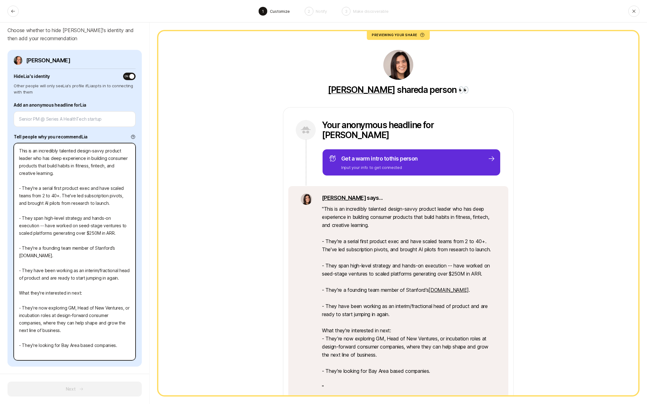
scroll to position [24, 0]
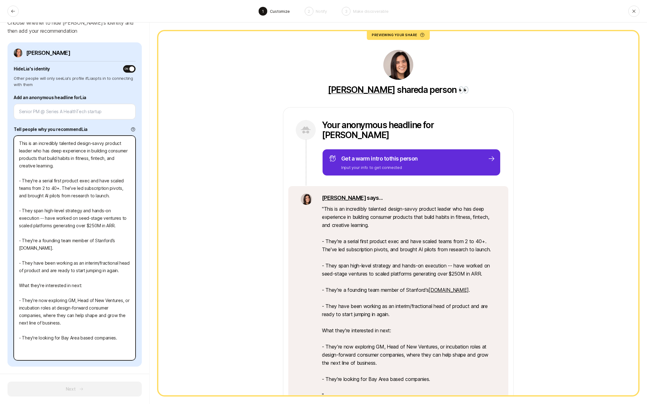
click at [52, 171] on textarea "This is an incredibly talented design-savvy product leader who has deep experie…" at bounding box center [75, 248] width 122 height 225
click at [76, 164] on textarea "This is an incredibly talented design-savvy product leader who has deep experie…" at bounding box center [75, 248] width 122 height 225
drag, startPoint x: 58, startPoint y: 159, endPoint x: 67, endPoint y: 175, distance: 18.6
click at [58, 159] on textarea "This is an incredibly talented design-savvy product leader who has deep experie…" at bounding box center [75, 248] width 122 height 225
click at [130, 151] on textarea "This is an incredibly talented design-savvy product leader who has deep experie…" at bounding box center [75, 248] width 122 height 225
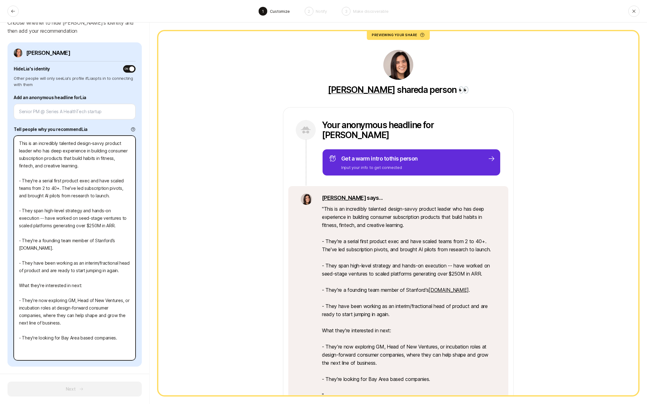
click at [110, 164] on textarea "This is an incredibly talented design-savvy product leader who has deep experie…" at bounding box center [75, 248] width 122 height 225
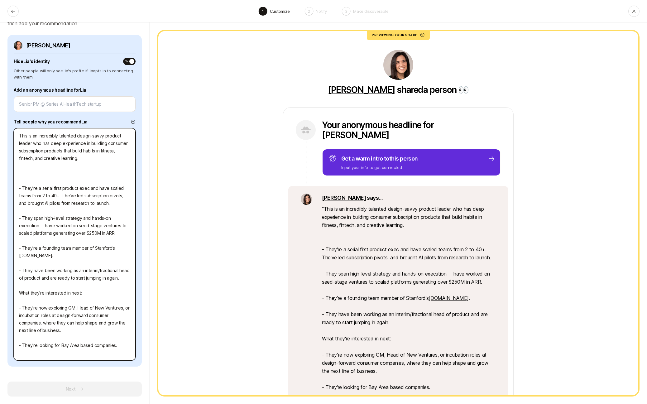
scroll to position [39, 0]
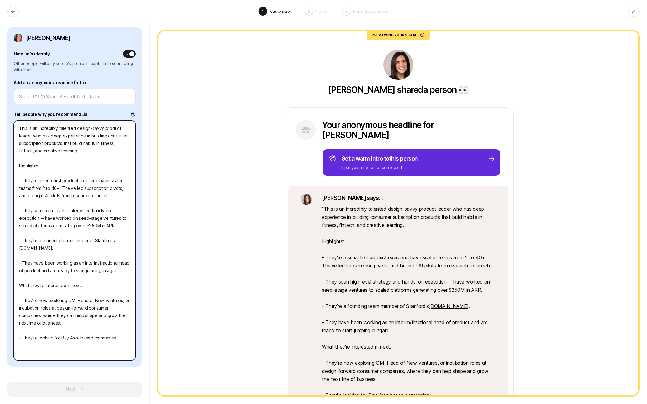
drag, startPoint x: 69, startPoint y: 225, endPoint x: 53, endPoint y: 227, distance: 15.8
click at [53, 227] on textarea "This is an incredibly talented design-savvy product leader who has deep experie…" at bounding box center [75, 241] width 122 height 240
click at [23, 219] on textarea "This is an incredibly talented design-savvy product leader who has deep experie…" at bounding box center [75, 241] width 122 height 240
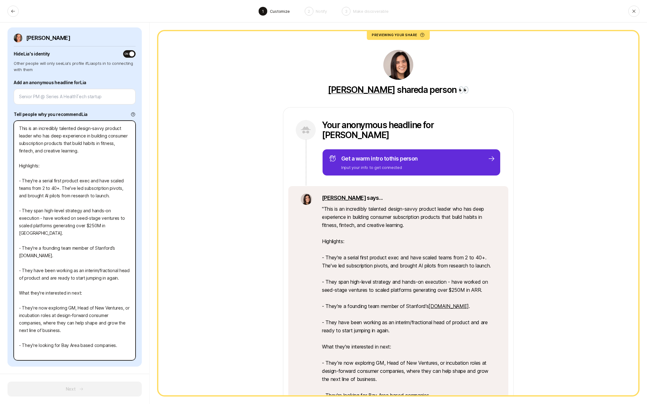
click at [85, 261] on textarea "This is an incredibly talented design-savvy product leader who has deep experie…" at bounding box center [75, 241] width 122 height 240
click at [79, 261] on textarea "This is an incredibly talented design-savvy product leader who has deep experie…" at bounding box center [75, 241] width 122 height 240
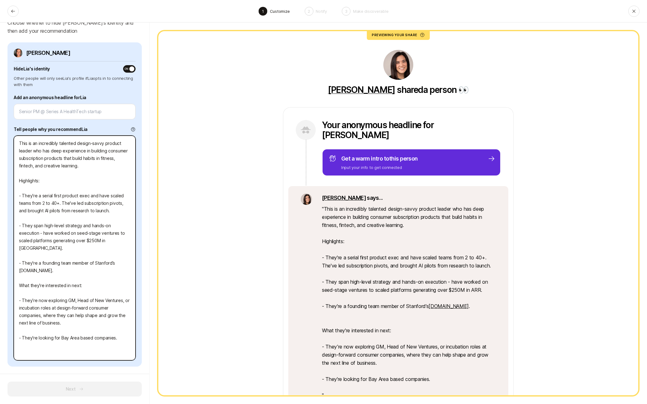
scroll to position [16, 0]
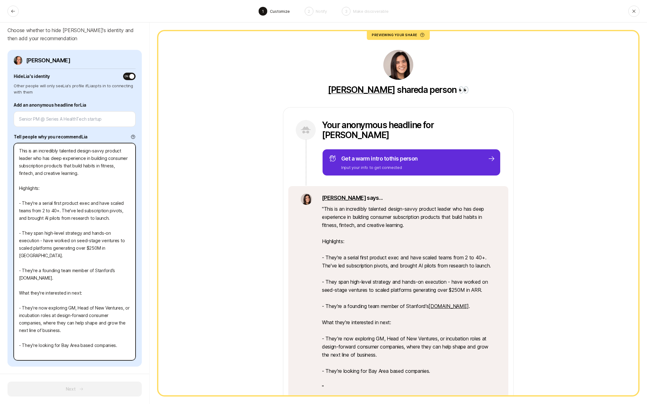
click at [46, 349] on textarea "This is an incredibly talented design-savvy product leader who has deep experie…" at bounding box center [75, 251] width 122 height 217
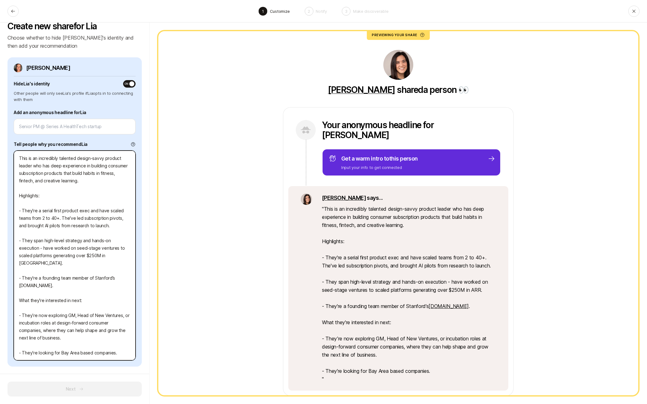
scroll to position [7, 0]
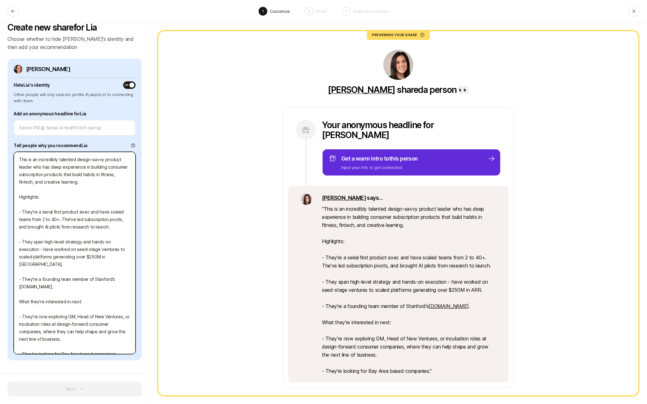
drag, startPoint x: 58, startPoint y: 347, endPoint x: 37, endPoint y: 347, distance: 20.6
click at [37, 347] on textarea "This is an incredibly talented design-savvy product leader who has deep experie…" at bounding box center [75, 253] width 122 height 202
drag, startPoint x: 66, startPoint y: 347, endPoint x: 36, endPoint y: 346, distance: 29.3
click at [36, 346] on textarea "This is an incredibly talented design-savvy product leader who has deep experie…" at bounding box center [75, 253] width 122 height 202
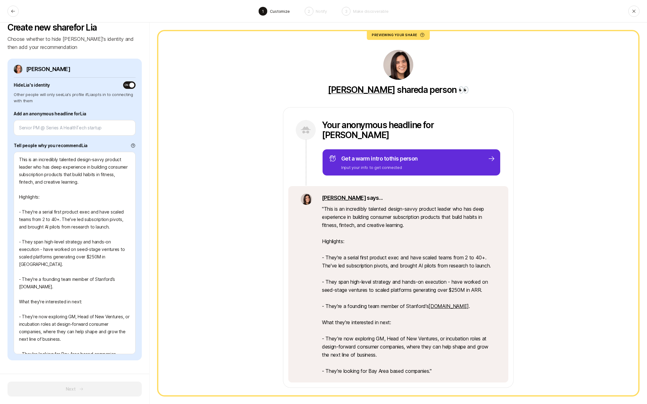
click at [93, 135] on div "Lia Siebert Hide Lia 's identity ON Other people will only see Lia 's profile i…" at bounding box center [74, 210] width 134 height 302
click at [92, 133] on div at bounding box center [75, 128] width 122 height 16
click at [87, 127] on input at bounding box center [74, 127] width 111 height 7
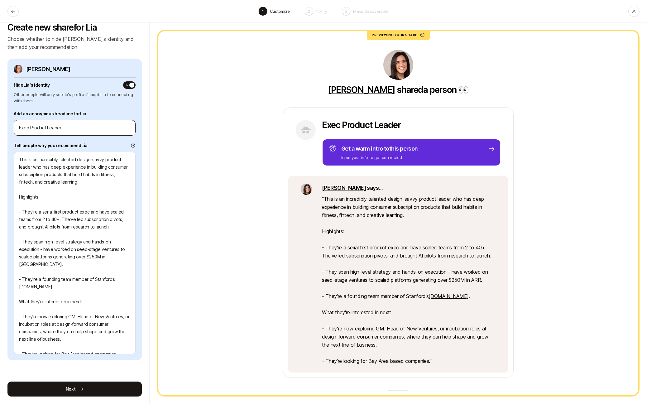
click at [36, 122] on div "Exec Product Leader" at bounding box center [75, 128] width 122 height 16
click at [36, 128] on input "Exec Product Leader" at bounding box center [74, 127] width 111 height 7
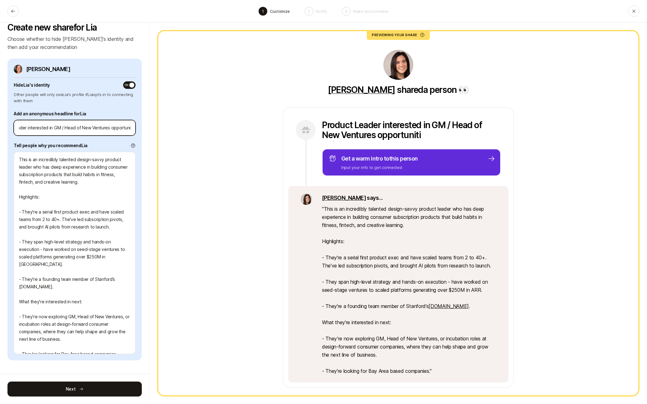
scroll to position [0, 29]
drag, startPoint x: 104, startPoint y: 128, endPoint x: 153, endPoint y: 128, distance: 49.2
click at [153, 128] on div "Create new share for Lia Choose whether to hide Lia's identity and then add you…" at bounding box center [323, 212] width 647 height 381
drag, startPoint x: 74, startPoint y: 127, endPoint x: 48, endPoint y: 127, distance: 26.5
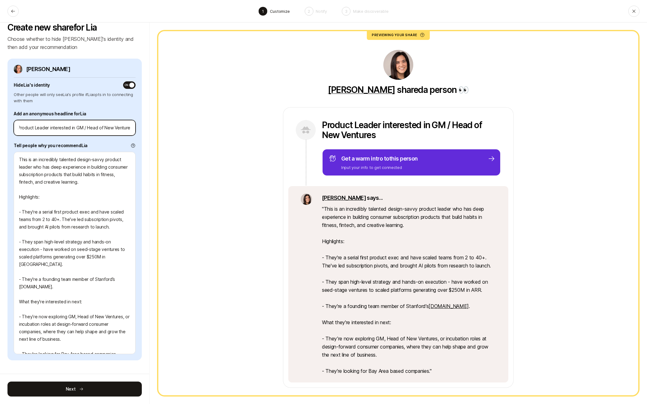
click at [48, 127] on input "Product Leader interested in GM / Head of New Ventures" at bounding box center [74, 127] width 111 height 7
click at [53, 129] on input "Product Leader interested in GM / Head of New Ventures" at bounding box center [74, 127] width 111 height 7
drag, startPoint x: 49, startPoint y: 128, endPoint x: 144, endPoint y: 127, distance: 95.1
click at [144, 127] on div "Create new share for Lia Choose whether to hide Lia's identity and then add you…" at bounding box center [75, 212] width 150 height 381
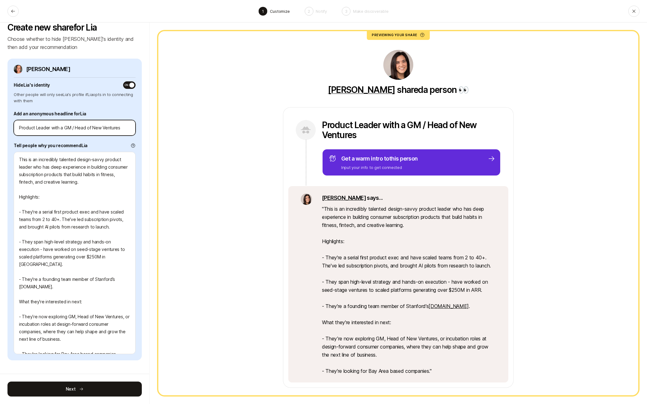
drag, startPoint x: 62, startPoint y: 129, endPoint x: 65, endPoint y: 139, distance: 10.2
click at [62, 129] on input "Product Leader with a GM / Head of New Ventures" at bounding box center [74, 127] width 111 height 7
drag, startPoint x: 67, startPoint y: 128, endPoint x: 50, endPoint y: 128, distance: 16.5
click at [50, 128] on input "Product Leader ready for GM / Head of New Ventures" at bounding box center [74, 127] width 111 height 7
click at [20, 126] on input "Product Leader interested in GM / Head of New Ventures" at bounding box center [74, 127] width 111 height 7
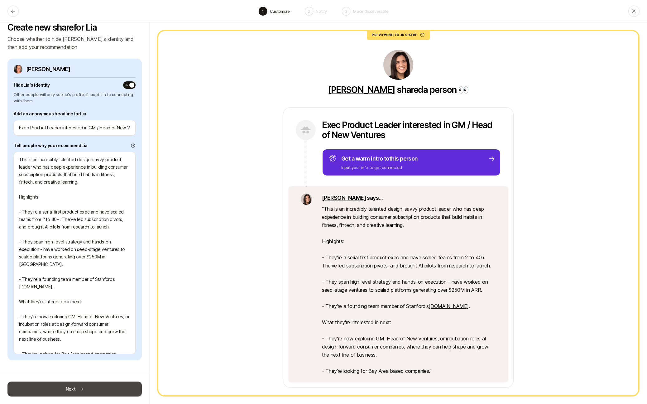
click at [84, 383] on button "Next" at bounding box center [74, 388] width 134 height 15
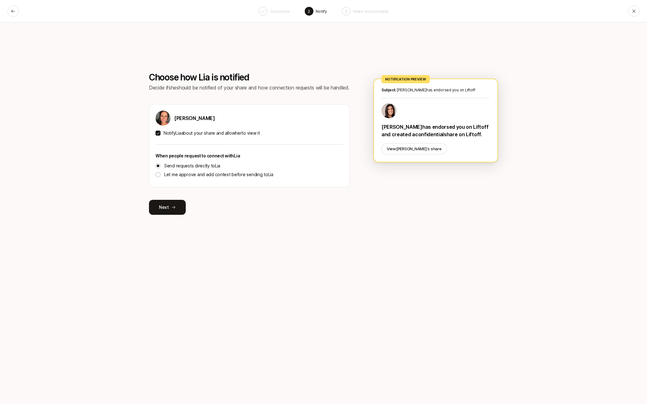
click at [160, 136] on label "Notify Lia about your share and allow her to view it" at bounding box center [250, 132] width 188 height 7
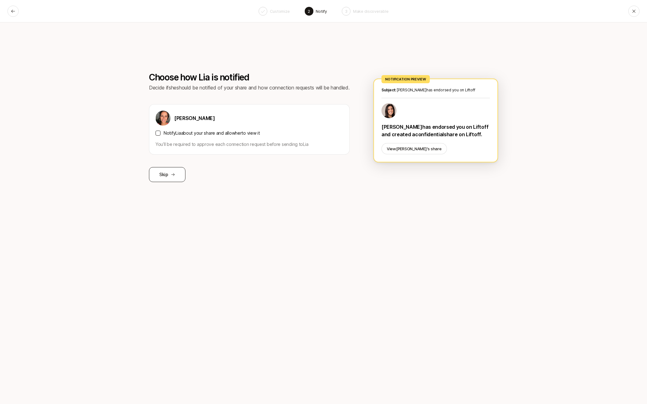
click at [165, 179] on button "Skip" at bounding box center [167, 174] width 36 height 15
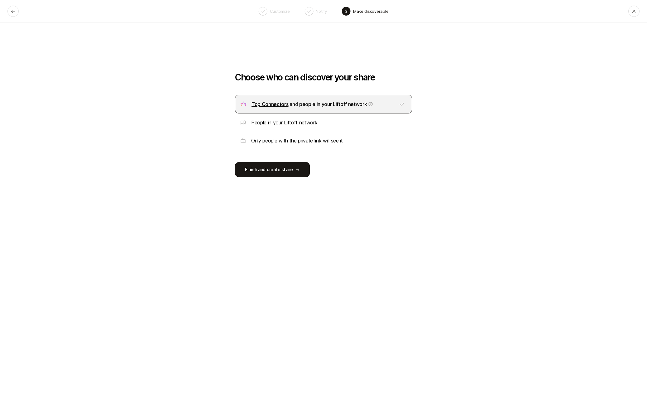
click at [259, 142] on p "Only people with the private link will see it" at bounding box center [297, 140] width 92 height 8
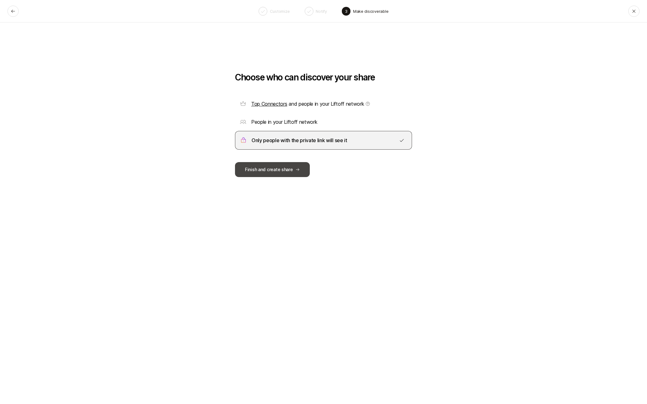
click at [258, 165] on button "Finish and create share" at bounding box center [272, 169] width 75 height 15
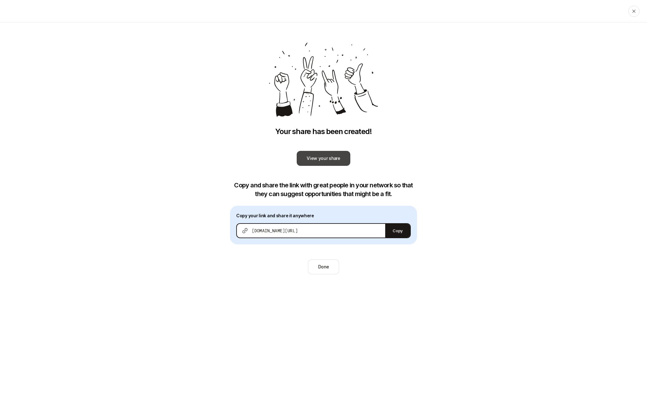
click at [315, 159] on link "View your share" at bounding box center [324, 158] width 54 height 15
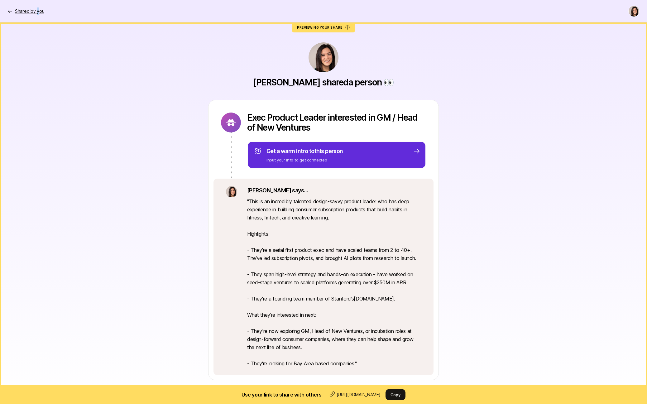
click at [37, 8] on p "Shared by you" at bounding box center [29, 10] width 29 height 7
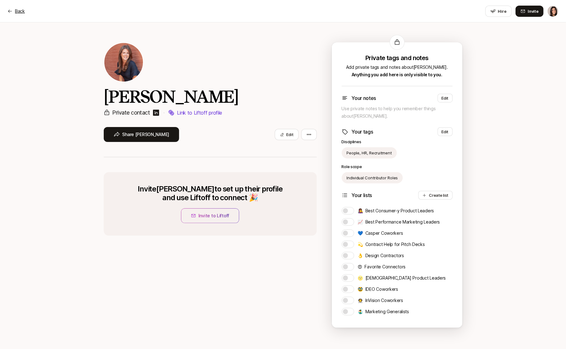
click at [17, 8] on p "Back" at bounding box center [20, 10] width 10 height 7
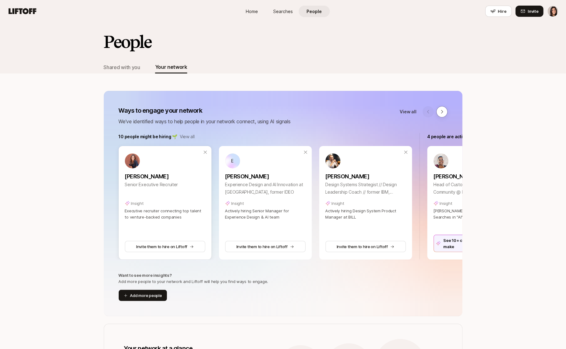
click at [149, 177] on p "[PERSON_NAME]" at bounding box center [165, 176] width 80 height 9
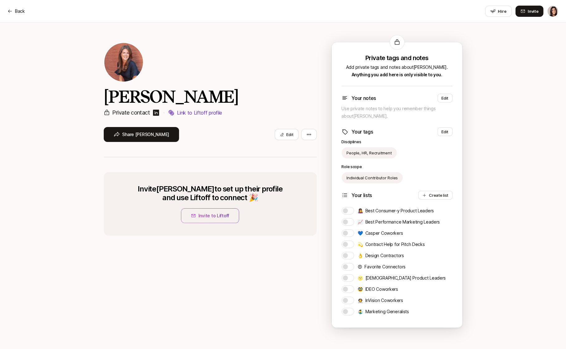
click at [182, 116] on p "Link to Liftoff profile" at bounding box center [199, 113] width 45 height 8
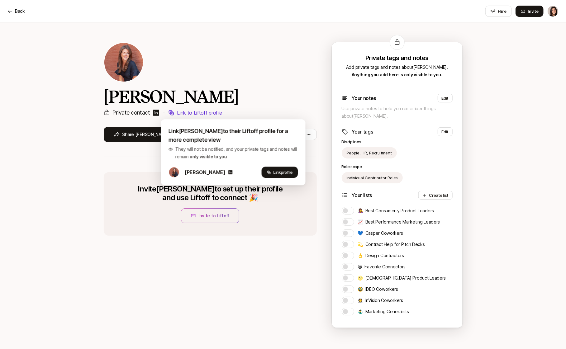
click at [276, 169] on span "Link profile" at bounding box center [283, 172] width 19 height 6
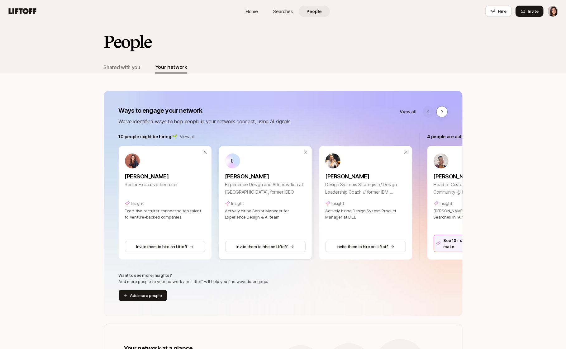
click at [249, 178] on p "[PERSON_NAME]" at bounding box center [265, 176] width 80 height 9
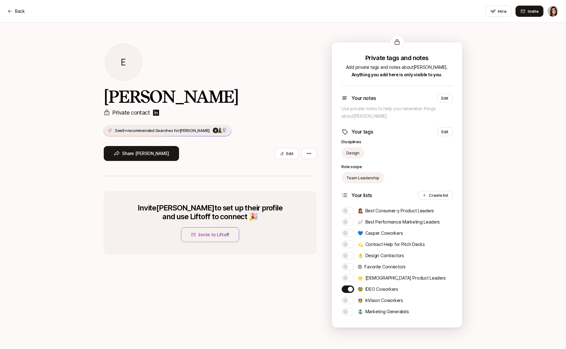
click at [135, 129] on p "See 9+ recommended Searches for [PERSON_NAME]" at bounding box center [162, 130] width 95 height 6
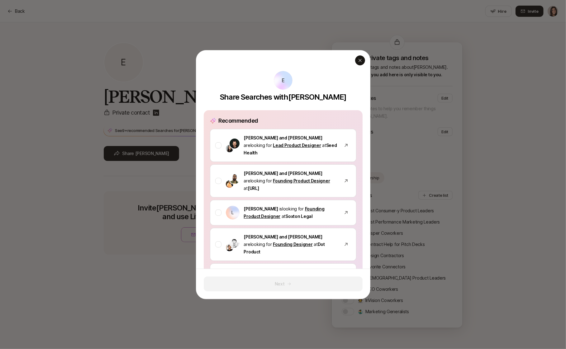
click at [361, 61] on icon "button" at bounding box center [359, 60] width 3 height 3
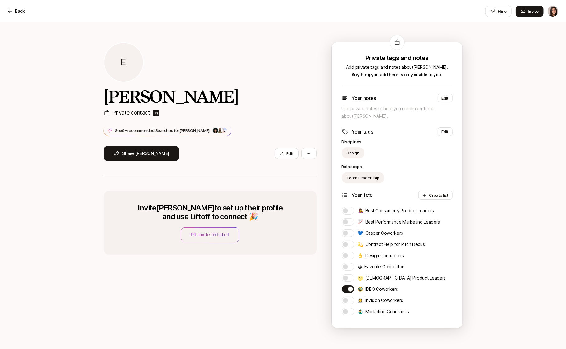
click at [9, 16] on div "Back Hire Invite" at bounding box center [282, 11] width 551 height 11
click at [18, 8] on p "Back" at bounding box center [20, 10] width 10 height 7
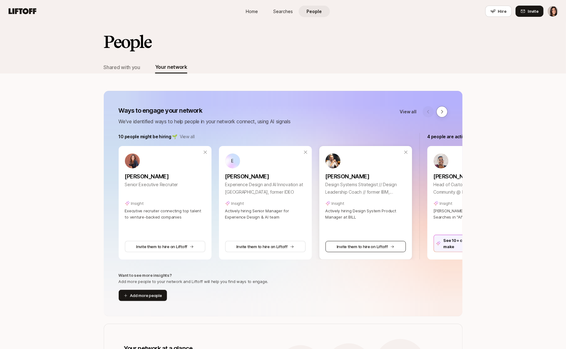
click at [376, 248] on button "Invite them to hire on Liftoff" at bounding box center [366, 246] width 80 height 11
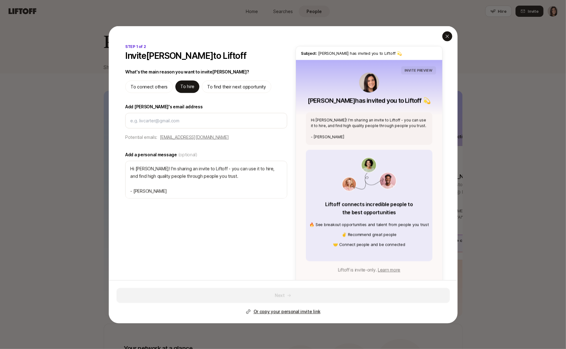
click at [446, 36] on icon "button" at bounding box center [447, 36] width 5 height 5
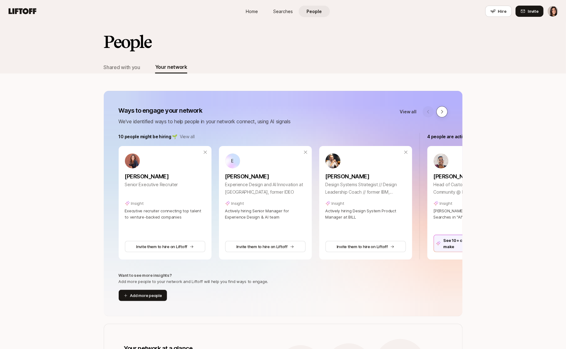
click at [440, 111] on icon at bounding box center [442, 111] width 5 height 5
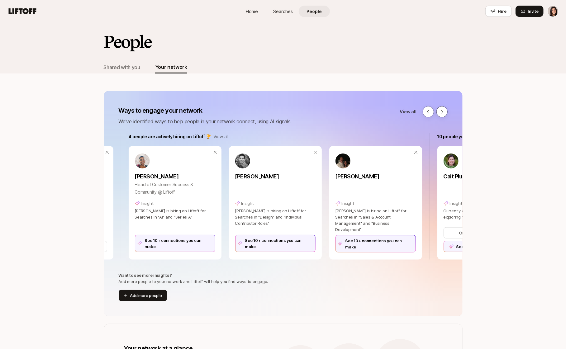
scroll to position [0, 309]
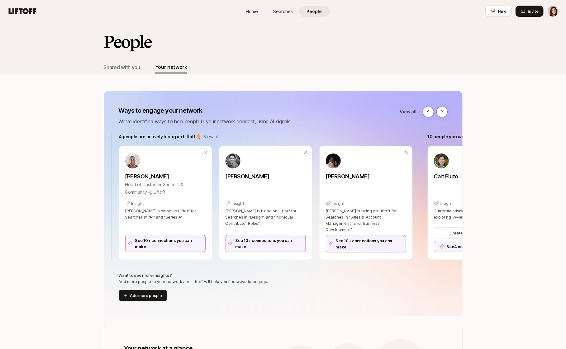
click at [216, 141] on div "4 people are actively hiring on Liftoff 🏆 View all [PERSON_NAME] Head of Custom…" at bounding box center [266, 196] width 294 height 127
click at [215, 139] on p "View all" at bounding box center [211, 136] width 15 height 7
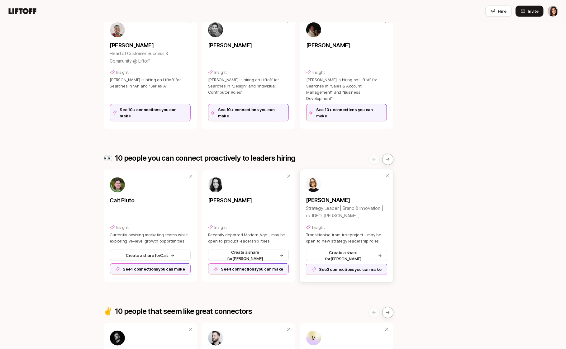
scroll to position [256, 0]
click at [318, 230] on div "[PERSON_NAME] Strategy Leader | Brand & Innovation | ex IDEO, [PERSON_NAME], [P…" at bounding box center [347, 210] width 82 height 67
click at [319, 266] on div "See 3 connections you can make" at bounding box center [347, 269] width 82 height 11
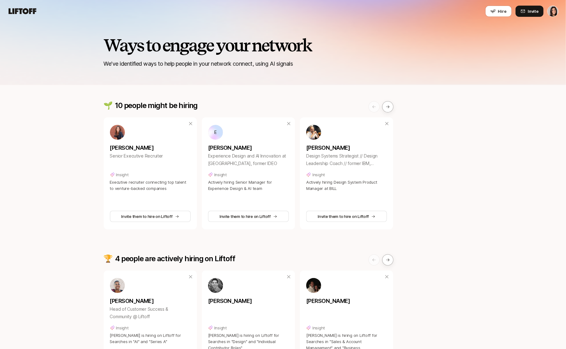
scroll to position [0, 0]
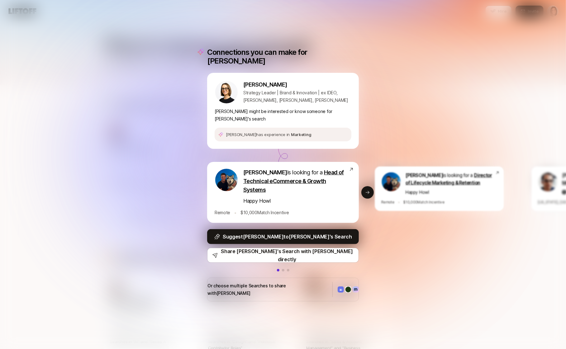
click at [317, 280] on div "Or choose multiple Searches to share with [PERSON_NAME]" at bounding box center [283, 290] width 152 height 24
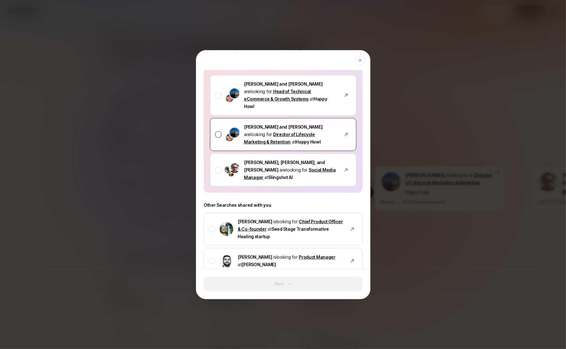
scroll to position [89, 0]
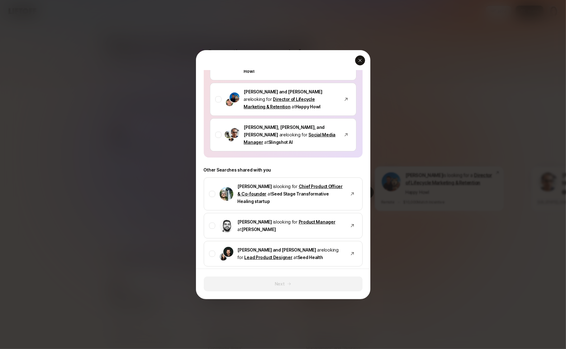
click at [362, 60] on icon "button" at bounding box center [360, 60] width 5 height 5
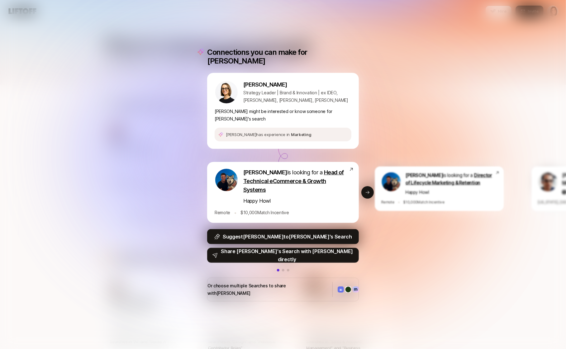
click at [312, 252] on p "Share [PERSON_NAME]'s Search with [PERSON_NAME] directly" at bounding box center [287, 255] width 133 height 16
type textarea "x"
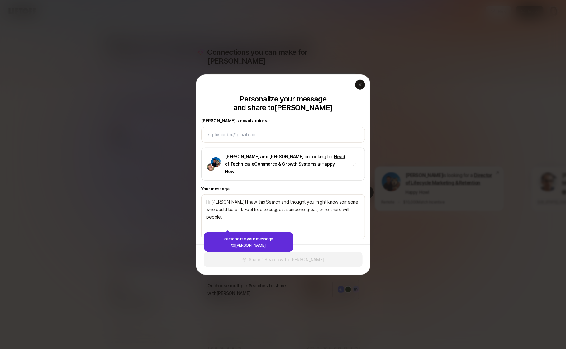
click at [361, 87] on icon "button" at bounding box center [360, 84] width 5 height 5
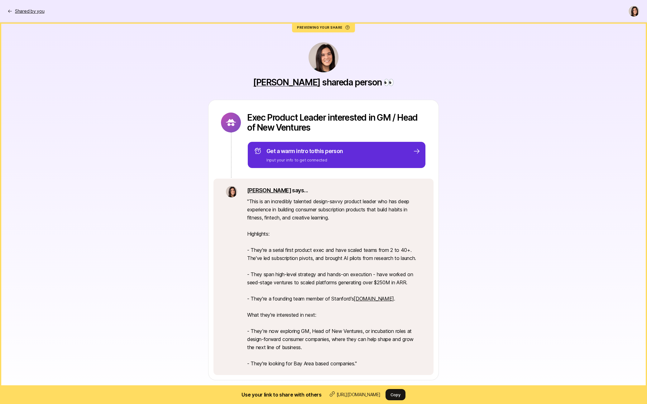
click at [27, 9] on p "Shared by you" at bounding box center [29, 10] width 29 height 7
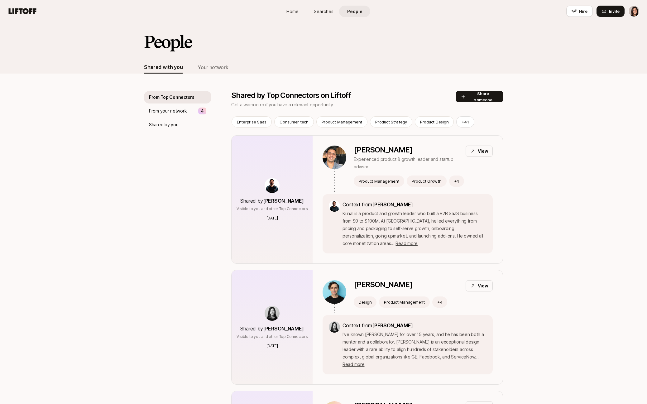
click at [233, 68] on div "Shared with you Your network" at bounding box center [323, 67] width 359 height 12
click at [220, 68] on div "Your network" at bounding box center [213, 67] width 31 height 8
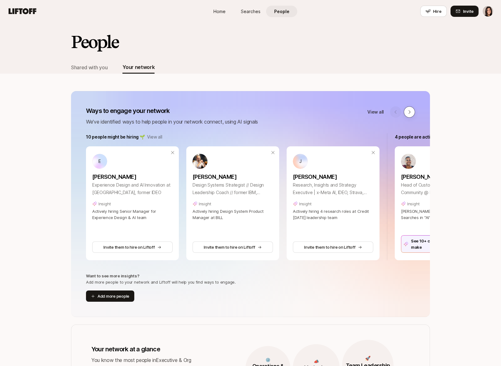
click at [407, 115] on button at bounding box center [409, 111] width 11 height 11
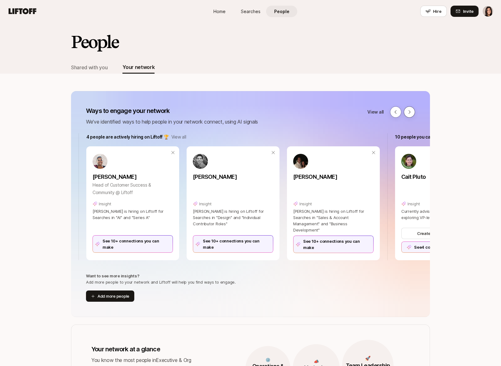
click at [407, 115] on button at bounding box center [409, 111] width 11 height 11
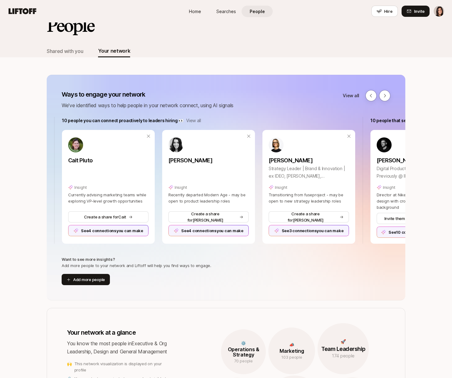
scroll to position [17, 0]
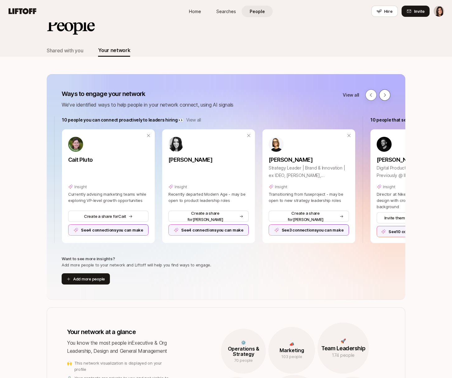
click at [384, 94] on icon at bounding box center [385, 95] width 5 height 5
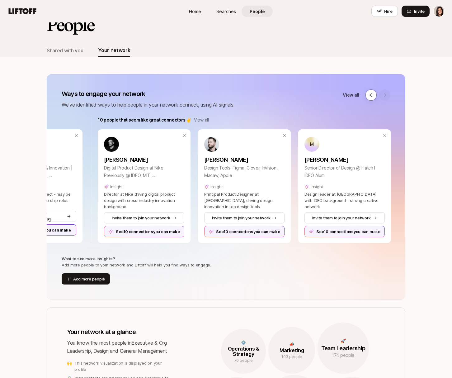
scroll to position [0, 891]
click at [371, 96] on icon at bounding box center [371, 95] width 5 height 5
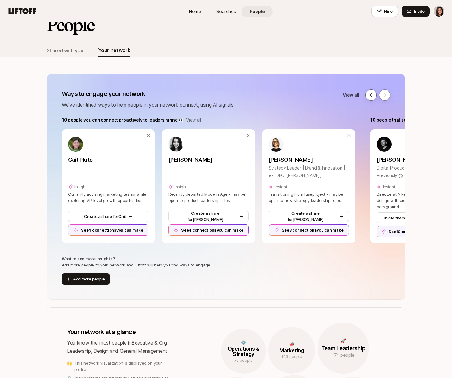
click at [371, 96] on icon at bounding box center [371, 95] width 5 height 5
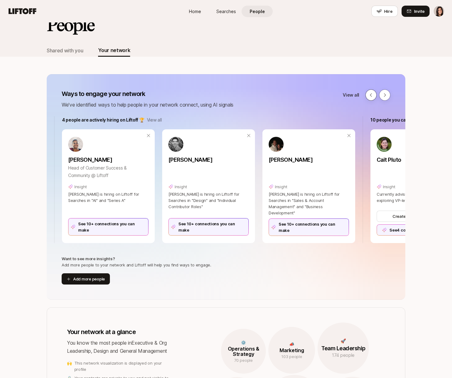
click at [371, 96] on icon at bounding box center [371, 95] width 5 height 5
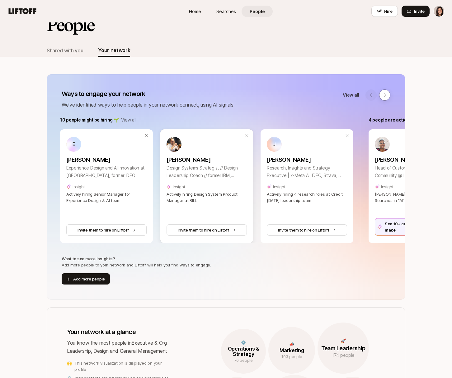
scroll to position [0, 0]
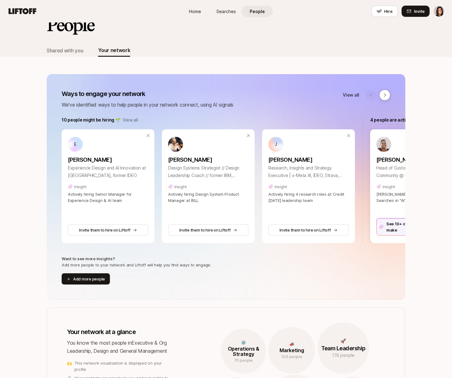
click at [381, 231] on div "See 10+ connections you can make" at bounding box center [417, 226] width 80 height 17
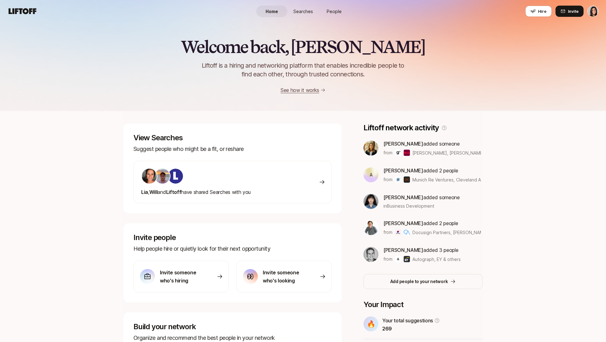
click at [307, 11] on span "Searches" at bounding box center [303, 11] width 20 height 7
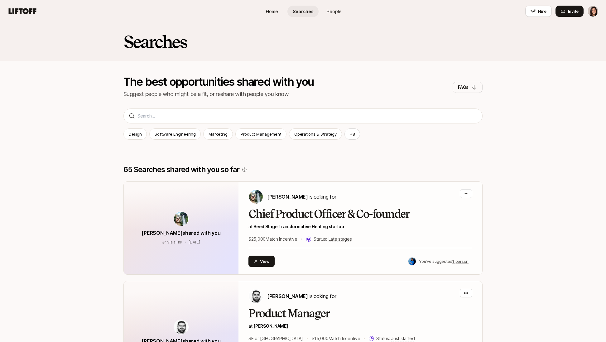
click at [340, 11] on span "People" at bounding box center [334, 11] width 15 height 7
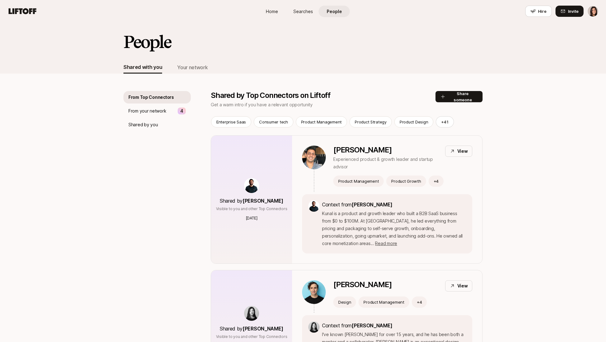
click at [181, 67] on div "Your network" at bounding box center [192, 67] width 31 height 8
